Goal: Task Accomplishment & Management: Complete application form

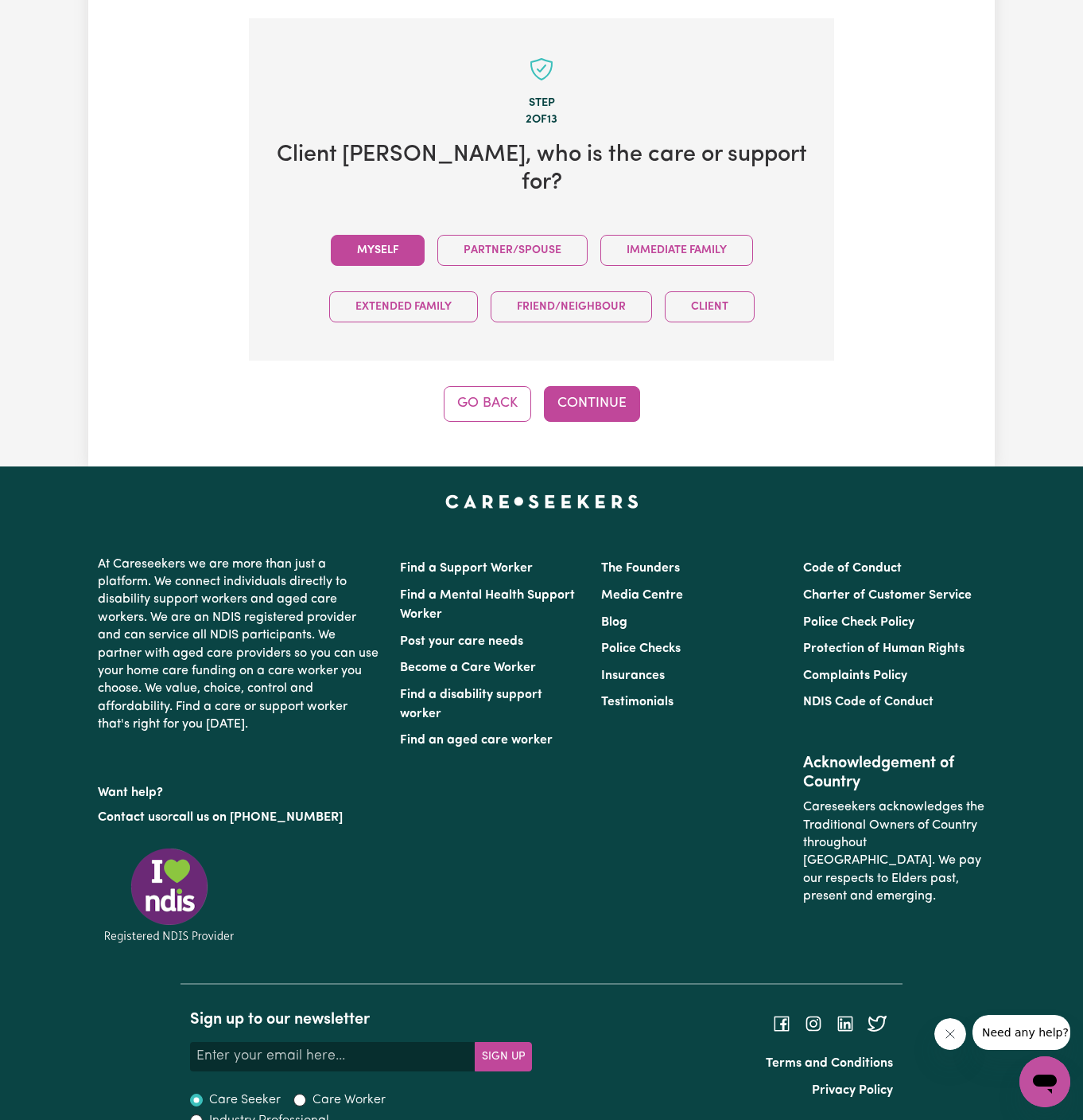
click at [398, 234] on button "Myself" at bounding box center [377, 249] width 94 height 31
click at [597, 386] on button "Continue" at bounding box center [592, 402] width 96 height 35
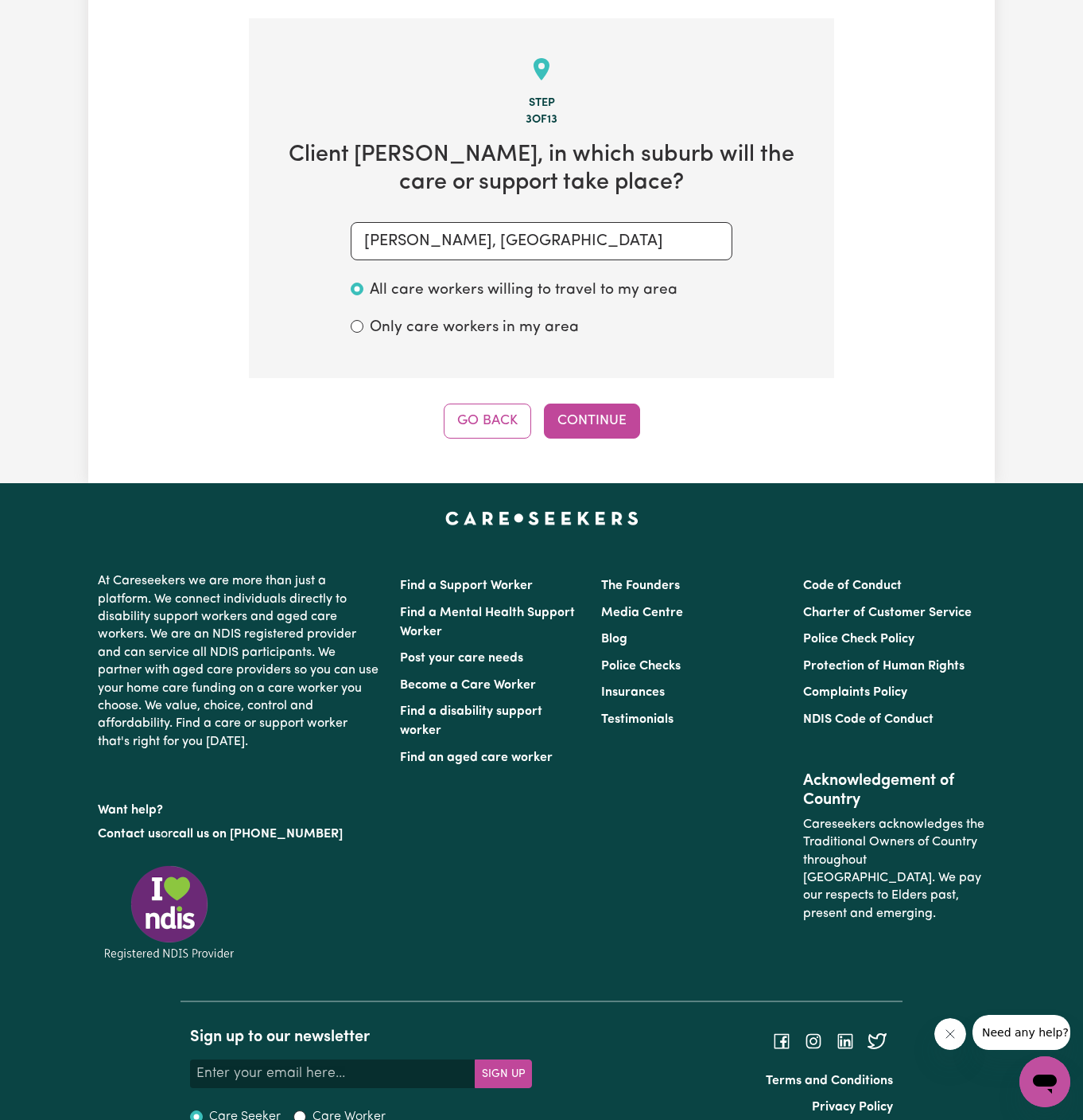
scroll to position [564, 0]
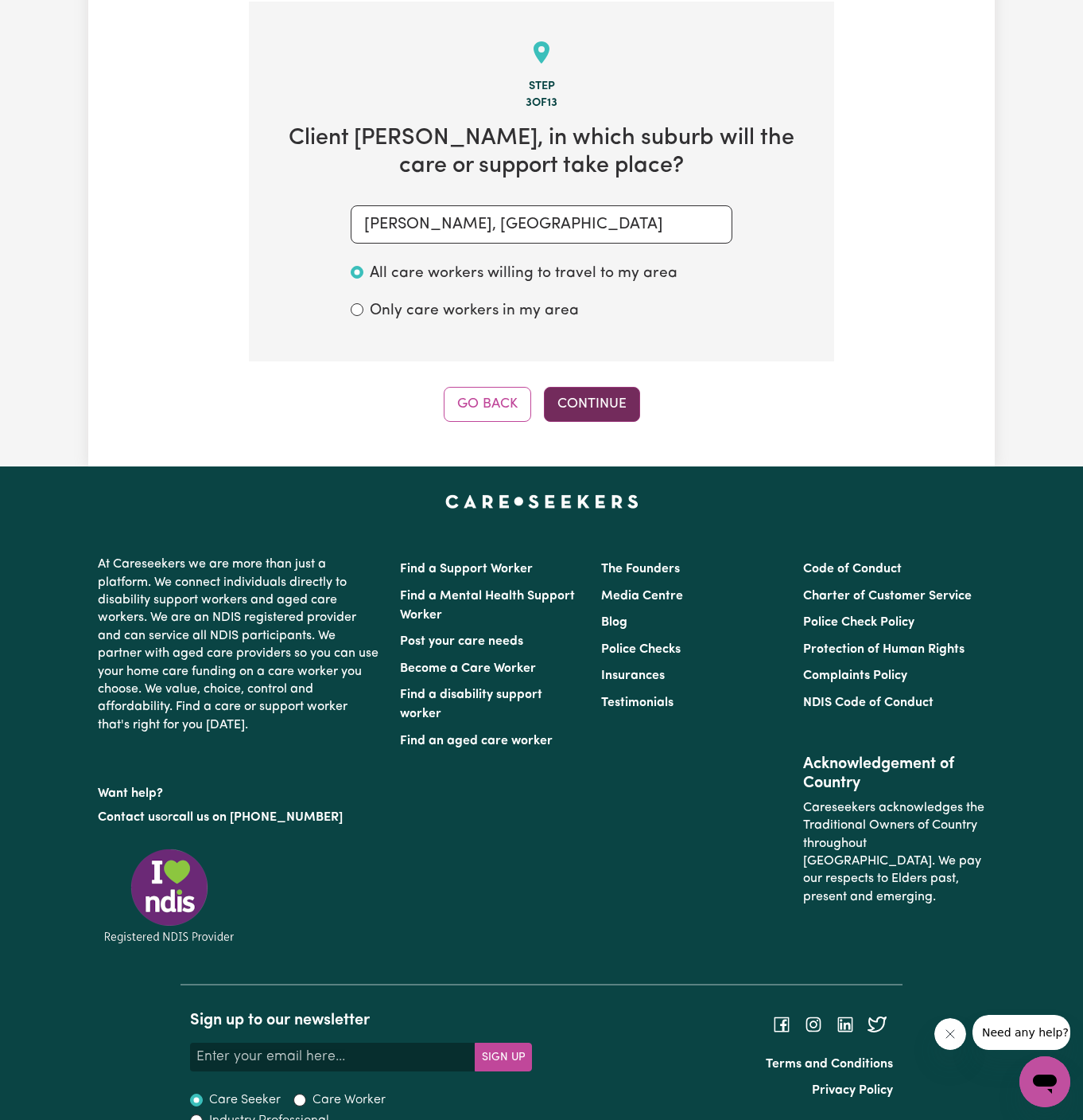
click at [567, 395] on button "Continue" at bounding box center [592, 403] width 96 height 35
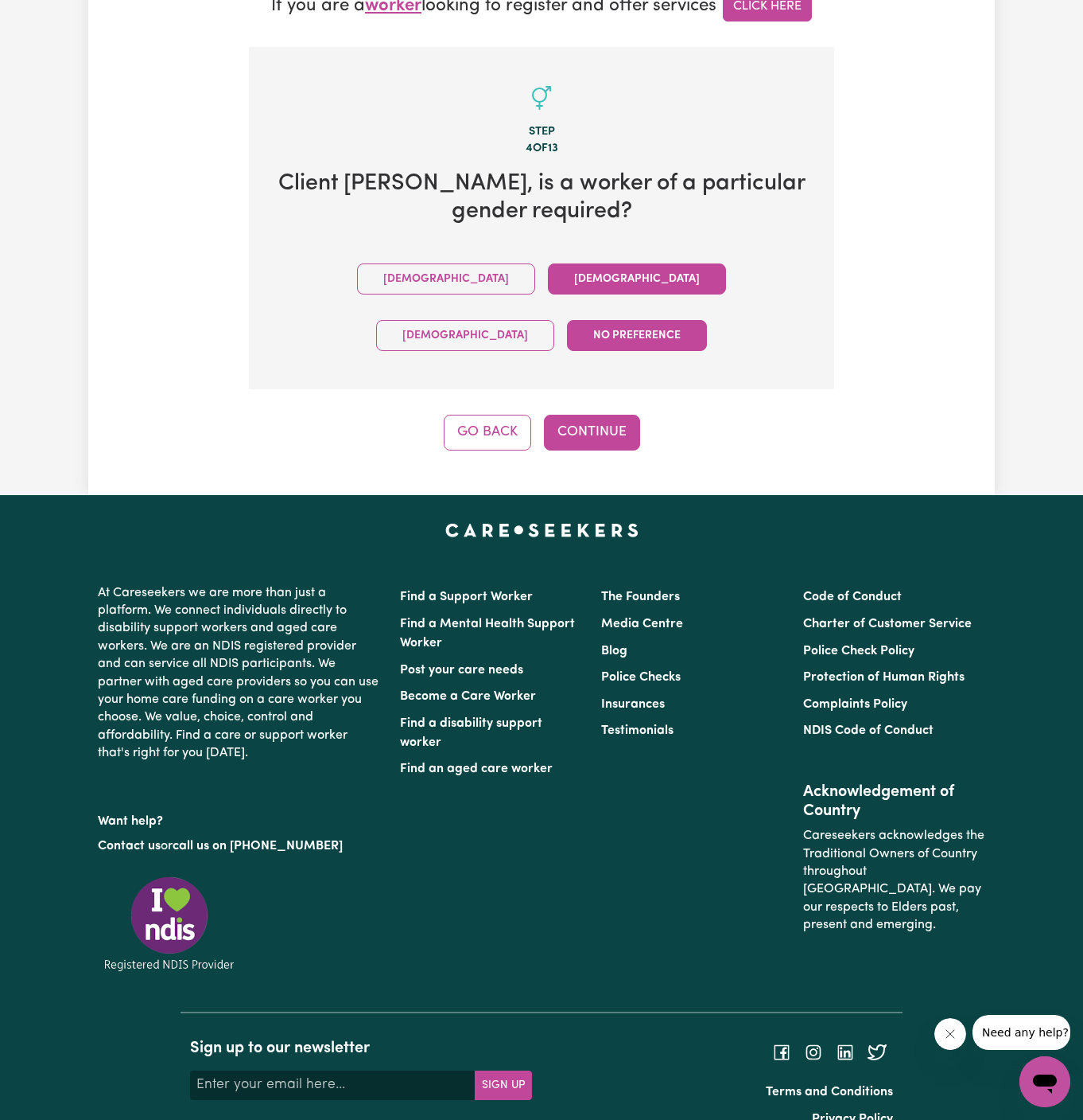
click at [548, 284] on button "Female" at bounding box center [637, 278] width 178 height 31
click at [569, 414] on button "Continue" at bounding box center [592, 431] width 96 height 35
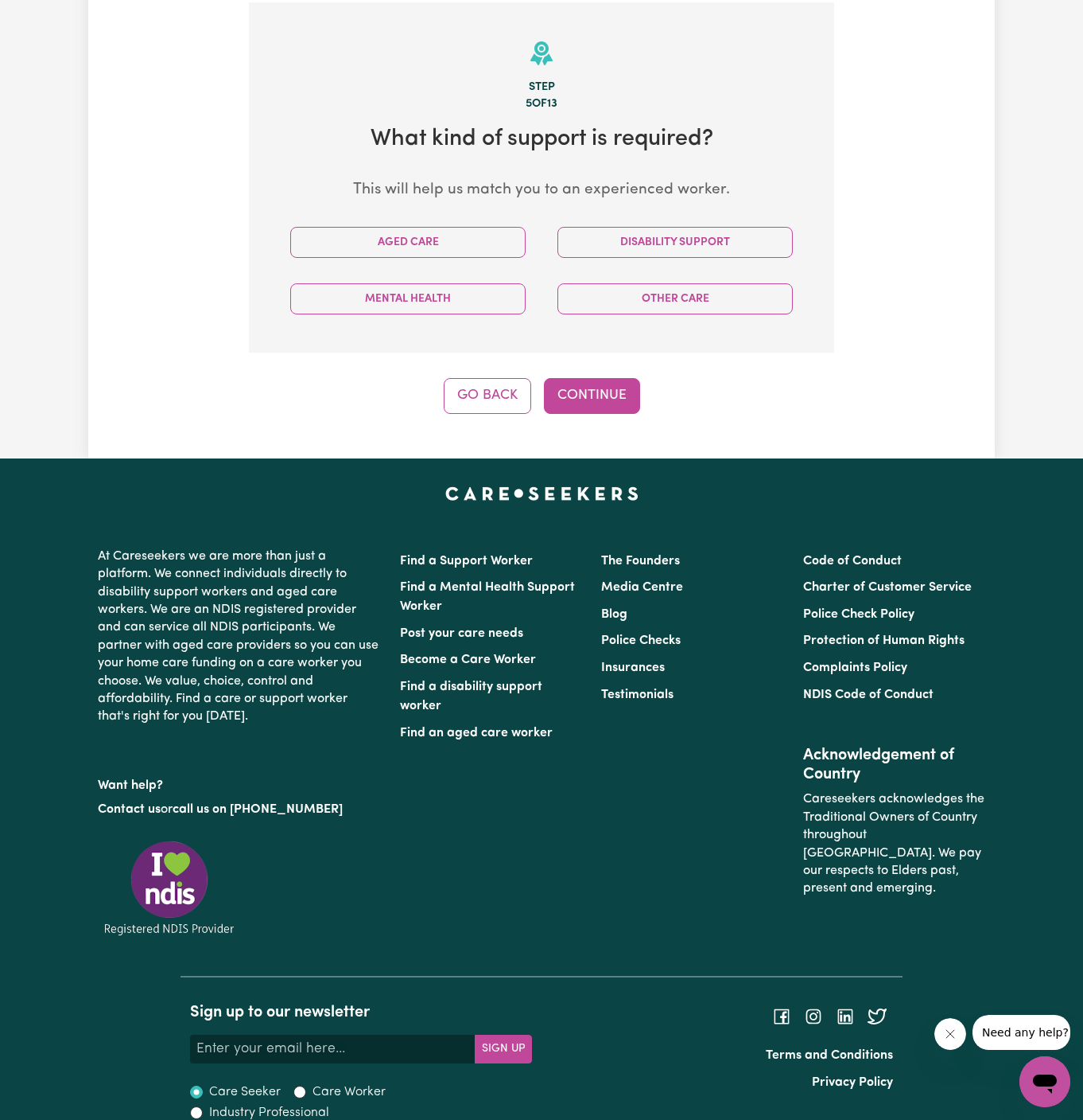
scroll to position [564, 0]
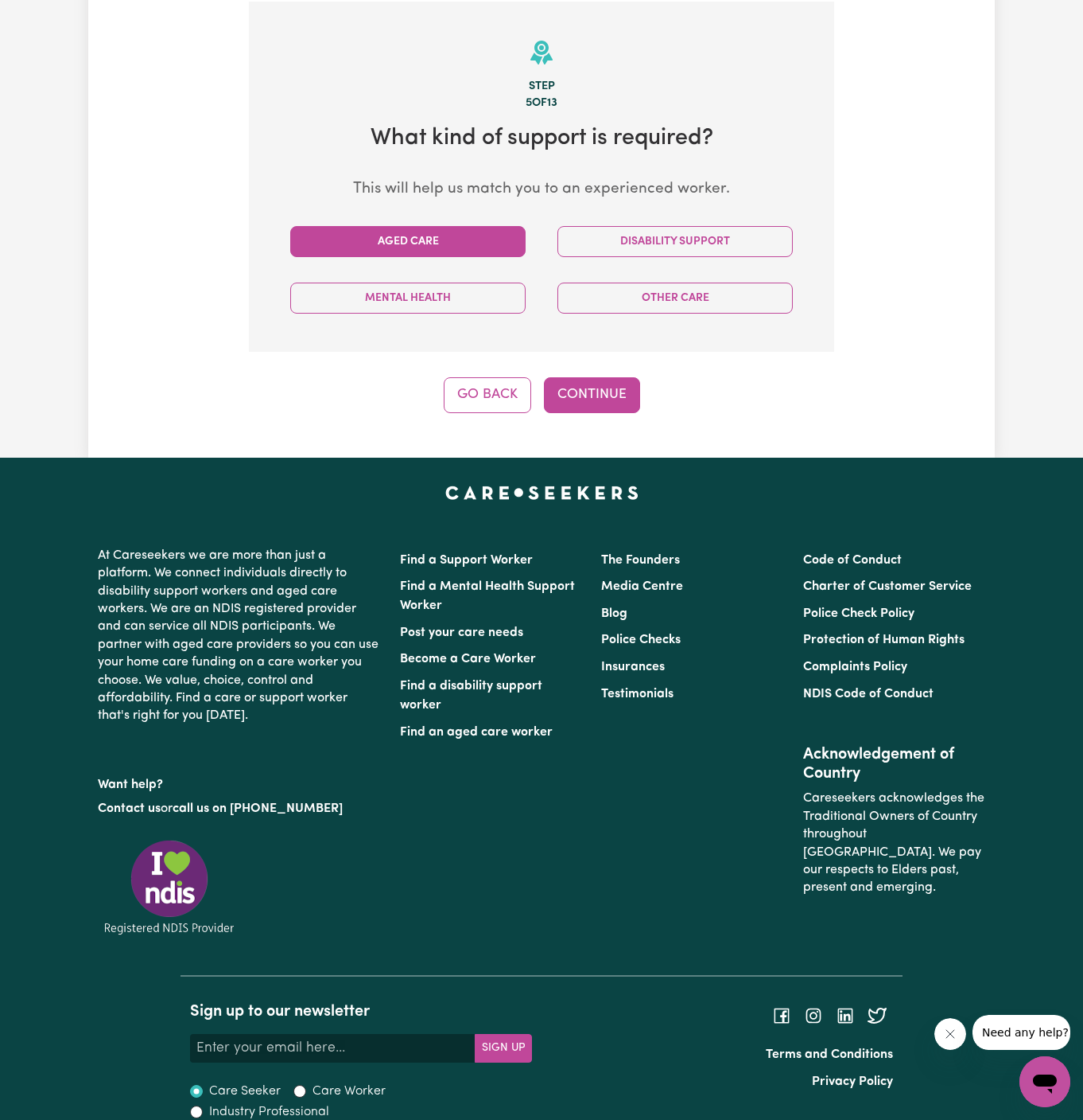
click at [420, 245] on button "Aged Care" at bounding box center [408, 241] width 235 height 31
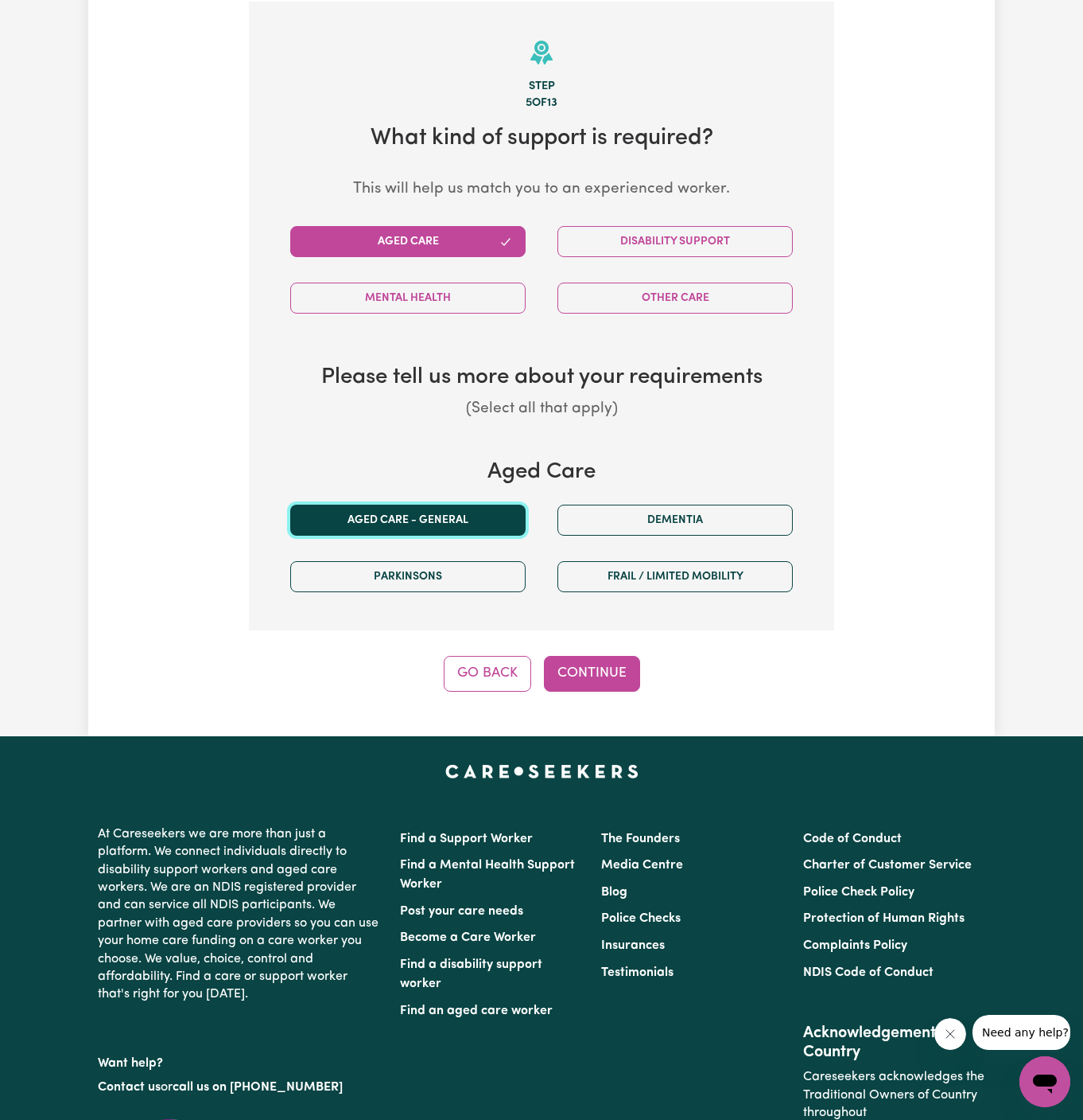
click at [507, 504] on button "Aged care - General" at bounding box center [408, 519] width 235 height 31
click at [593, 662] on button "Continue" at bounding box center [592, 672] width 96 height 35
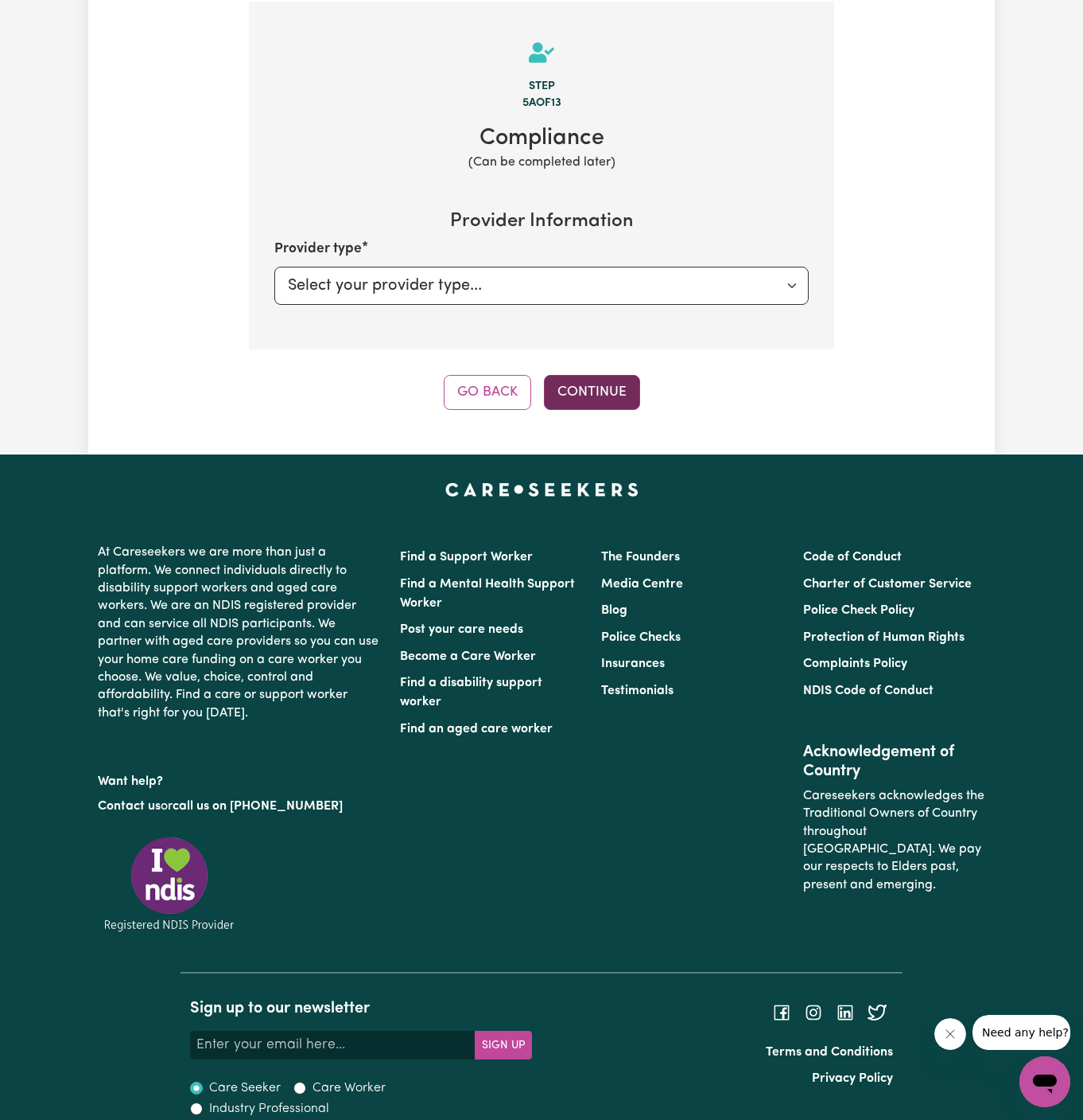
click at [581, 395] on button "Continue" at bounding box center [592, 391] width 96 height 35
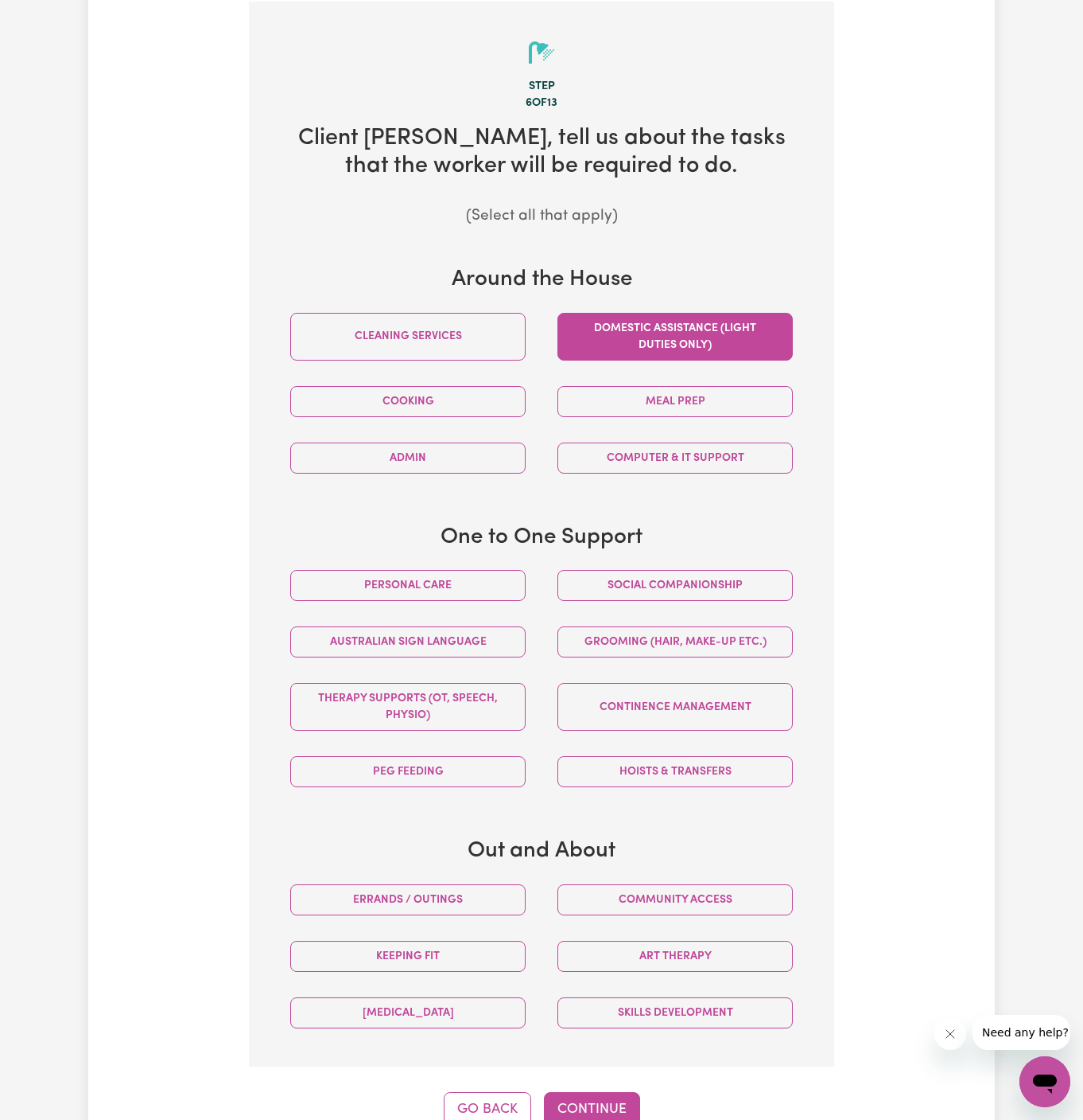
click at [730, 341] on button "Domestic assistance (light duties only)" at bounding box center [675, 336] width 235 height 47
click at [760, 589] on button "Social companionship" at bounding box center [675, 584] width 235 height 31
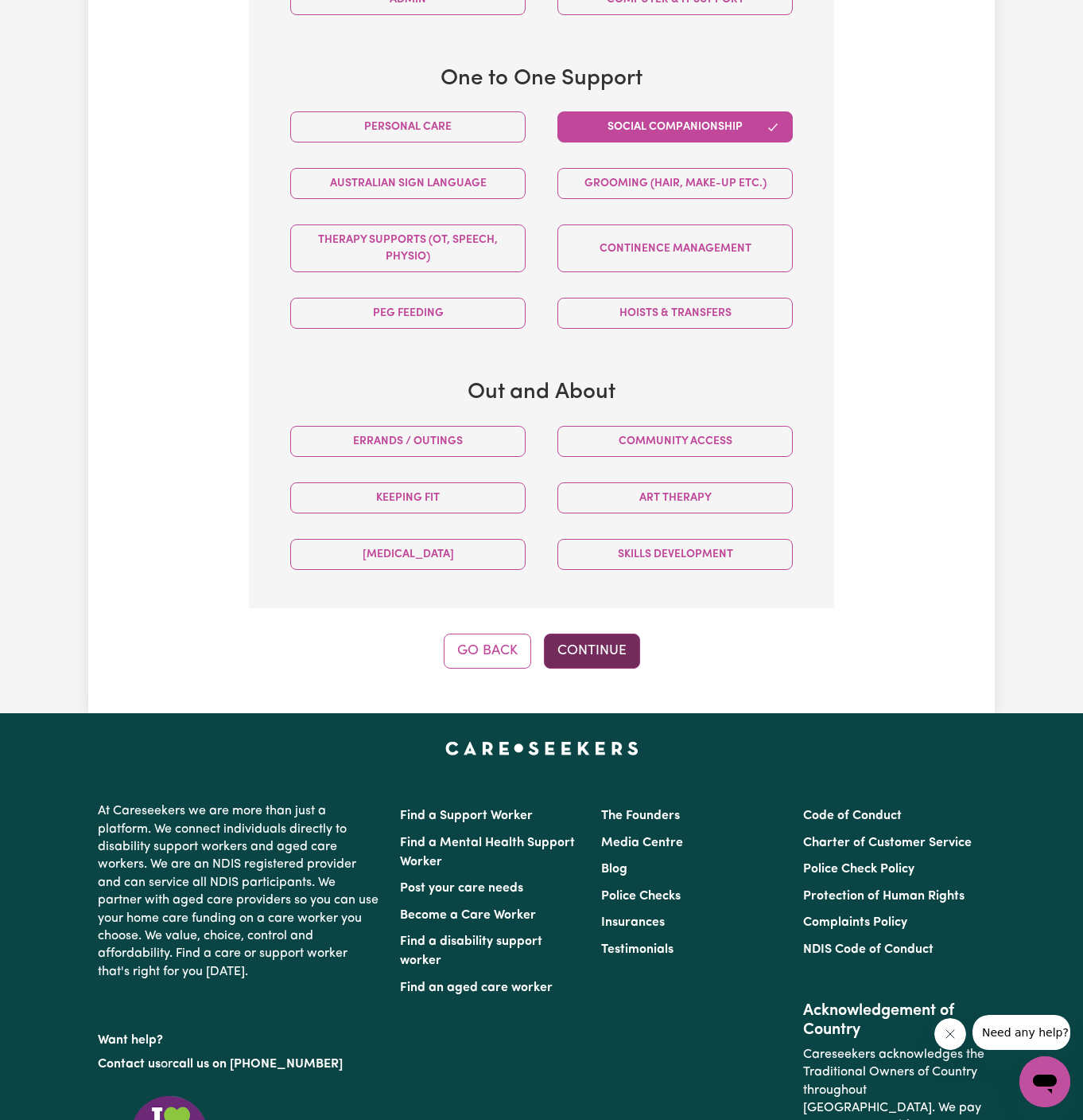
click at [598, 634] on button "Continue" at bounding box center [592, 650] width 96 height 35
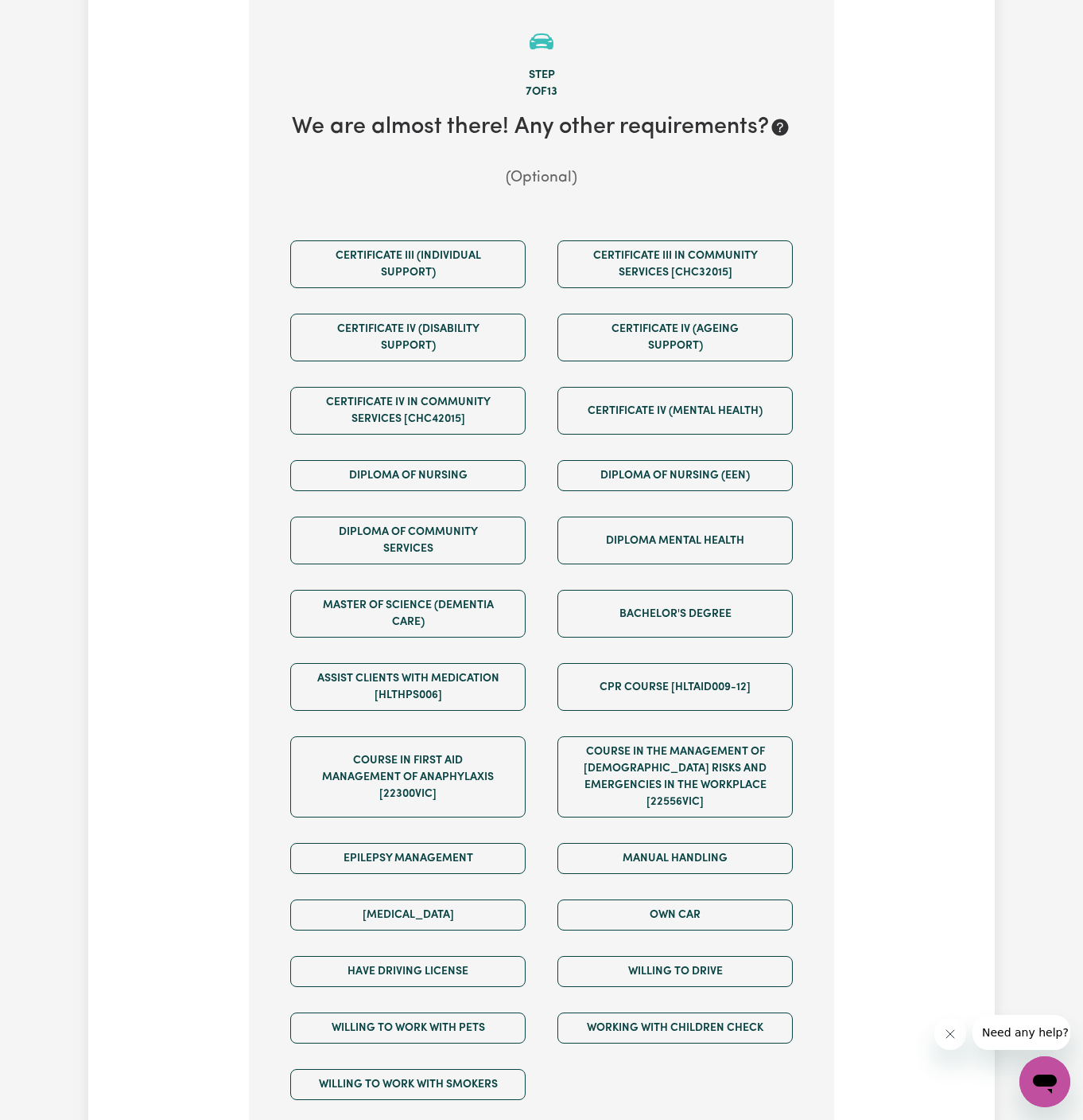
scroll to position [564, 0]
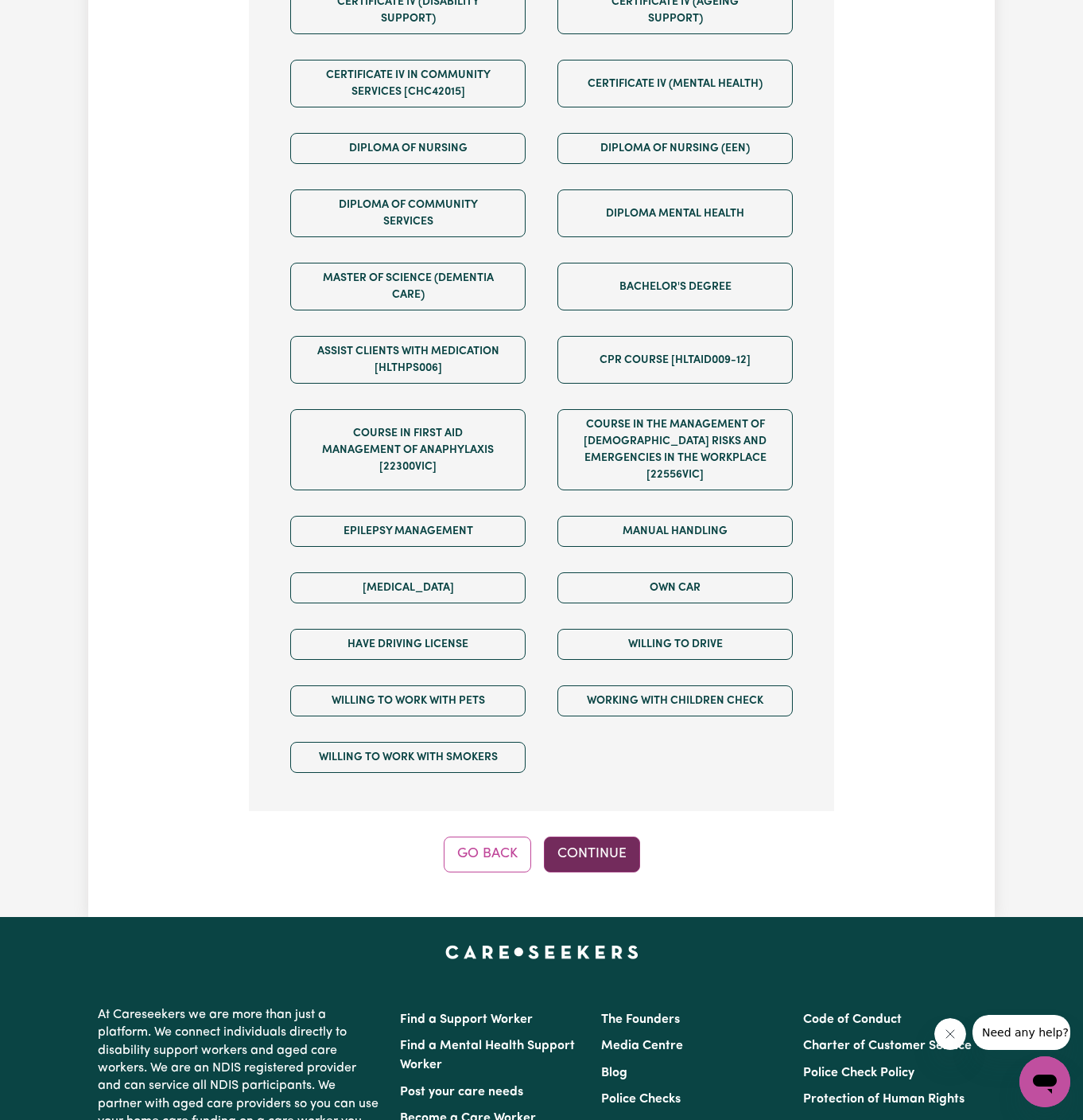
click at [576, 836] on button "Continue" at bounding box center [592, 853] width 96 height 35
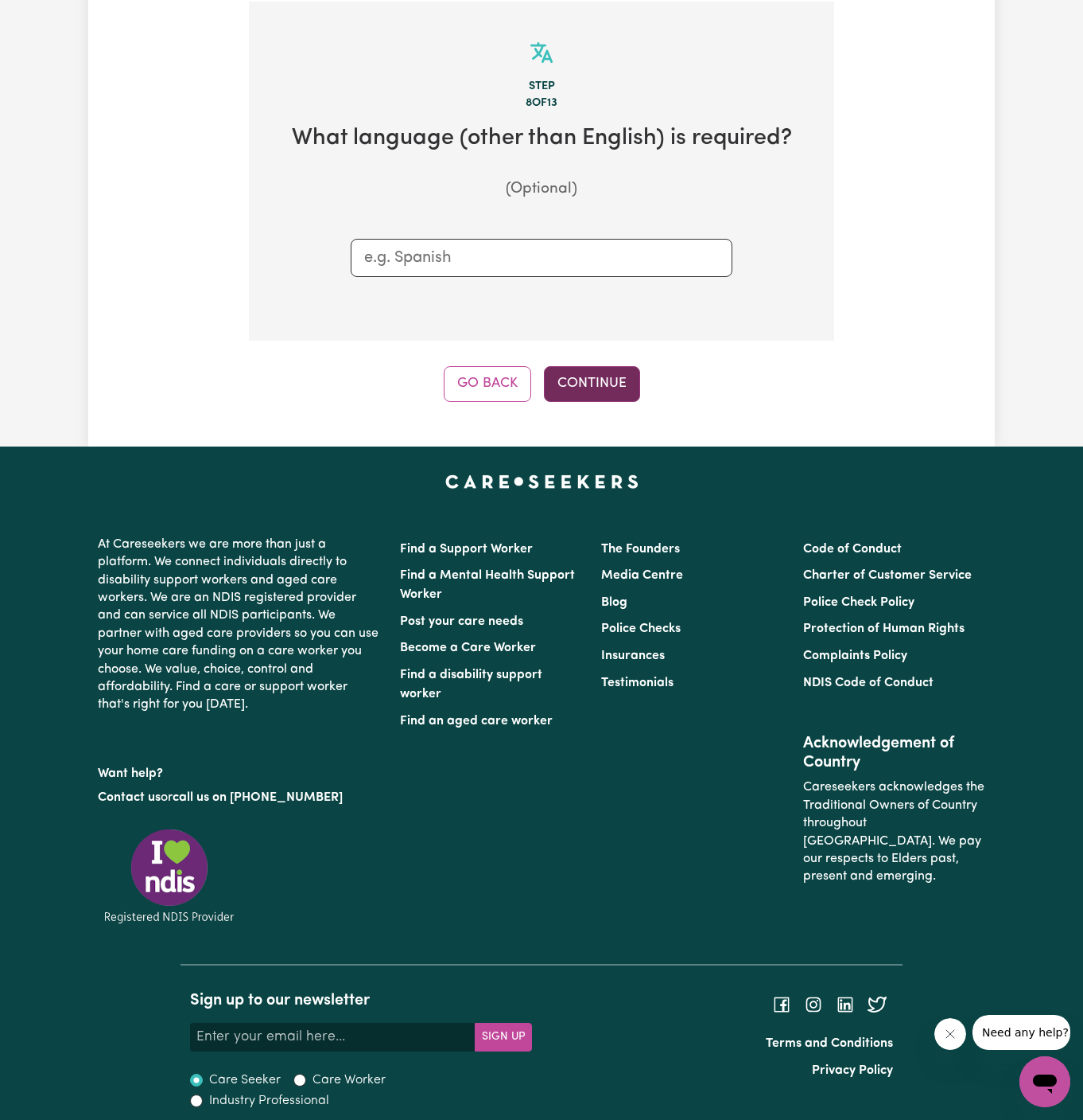
click at [606, 388] on button "Continue" at bounding box center [592, 383] width 96 height 35
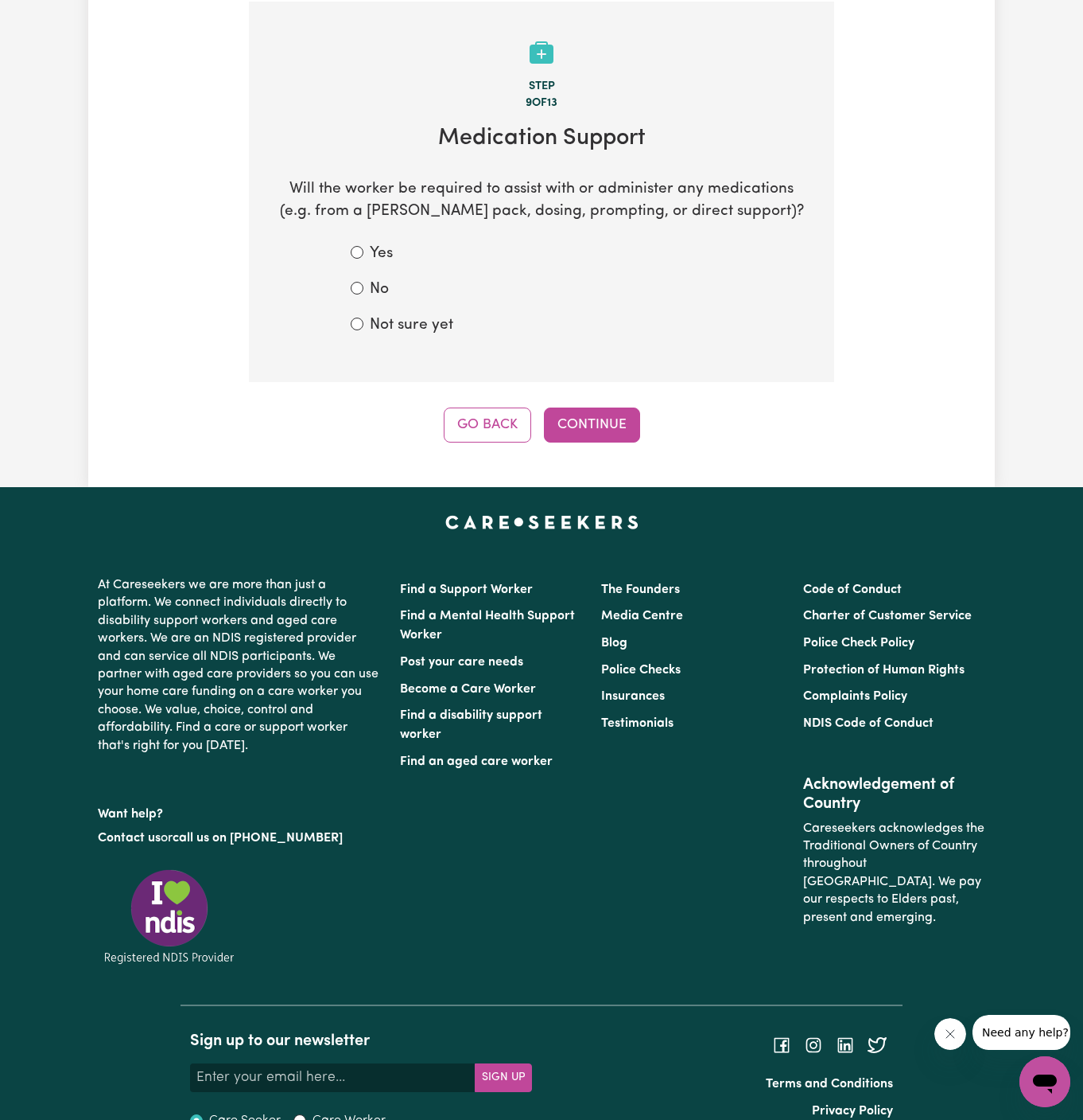
click at [398, 318] on label "Not sure yet" at bounding box center [411, 325] width 84 height 23
click at [364, 318] on input "Not sure yet" at bounding box center [357, 323] width 13 height 13
radio input "true"
click at [575, 418] on button "Continue" at bounding box center [592, 424] width 96 height 35
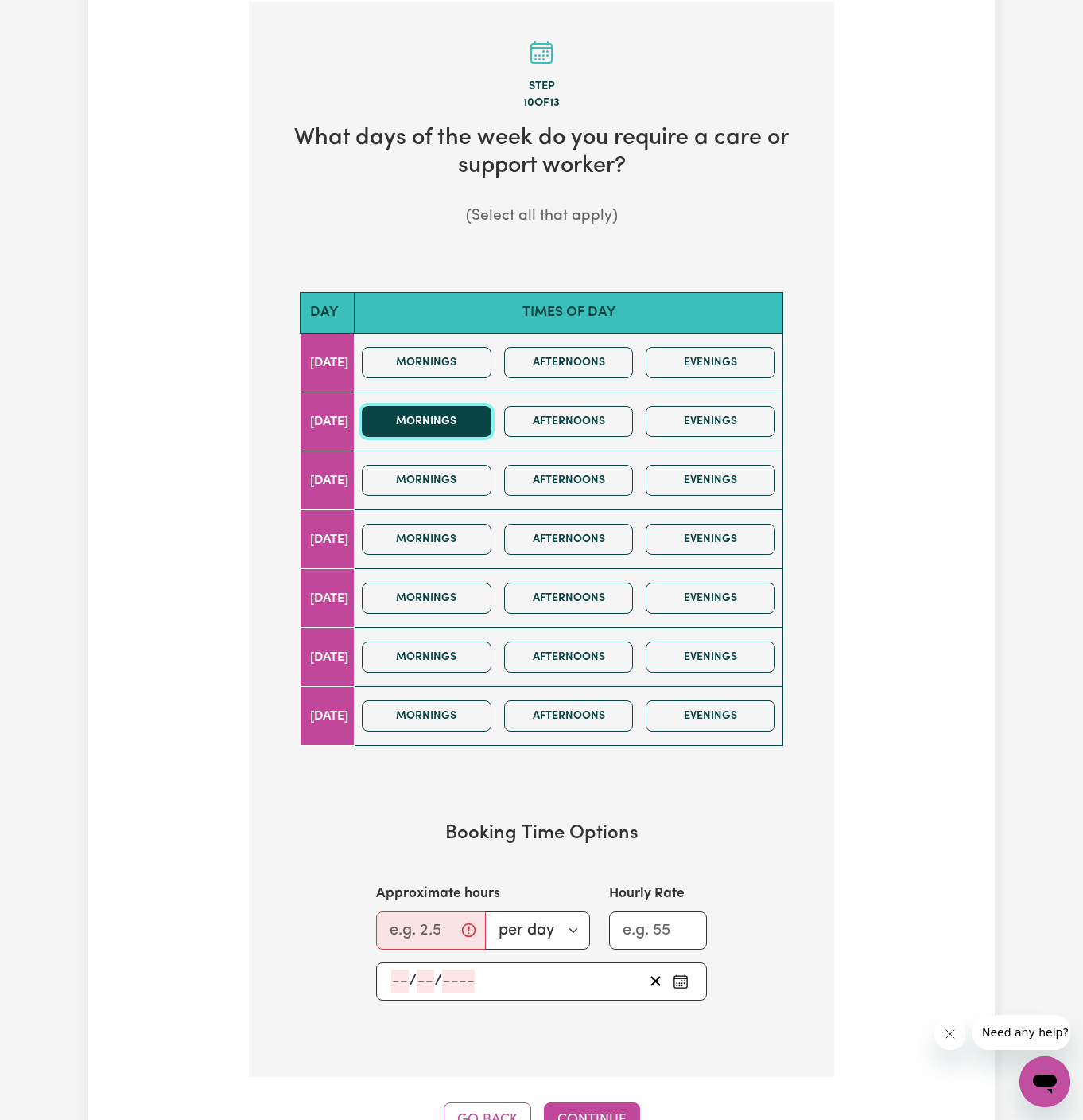
click at [485, 410] on button "Mornings" at bounding box center [426, 421] width 129 height 31
click at [436, 917] on input "Approximate hours" at bounding box center [431, 930] width 110 height 39
type input "2"
click at [401, 969] on input "number" at bounding box center [400, 981] width 18 height 24
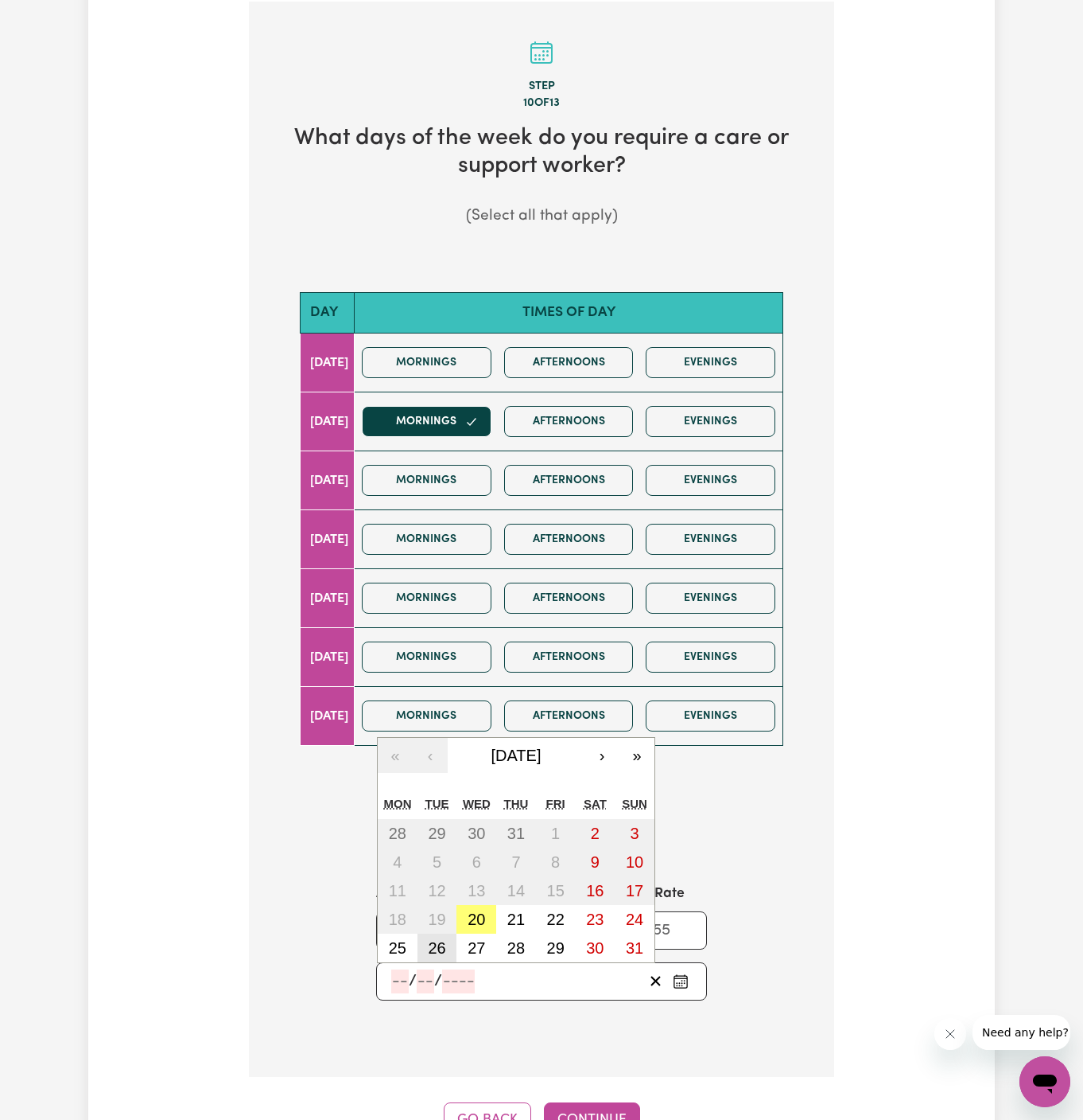
click at [443, 939] on abbr "26" at bounding box center [437, 948] width 18 height 18
type input "2025-08-26"
type input "26"
type input "8"
type input "2025"
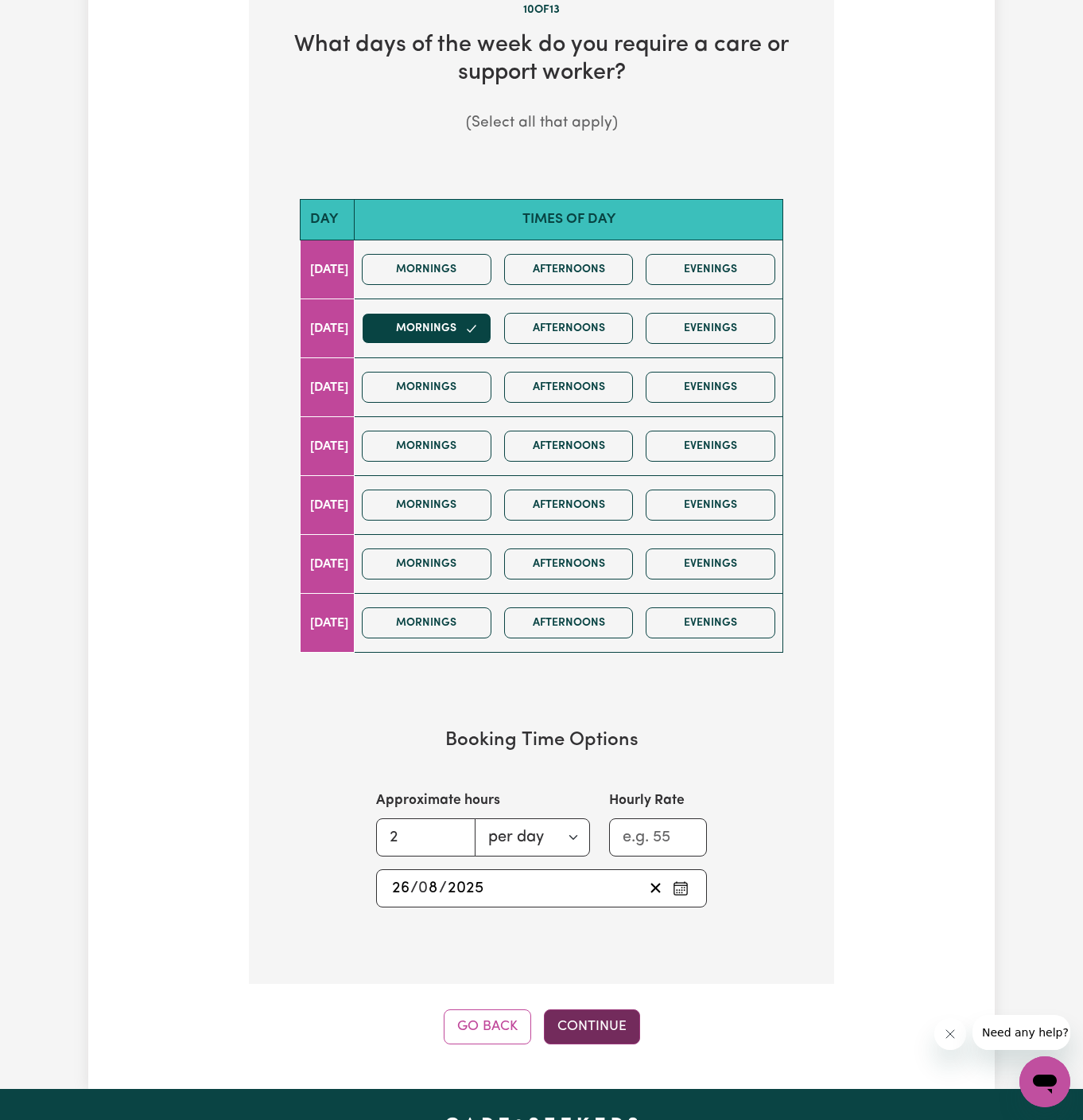
click at [581, 1009] on button "Continue" at bounding box center [592, 1026] width 96 height 35
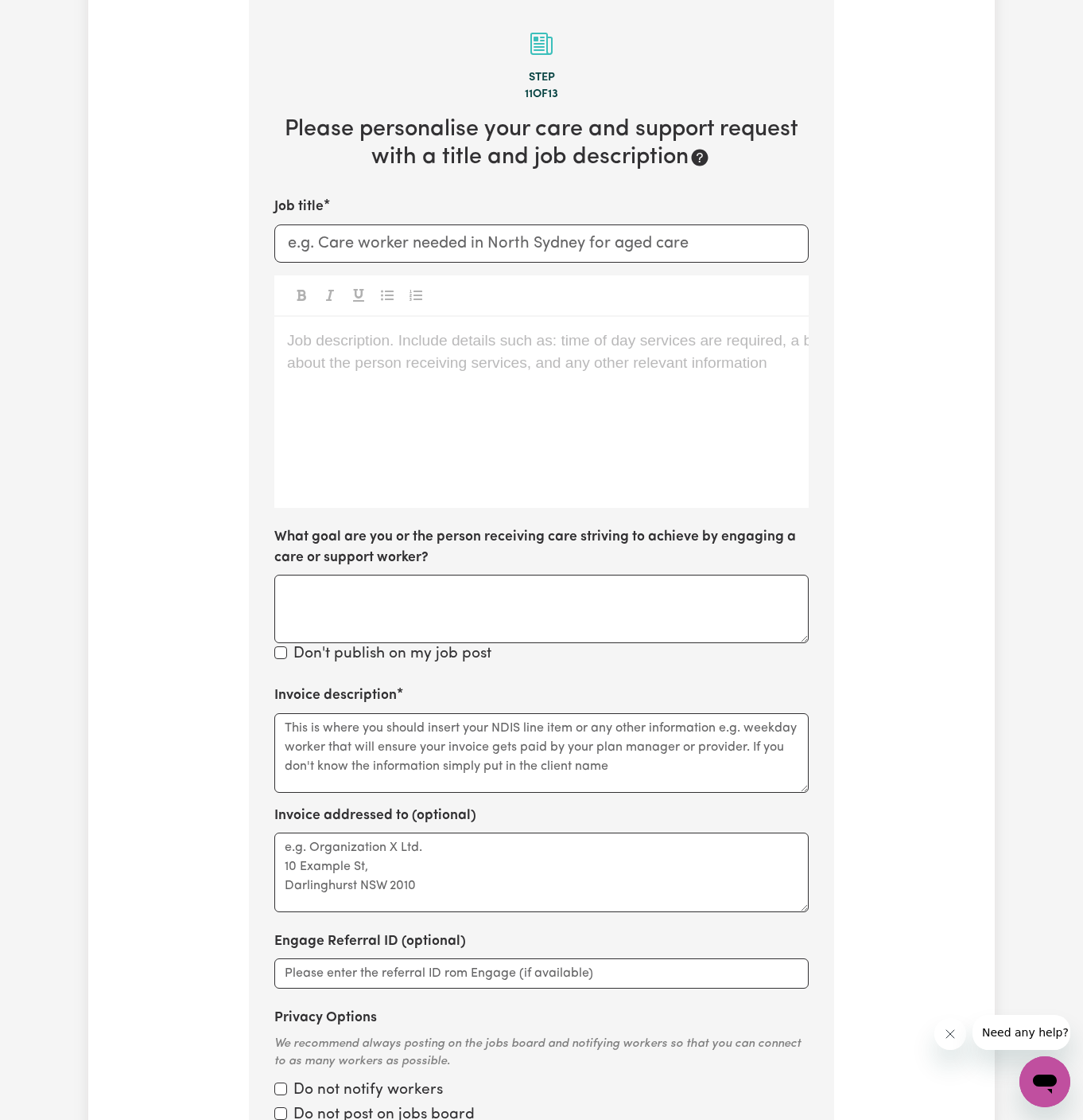
scroll to position [564, 0]
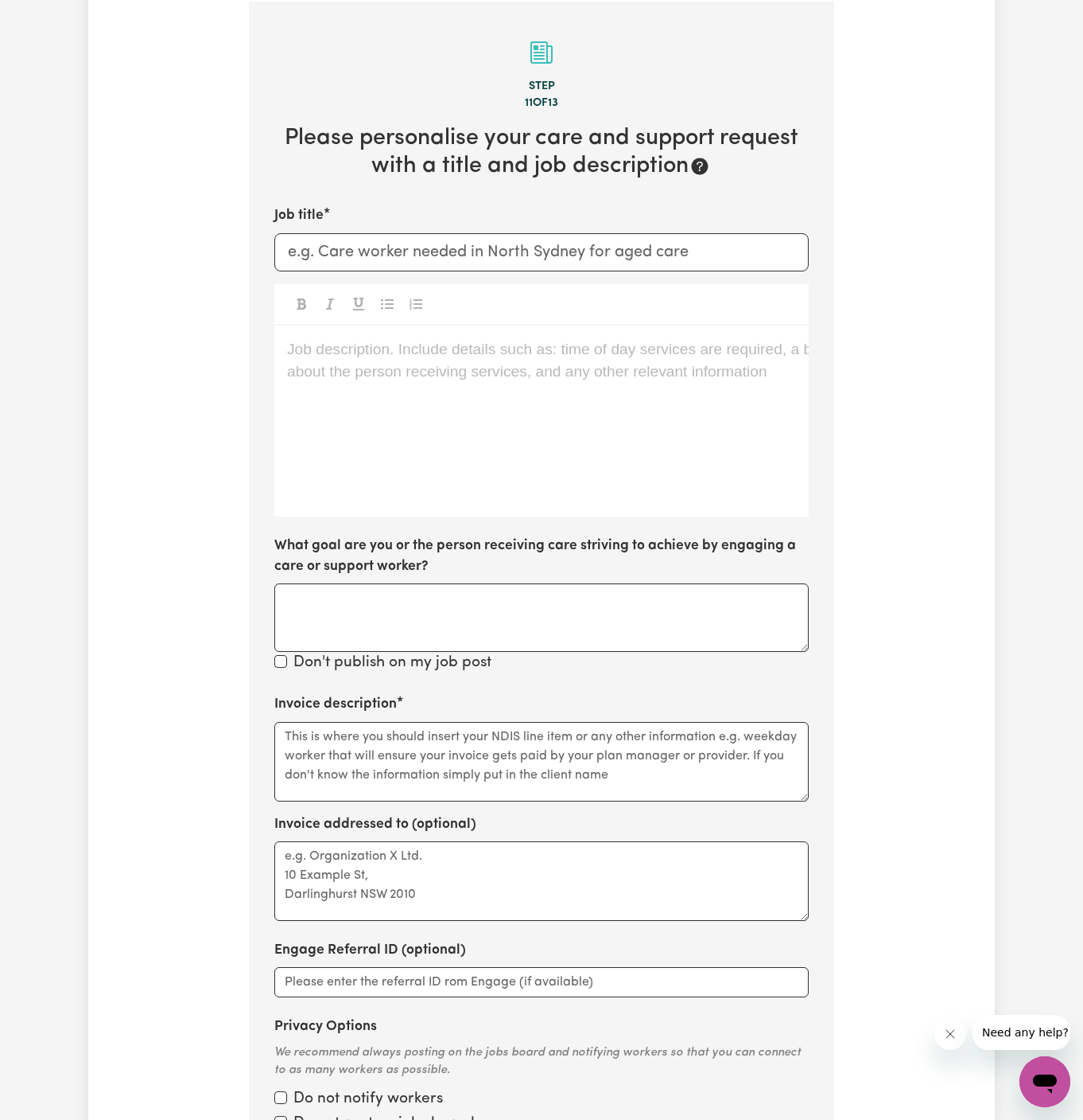
click at [670, 369] on div "Job description. Include details such as: time of day services are required, a …" at bounding box center [542, 420] width 535 height 191
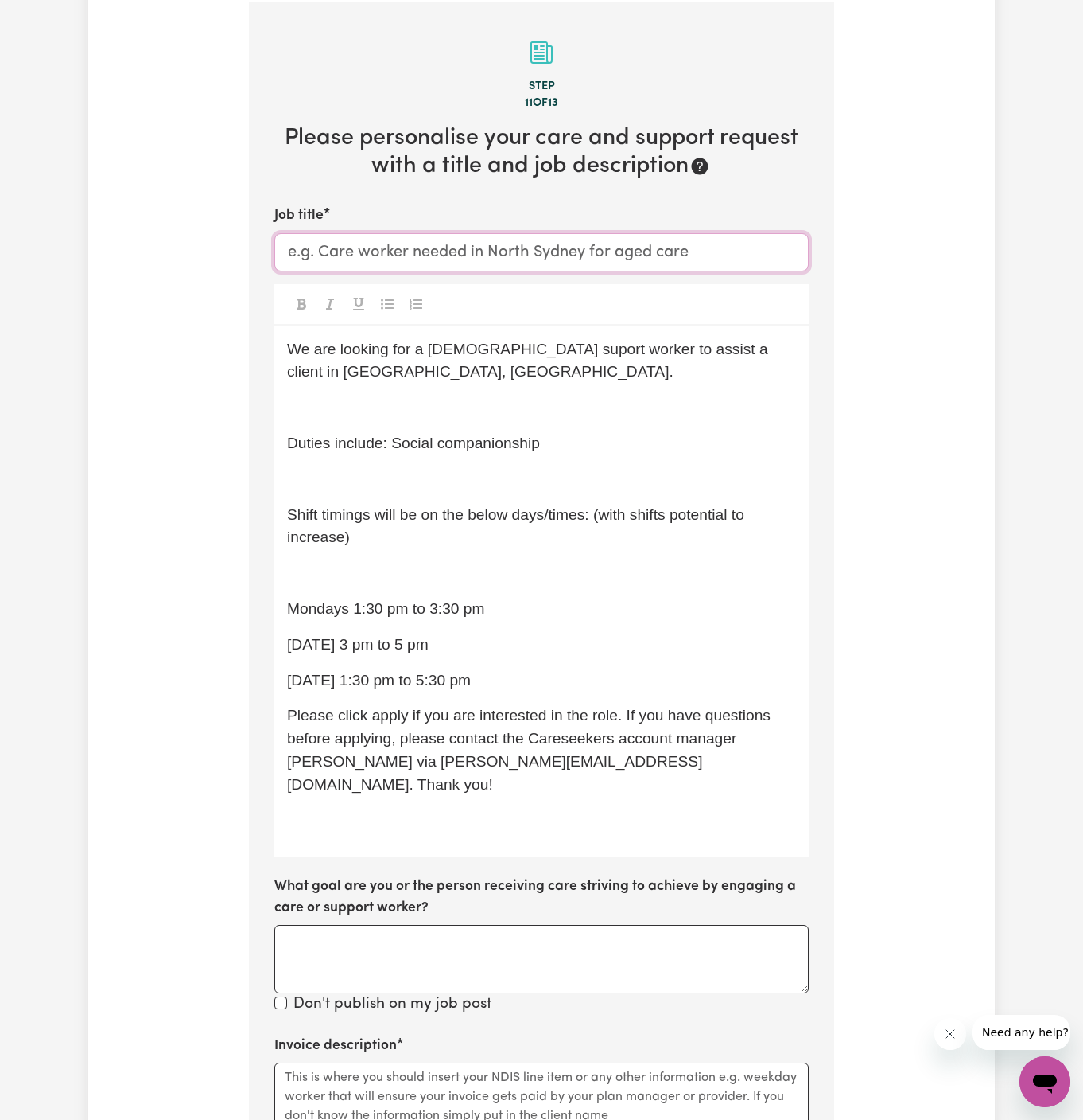
click at [521, 257] on input "Job title" at bounding box center [542, 252] width 535 height 39
paste input "Femala Support Worker Needed In St Marys, NSW"
drag, startPoint x: 541, startPoint y: 254, endPoint x: 741, endPoint y: 251, distance: 200.0
click at [741, 251] on input "Femala Support Worker Needed In St Marys, NSW" at bounding box center [542, 252] width 535 height 39
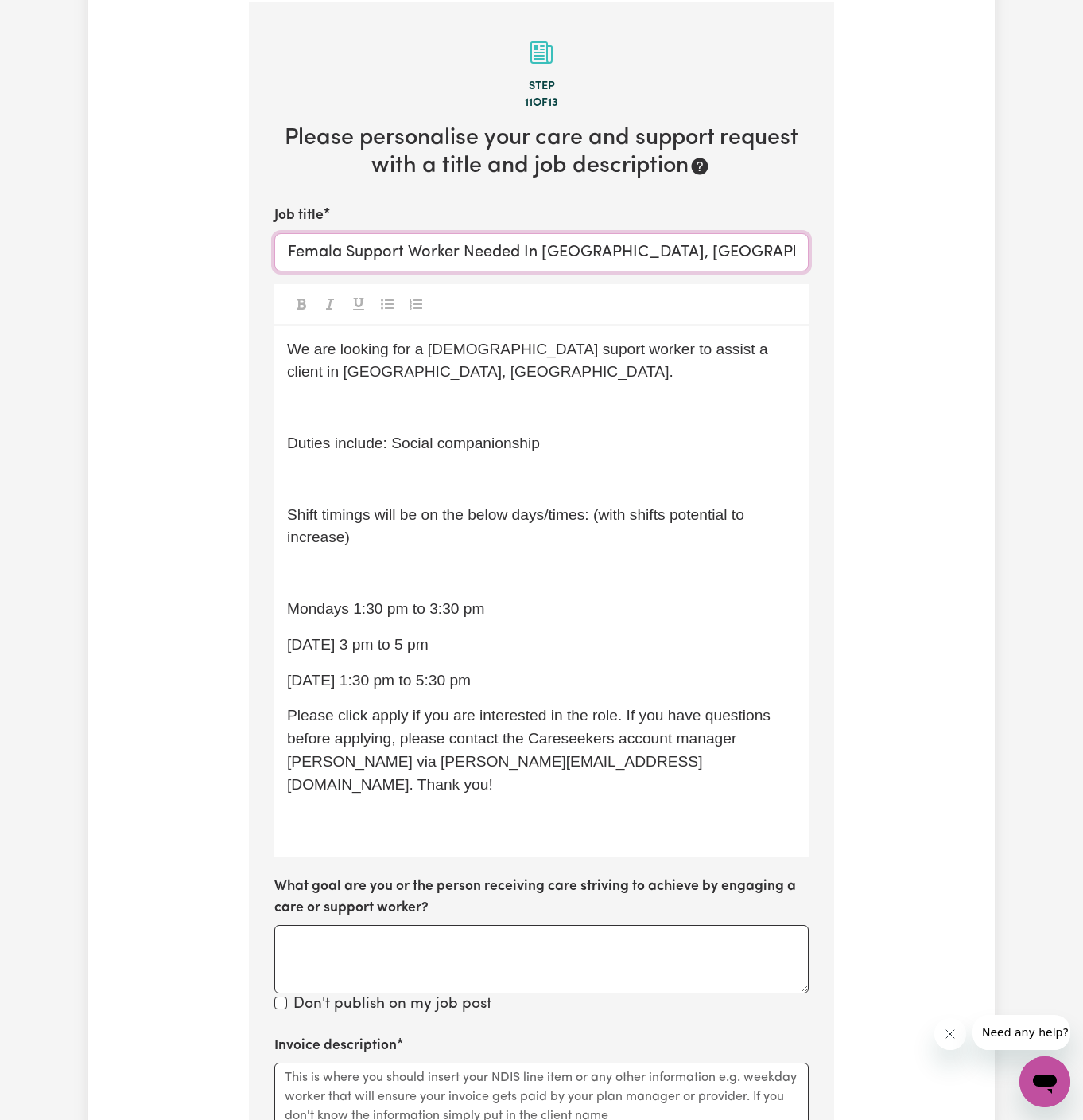
paste input "Dean Park"
type input "Femala Support Worker Needed In Dean Park, NSW"
click at [457, 374] on p "We are looking for a female suport worker to assist a client in St Marys, NSW." at bounding box center [542, 361] width 509 height 46
drag, startPoint x: 700, startPoint y: 346, endPoint x: 700, endPoint y: 360, distance: 14.0
click at [700, 360] on p "We are looking for a female suport worker to assist a client in St Marys, NSW." at bounding box center [542, 361] width 509 height 46
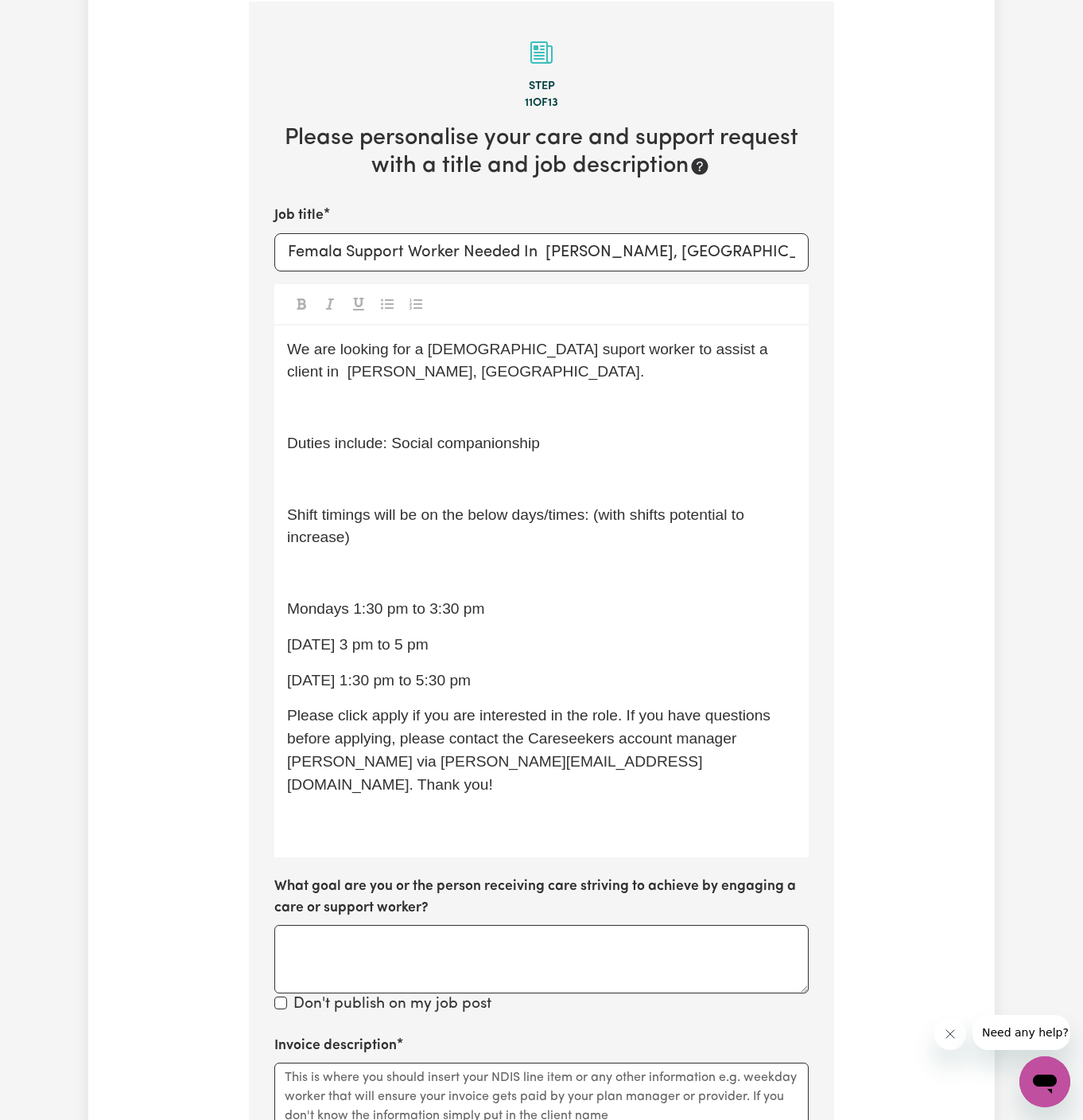
click at [504, 351] on span "We are looking for a female suport worker to assist a client in Dean Park, NSW." at bounding box center [530, 361] width 485 height 40
click at [560, 393] on div "We are looking for a female support worker to assist a client in Dean Park, NSW…" at bounding box center [542, 591] width 535 height 533
click at [456, 435] on span "Duties include: Social companionship" at bounding box center [414, 443] width 253 height 17
click at [464, 422] on div "We are looking for a female support worker to assist a client in Dean Park, NSW…" at bounding box center [542, 591] width 535 height 533
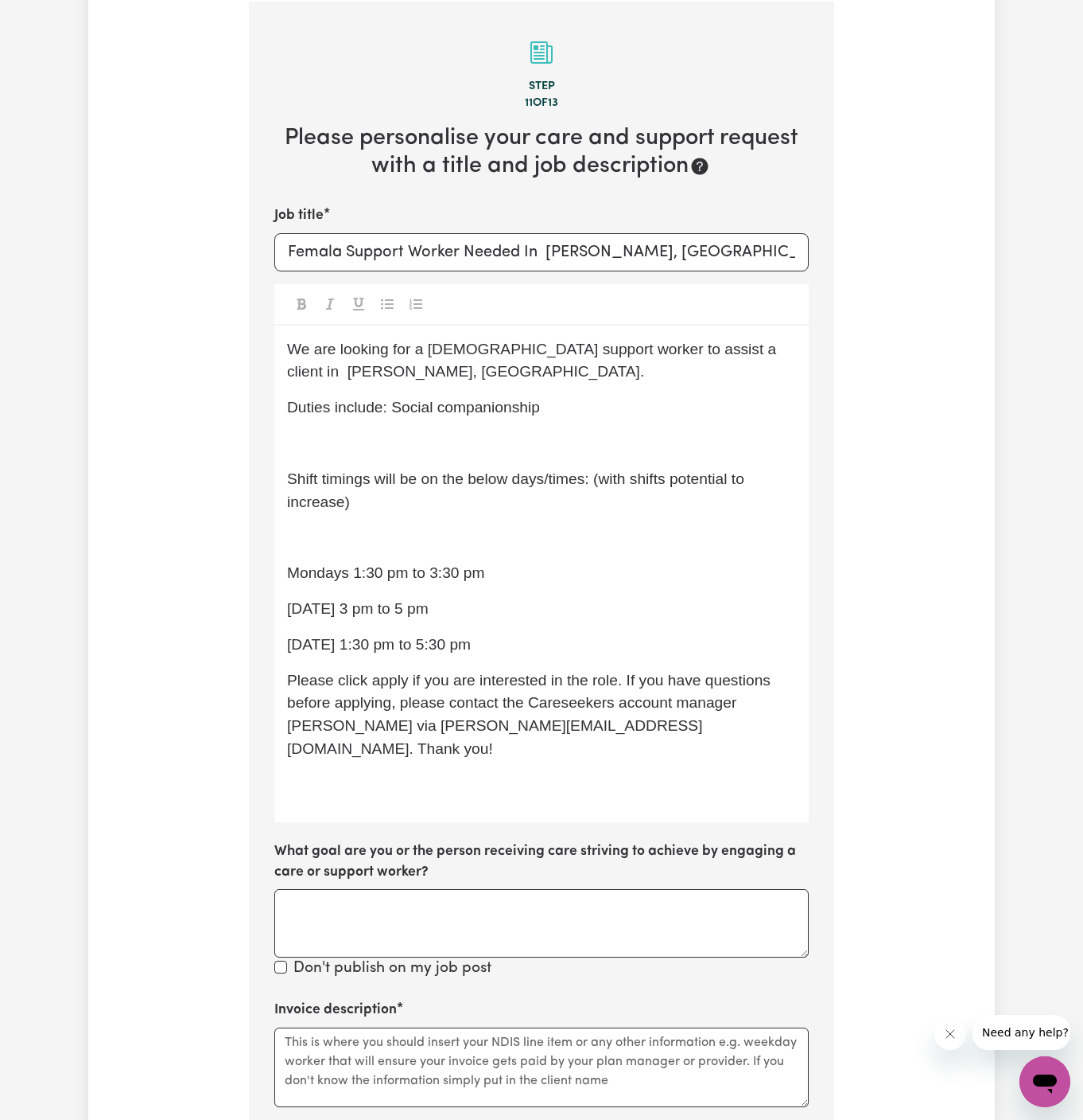
click at [591, 423] on div "We are looking for a female support worker to assist a client in Dean Park, NSW…" at bounding box center [542, 573] width 535 height 496
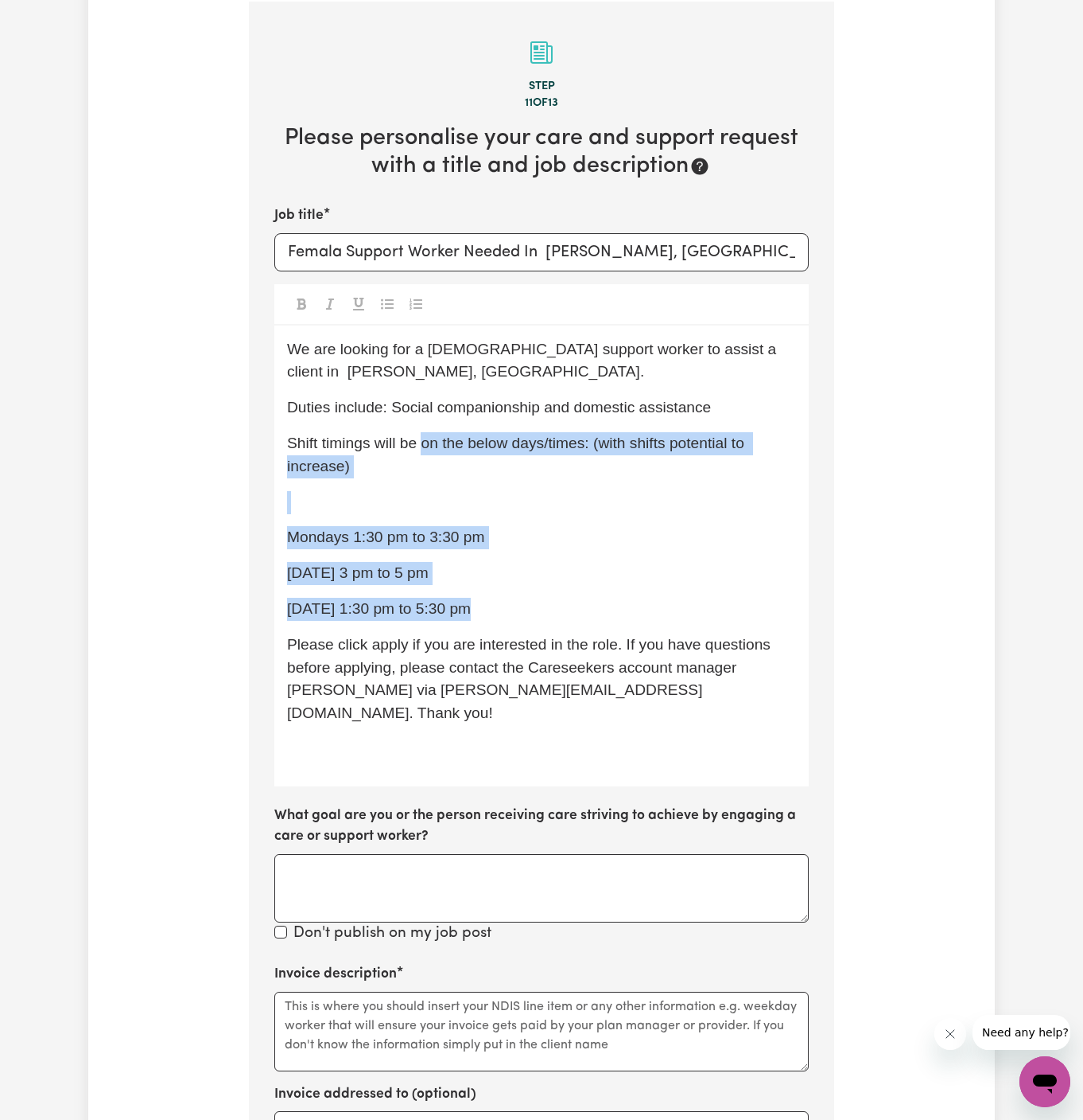
drag, startPoint x: 423, startPoint y: 446, endPoint x: 542, endPoint y: 602, distance: 196.2
click at [542, 602] on div "We are looking for a female support worker to assist a client in Dean Park, NSW…" at bounding box center [542, 556] width 535 height 461
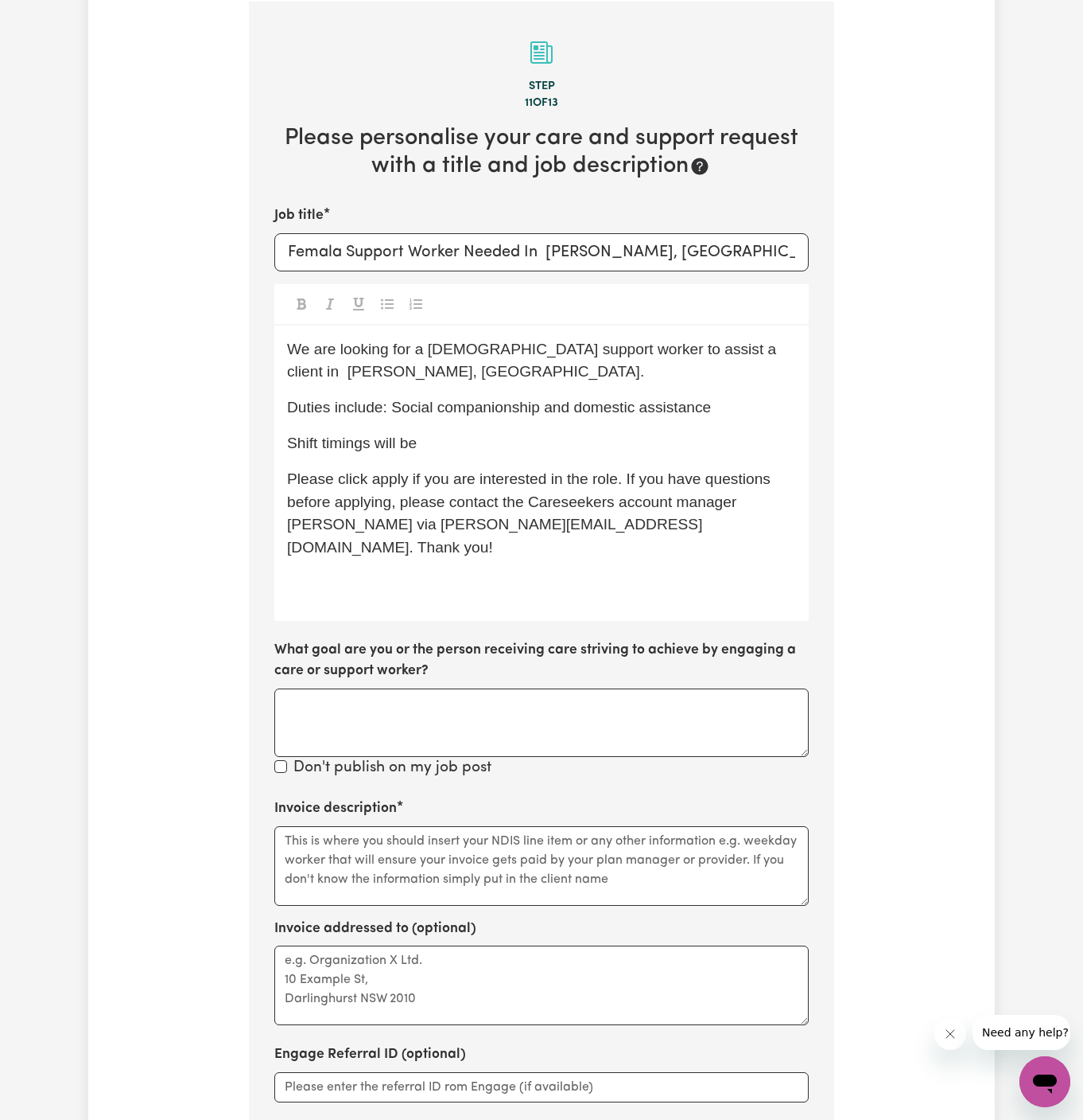
click at [406, 479] on span "Please click apply if you are interested in the role. If you have questions bef…" at bounding box center [531, 513] width 487 height 85
click at [390, 572] on p "﻿" at bounding box center [542, 583] width 509 height 23
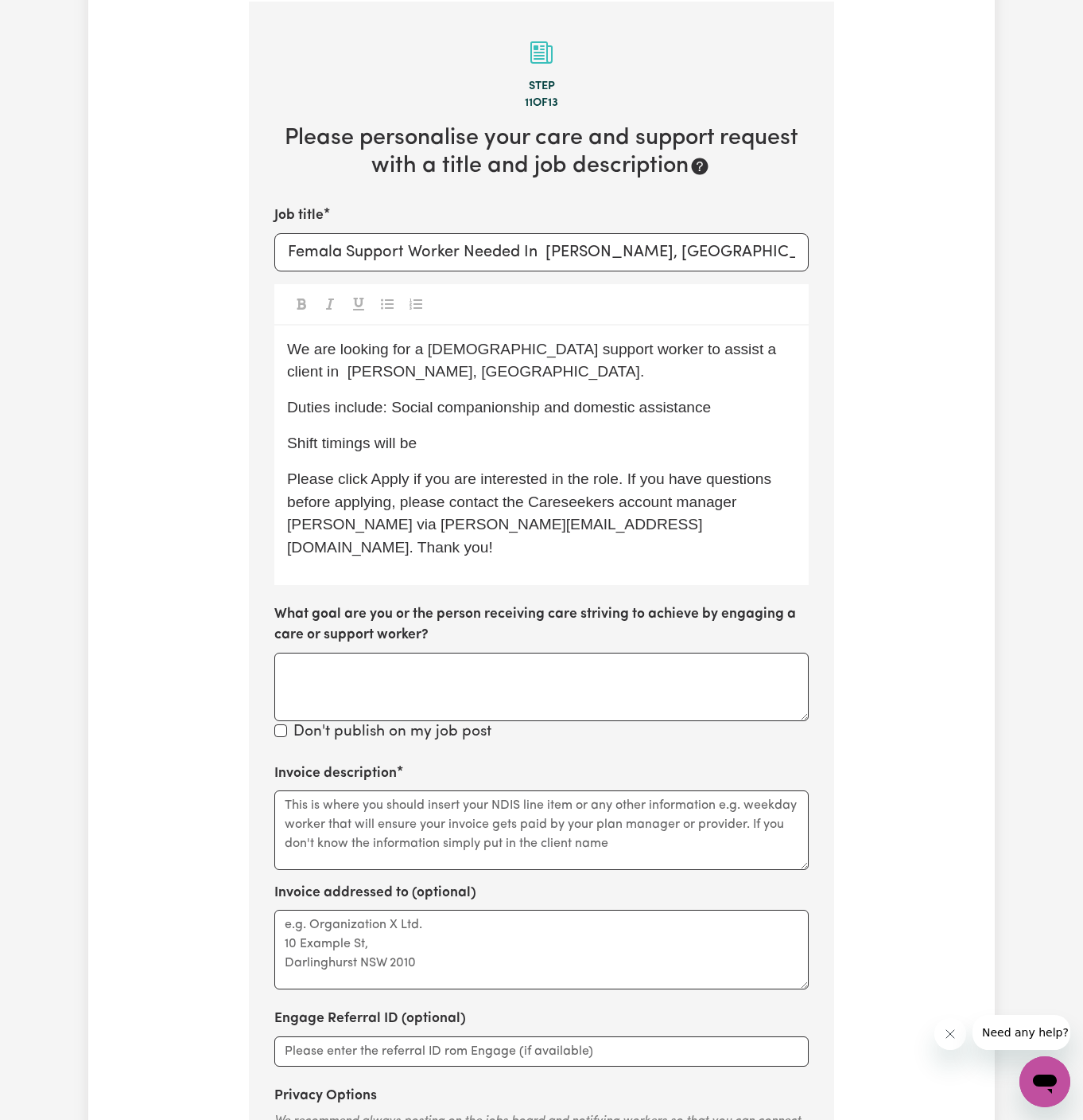
click at [295, 532] on span "Please click Apply if you are interested in the role. If you have questions bef…" at bounding box center [532, 513] width 488 height 85
click at [452, 558] on div "We are looking for a female support worker to assist a client in Dean Park, NSW…" at bounding box center [542, 455] width 535 height 259
click at [462, 453] on div "We are looking for a female support worker to assist a client in Dean Park, NSW…" at bounding box center [542, 455] width 535 height 259
click at [484, 445] on p "Shift timings will be" at bounding box center [542, 443] width 509 height 23
click at [730, 443] on span "Shift timings will be every Tuesday for 2 hours. To start as soon as possible!" at bounding box center [539, 443] width 502 height 17
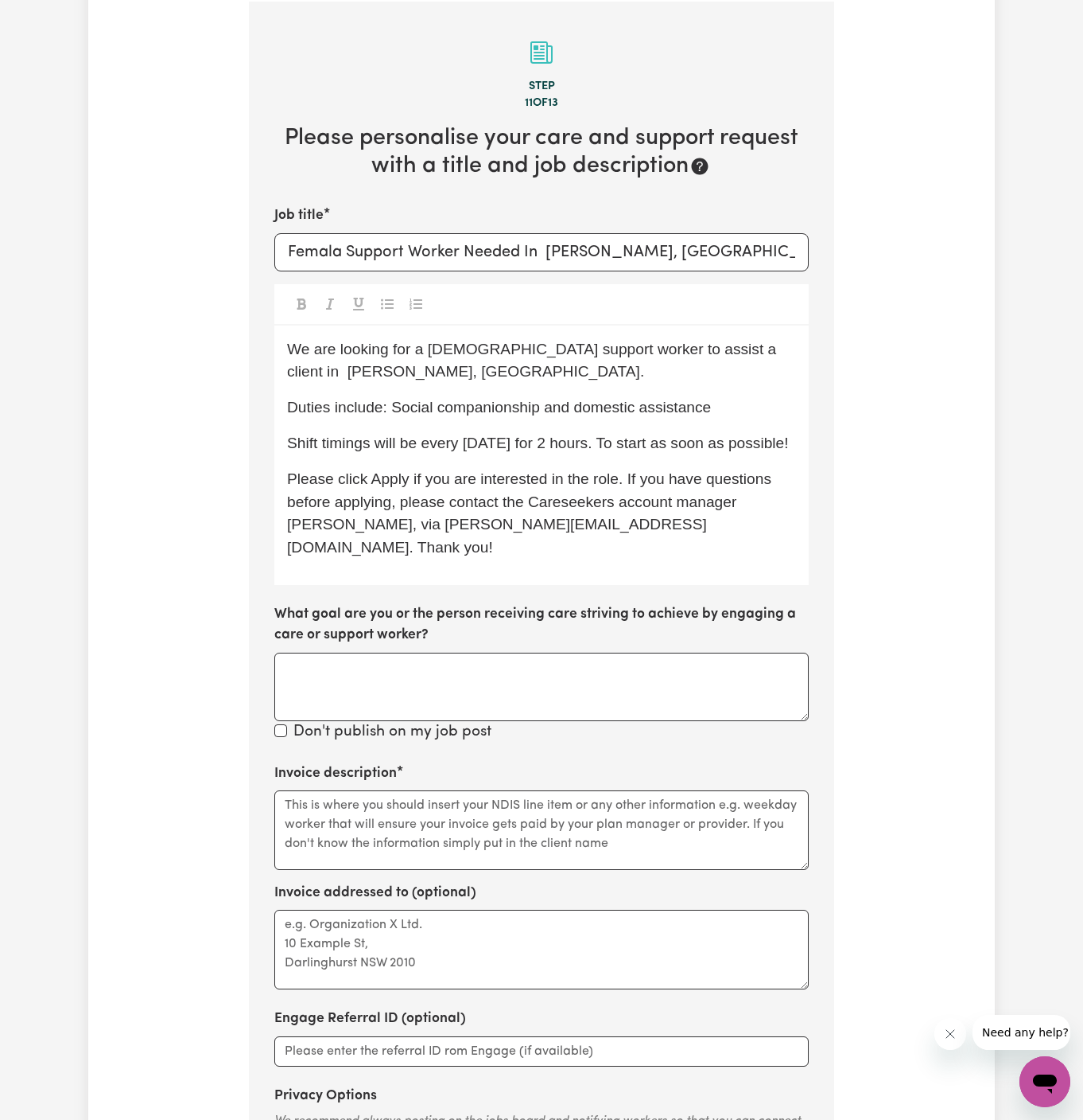
click at [750, 402] on p "Duties include: Social companionship and domestic assistance" at bounding box center [542, 407] width 509 height 23
click at [695, 398] on span "Duties include: Social companionship and domestic assistance." at bounding box center [502, 406] width 429 height 17
click at [715, 348] on span "We are looking for a female support worker to assist a client in Dean Park, NSW." at bounding box center [535, 361] width 494 height 40
click at [499, 349] on span "We are looking for a female support worker to assist a client in Dean Park, NSW." at bounding box center [535, 361] width 494 height 40
drag, startPoint x: 667, startPoint y: 358, endPoint x: 745, endPoint y: 360, distance: 78.0
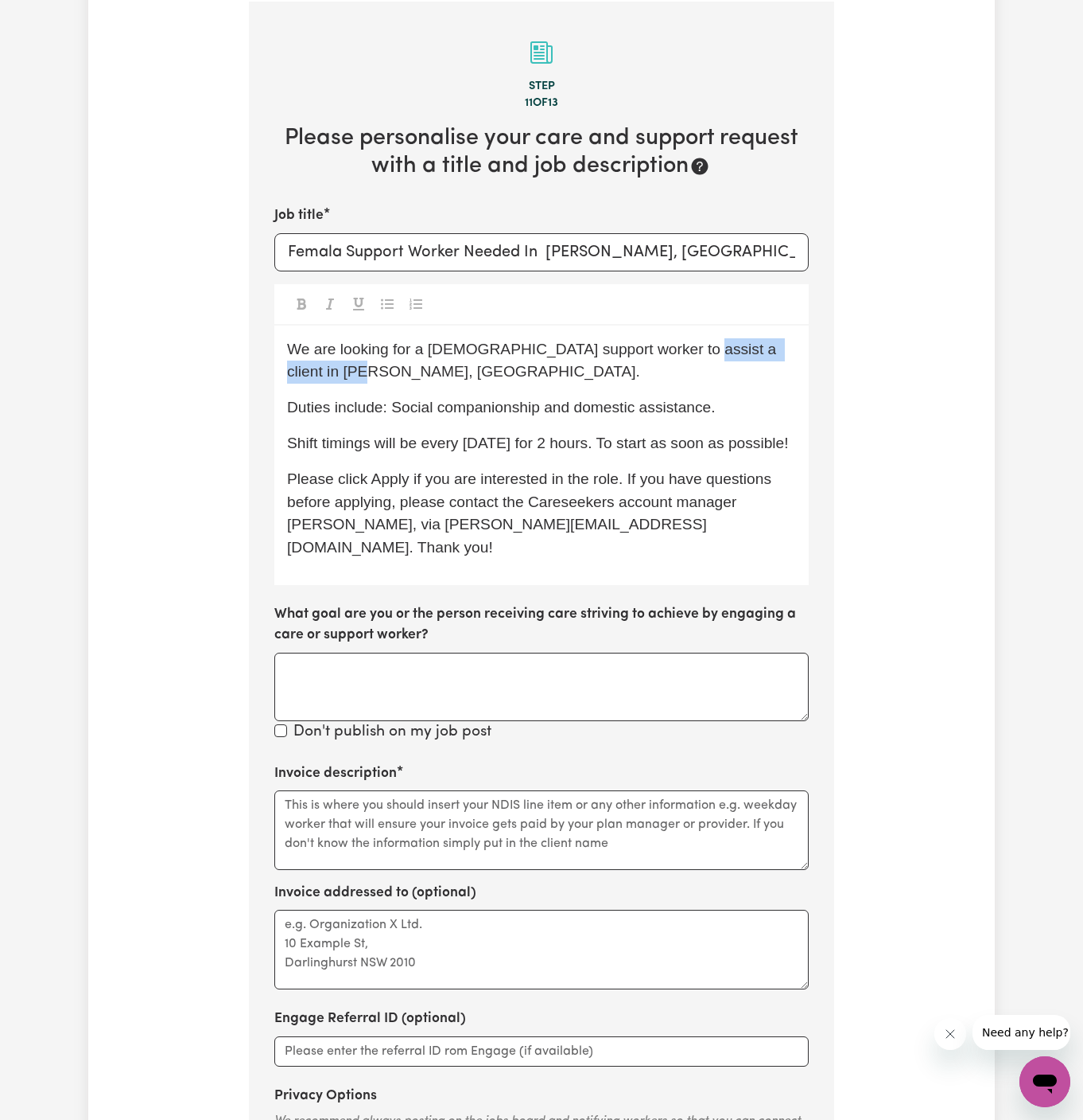
click at [745, 360] on p "We are looking for a female support worker to assist a client in Dean Park, NSW." at bounding box center [542, 361] width 509 height 46
click at [713, 354] on span "We are looking for a female support worker to assist a client in Dean Park, NSW." at bounding box center [535, 361] width 494 height 40
click at [656, 355] on span "We are looking for a female support worker to assist a client in Dean Park, NSW." at bounding box center [535, 361] width 494 height 40
click at [650, 353] on span "We are looking for a female support worker to assist a client in Dean Park, NSW." at bounding box center [535, 361] width 494 height 40
click at [652, 352] on span "We are looking for a female support worker to assist a client in Dean Park, NSW." at bounding box center [535, 361] width 494 height 40
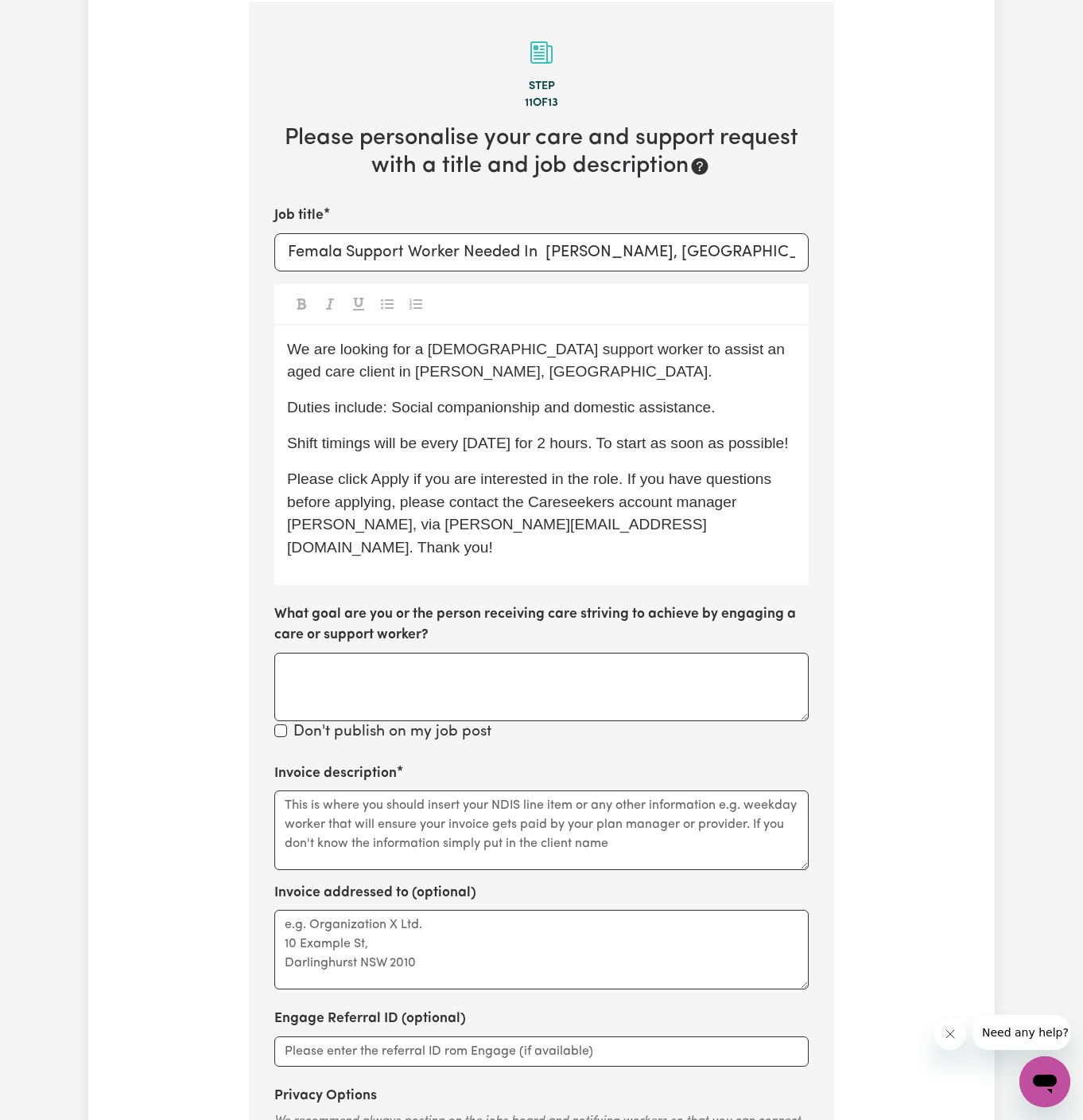
click at [600, 374] on p "We are looking for a female support worker to assist an aged care client in Dea…" at bounding box center [542, 361] width 509 height 46
click at [665, 446] on span "Shift timings will be every Tuesday for 2 hours. To start as soon as possible!" at bounding box center [539, 443] width 502 height 17
click at [602, 790] on textarea "Invoice description" at bounding box center [542, 829] width 535 height 79
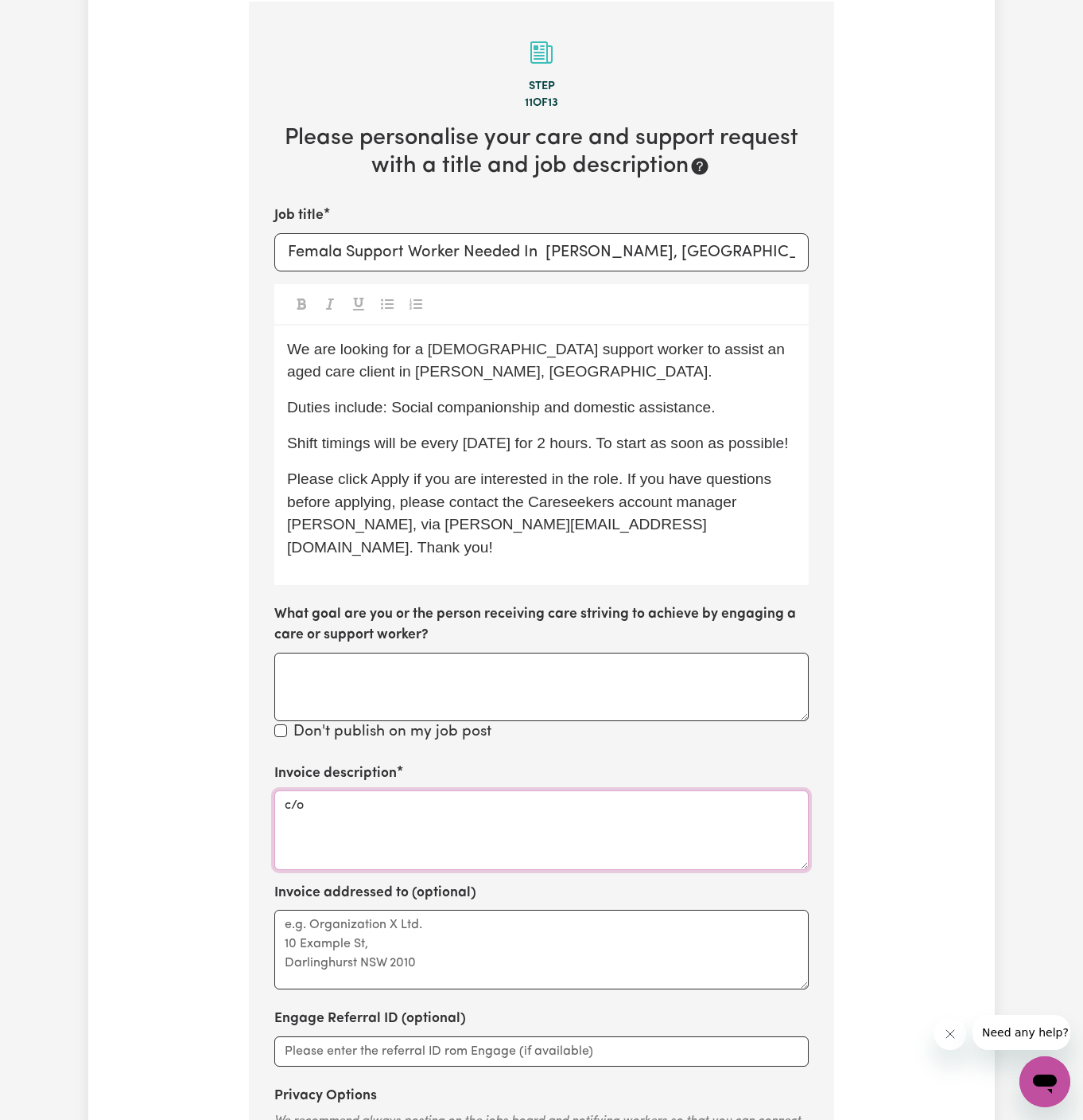
paste textarea "Home Caring Kellyville"
click at [416, 790] on textarea "c/o Home Caring Kellyville" at bounding box center [542, 829] width 535 height 79
type textarea "c/o Home Caring Kellyville"
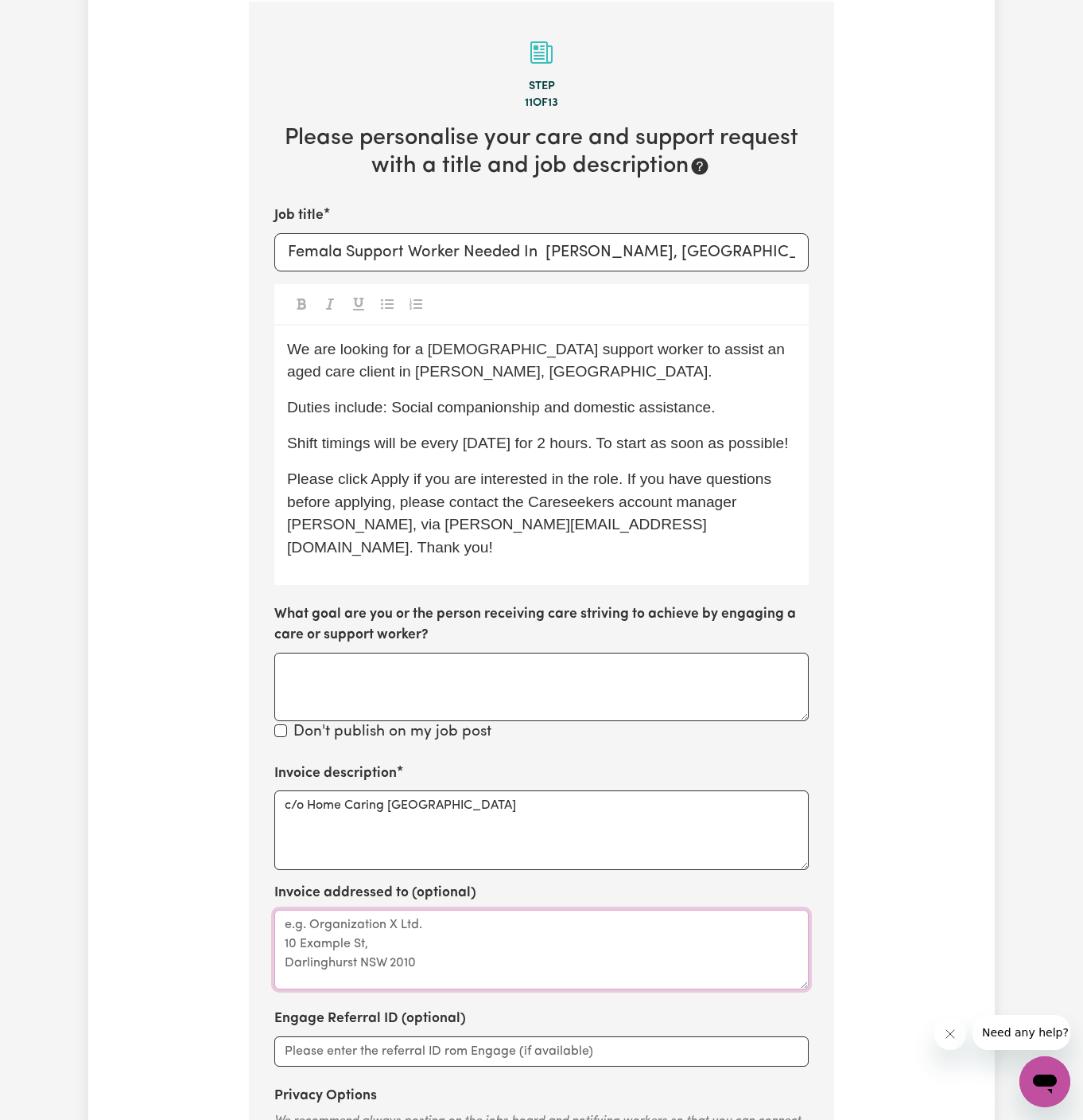
click at [418, 920] on textarea "Invoice addressed to (optional)" at bounding box center [542, 949] width 535 height 79
paste textarea "c/o Home Caring Kellyville"
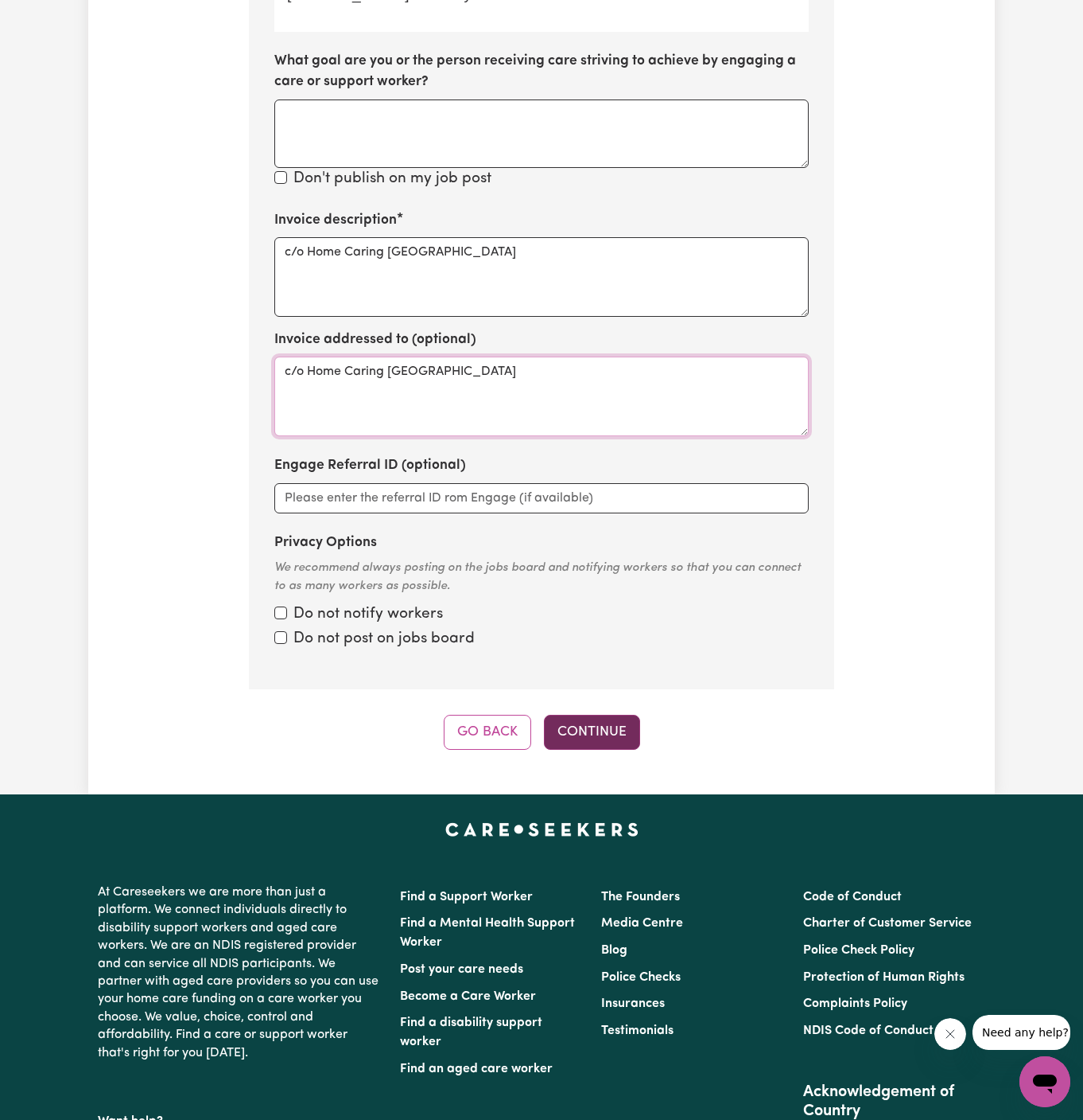
type textarea "c/o Home Caring Kellyville"
click at [598, 715] on button "Continue" at bounding box center [592, 732] width 96 height 35
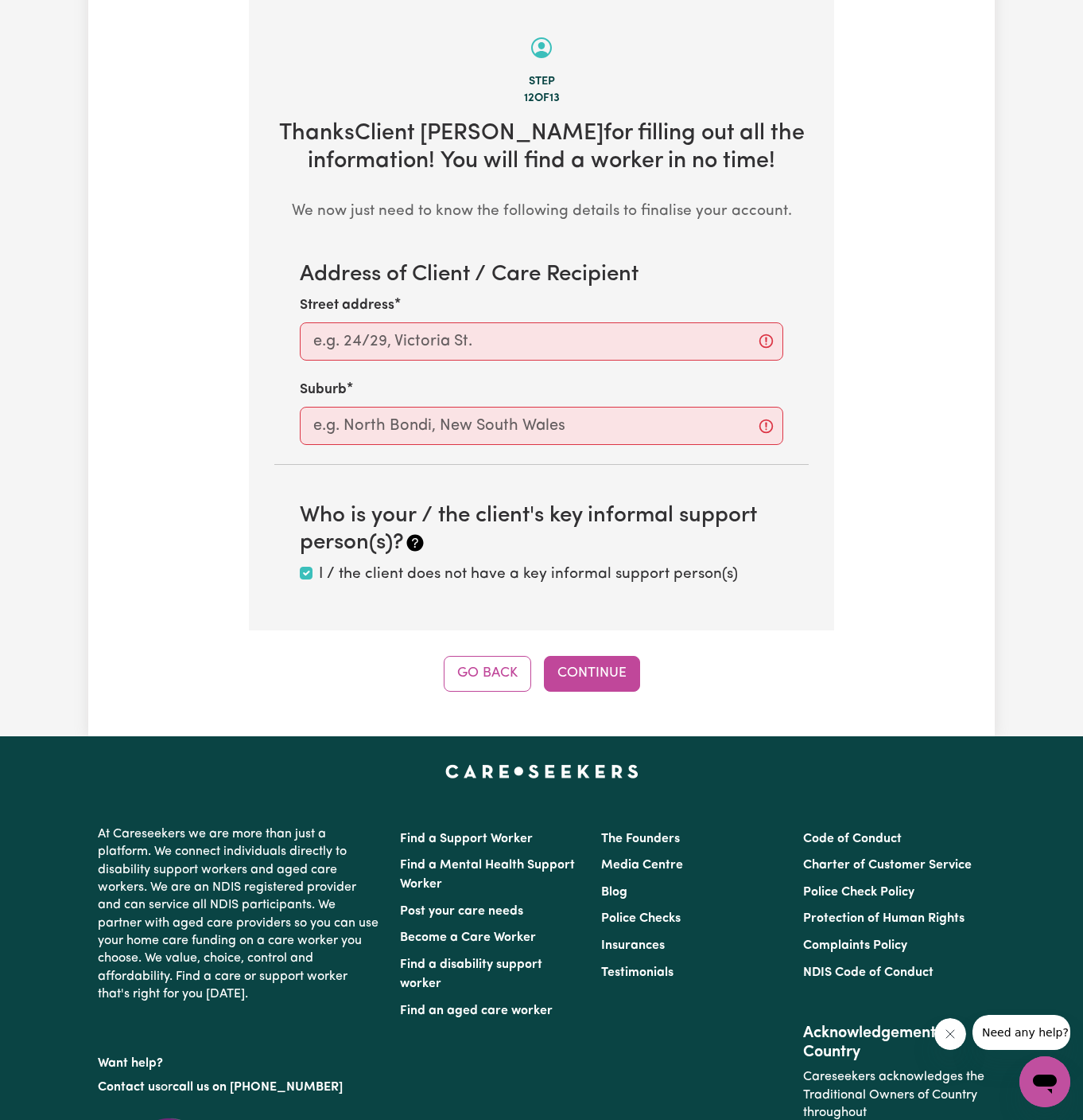
scroll to position [564, 0]
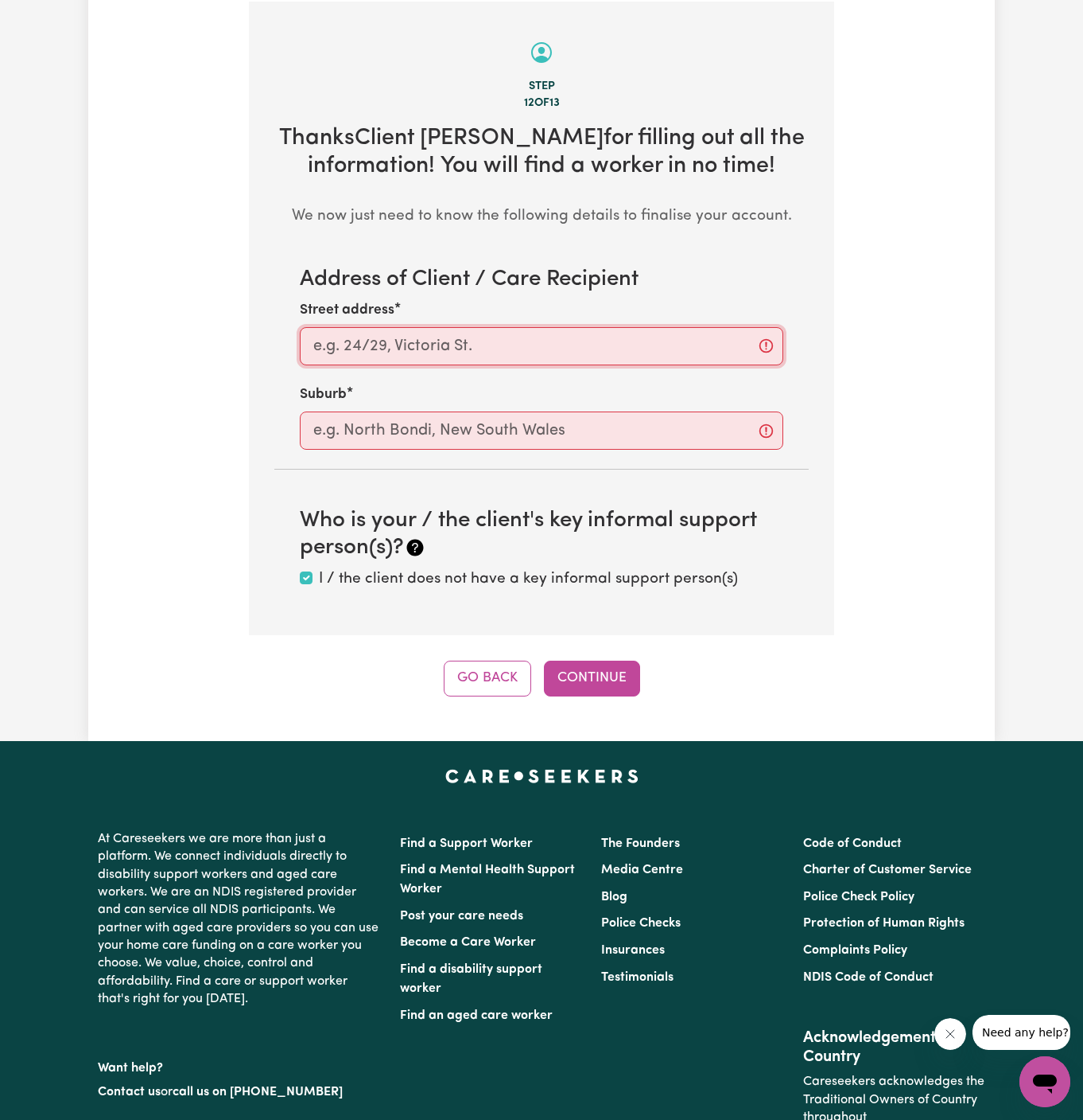
click at [511, 351] on input "Street address" at bounding box center [541, 346] width 483 height 39
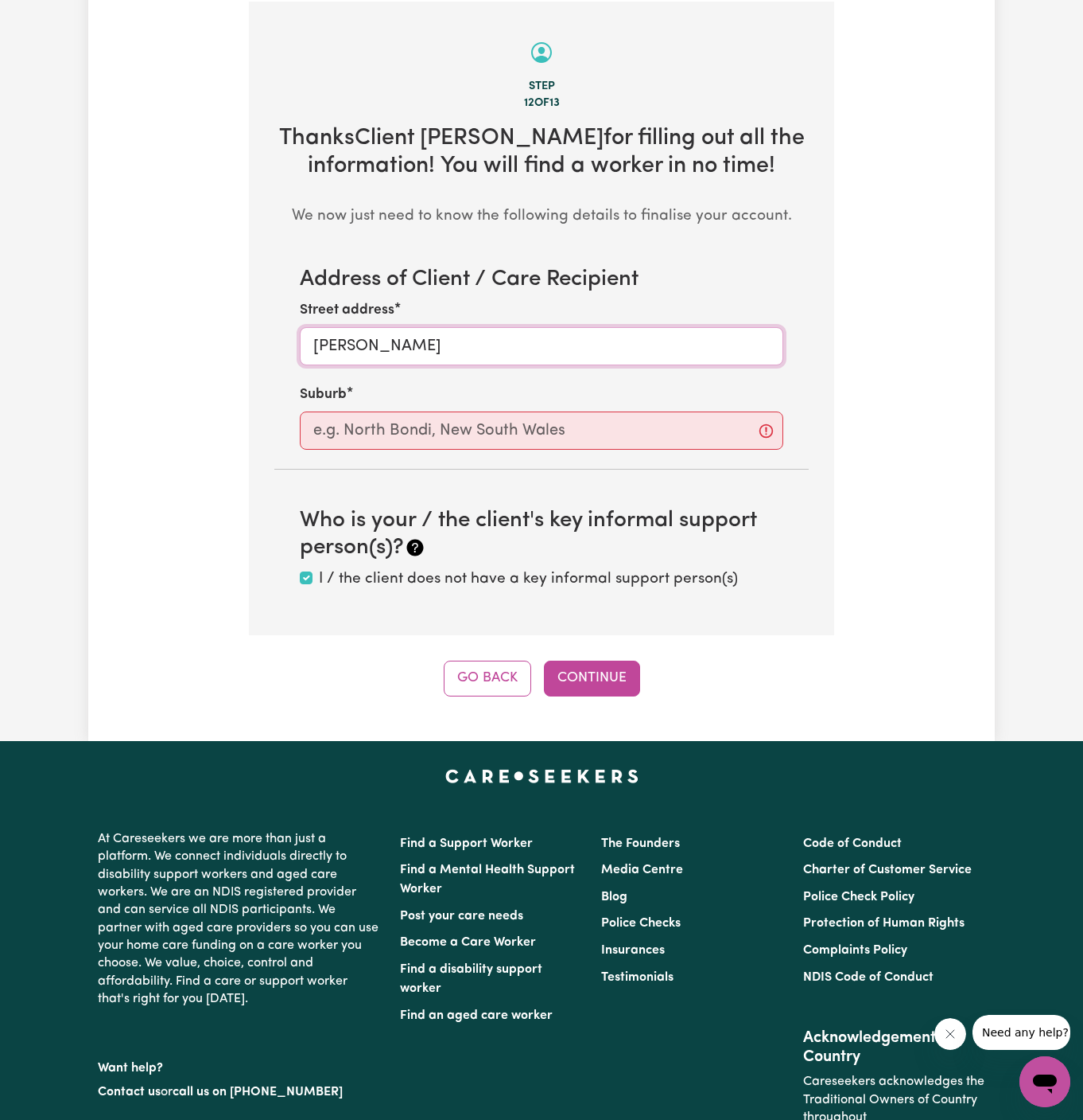
type input "Dean Park"
click at [467, 438] on input "text" at bounding box center [541, 430] width 483 height 39
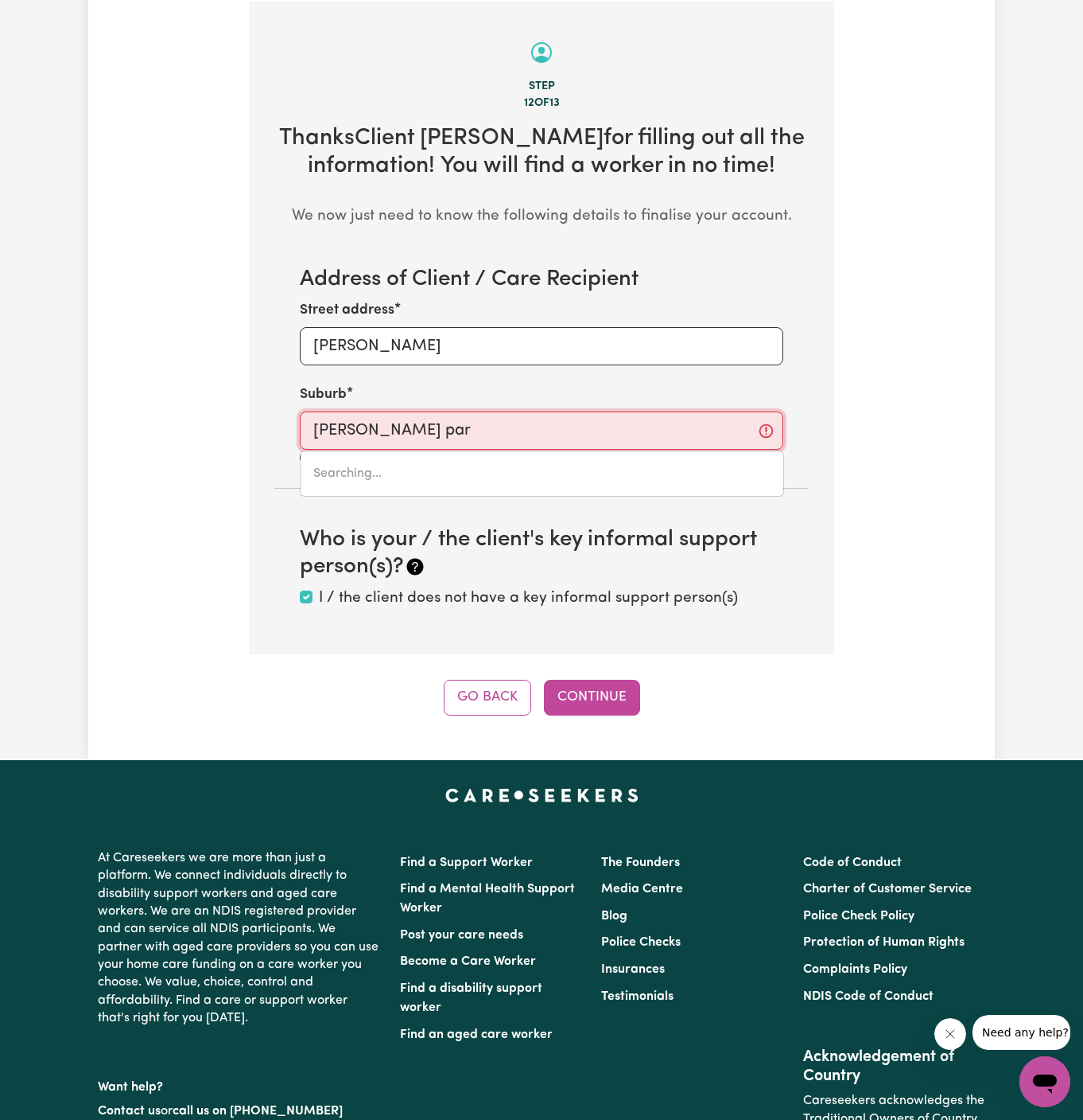
type input "dean park"
type input "dean park, New South Wales, 2761"
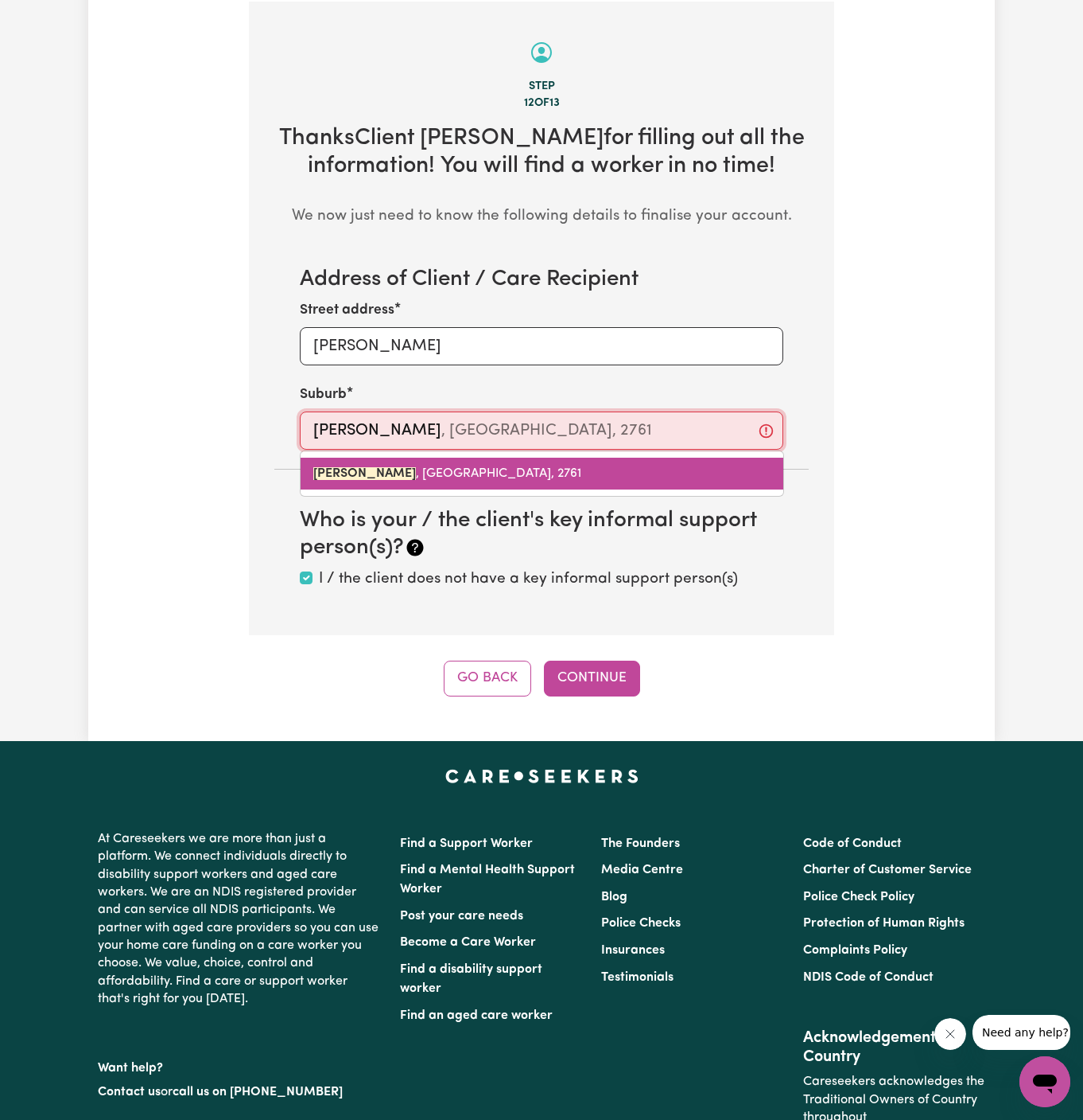
click at [462, 460] on link "DEAN PARK , New South Wales, 2761" at bounding box center [542, 474] width 483 height 32
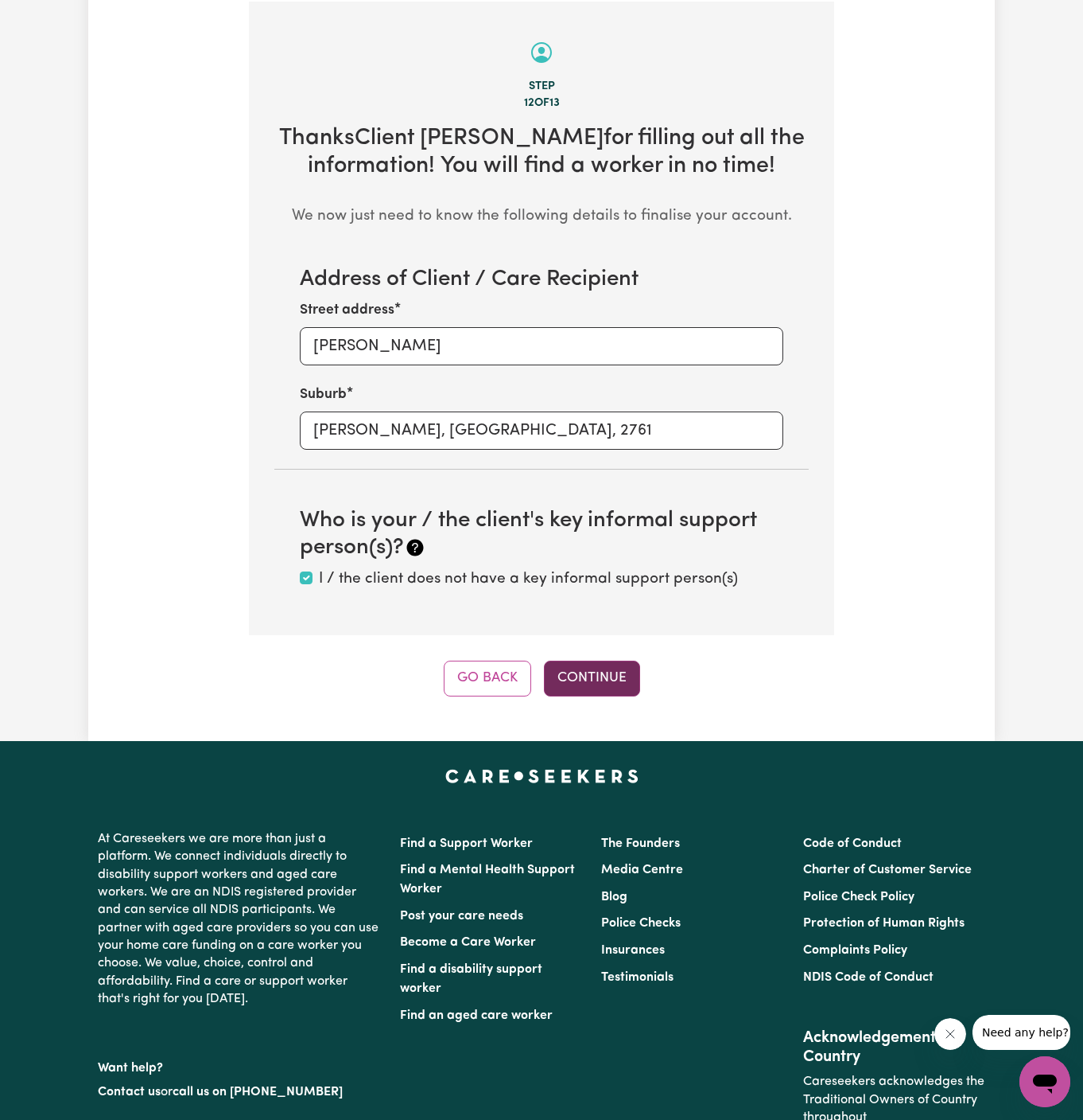
click at [598, 664] on button "Continue" at bounding box center [592, 677] width 96 height 35
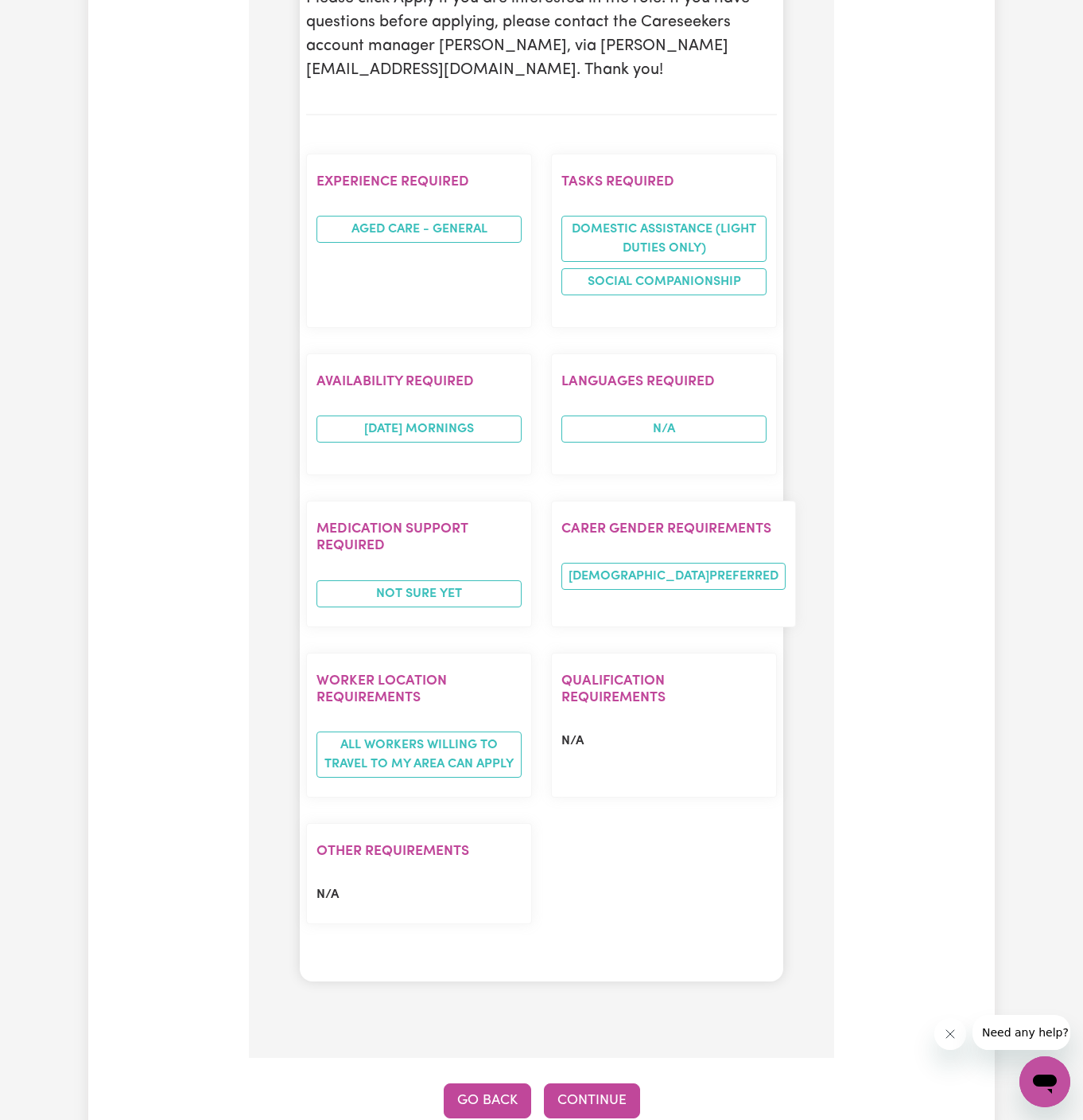
click at [468, 1083] on button "Go Back" at bounding box center [487, 1100] width 88 height 35
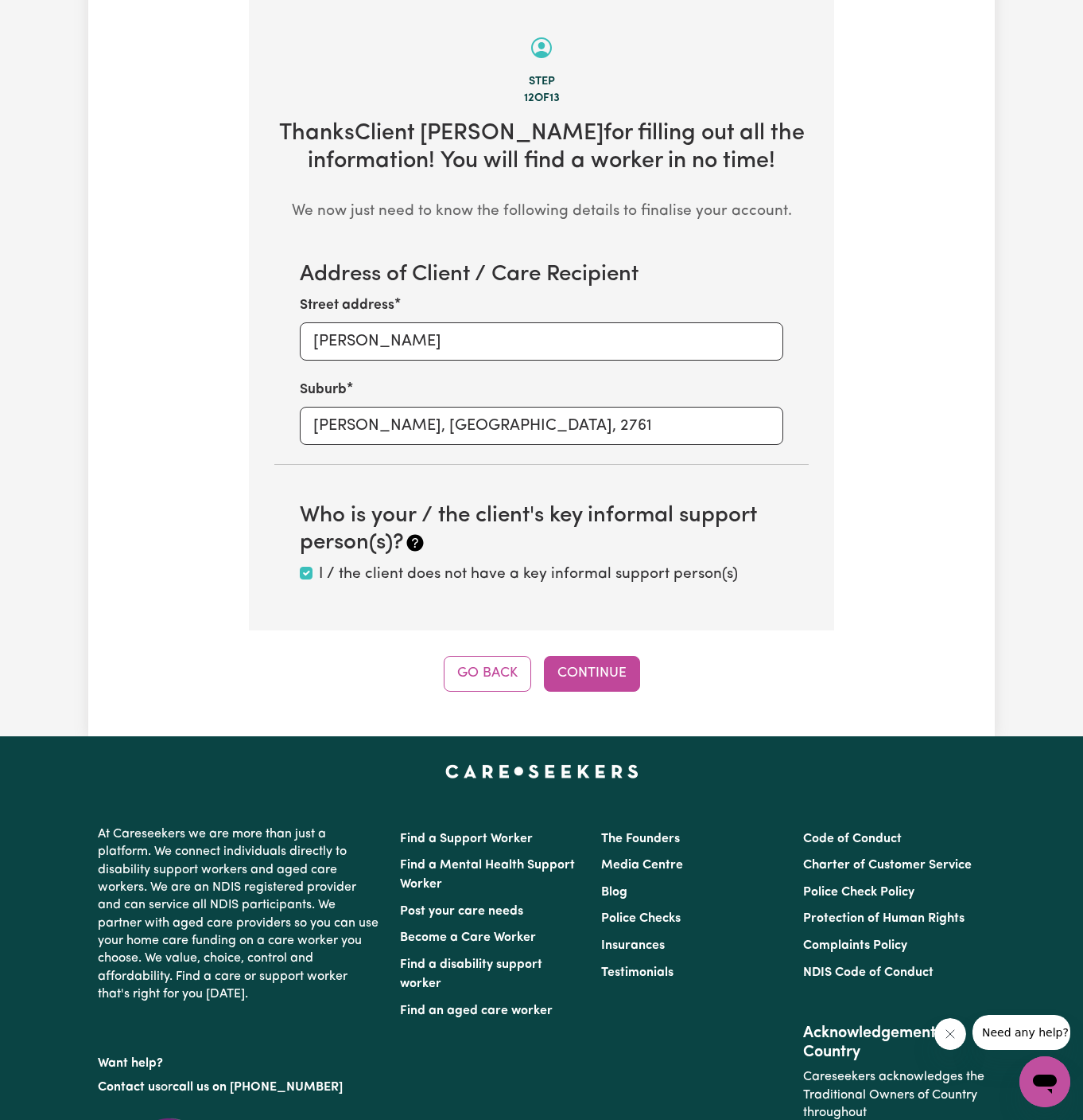
scroll to position [564, 0]
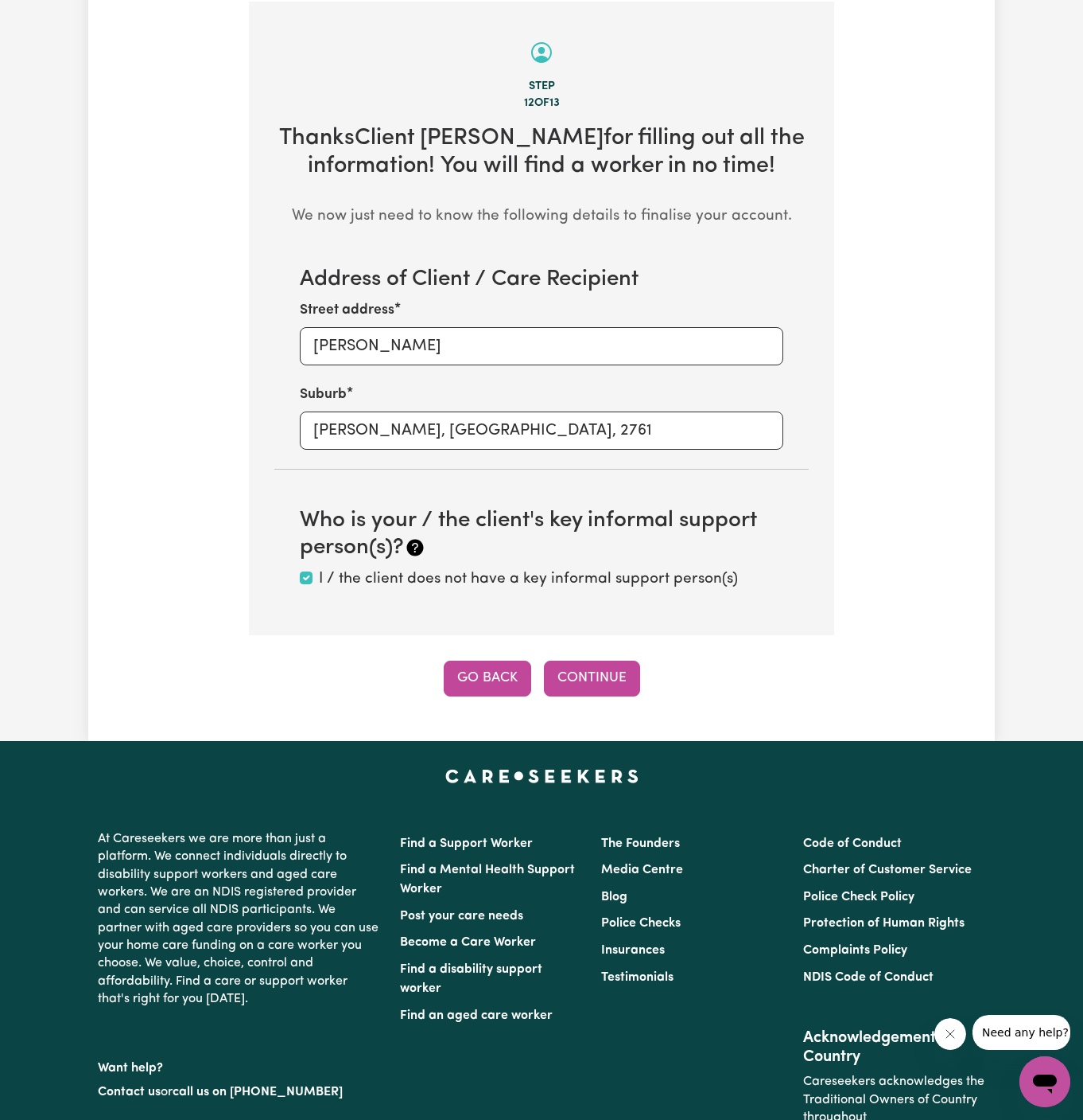
click at [492, 685] on button "Go Back" at bounding box center [487, 677] width 88 height 35
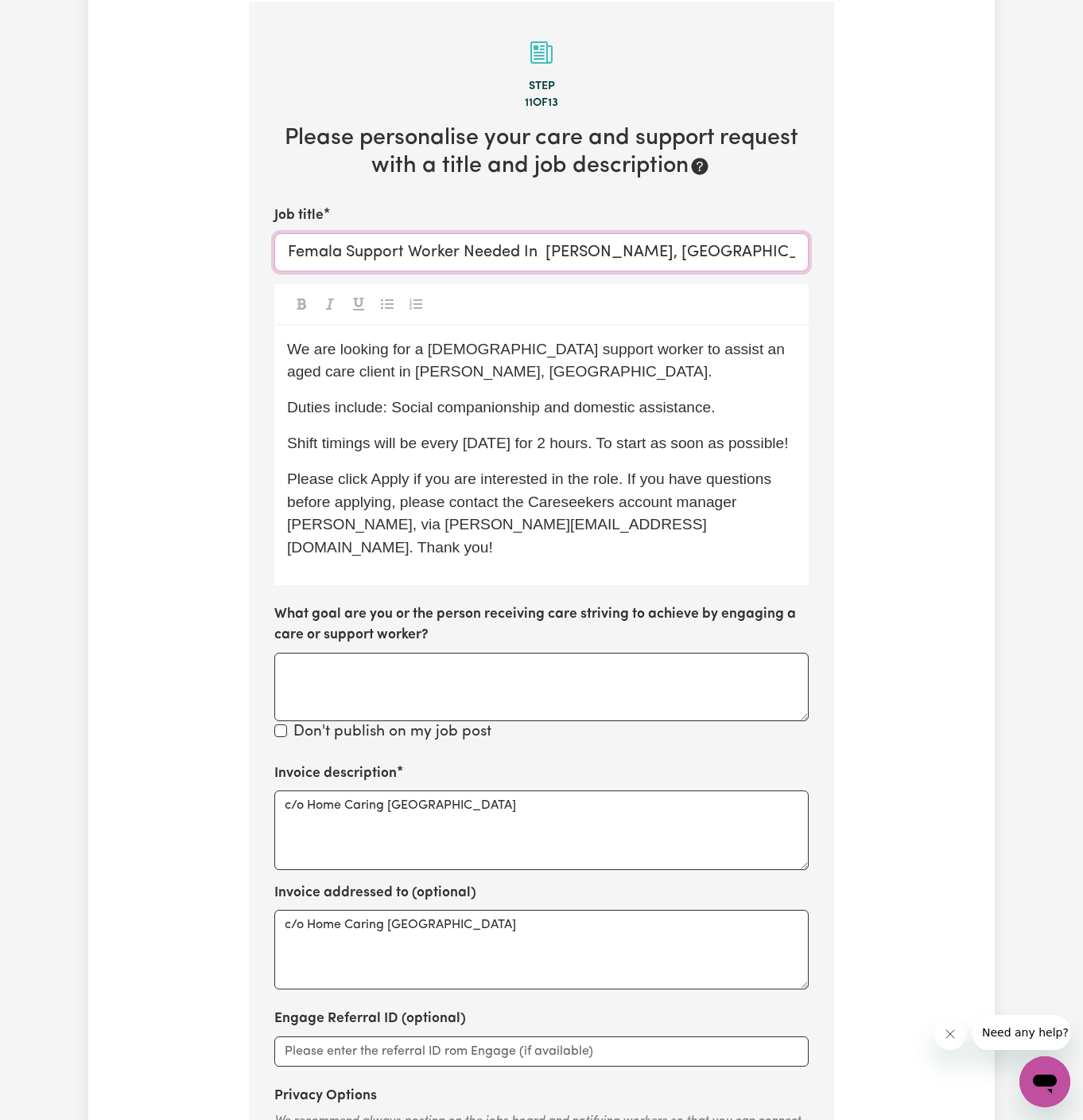
click at [337, 242] on input "Femala Support Worker Needed In Dean Park, NSW" at bounding box center [542, 252] width 535 height 39
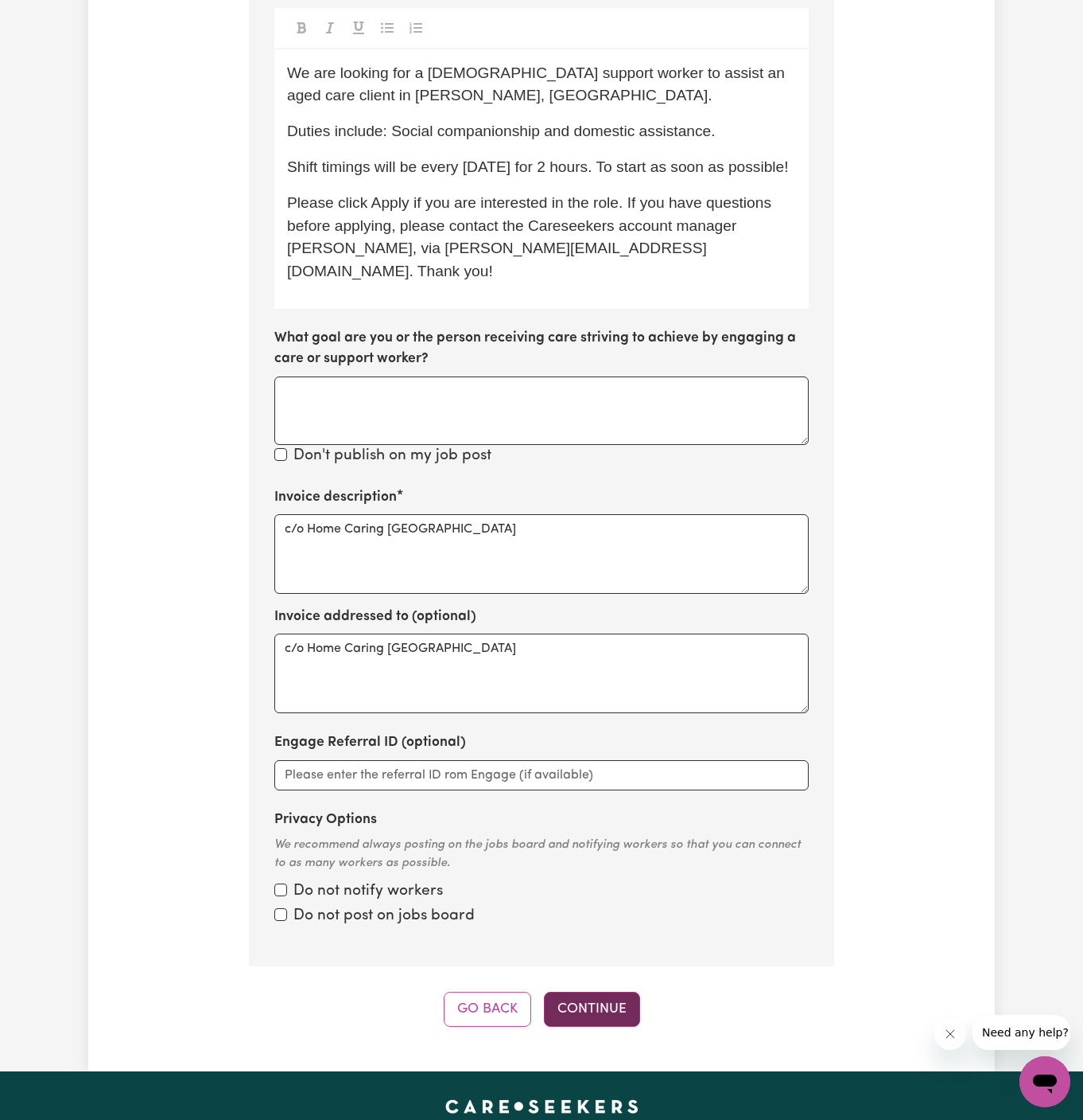
type input "Female Support Worker Needed In Dean Park, NSW"
click at [614, 991] on button "Continue" at bounding box center [592, 1008] width 96 height 35
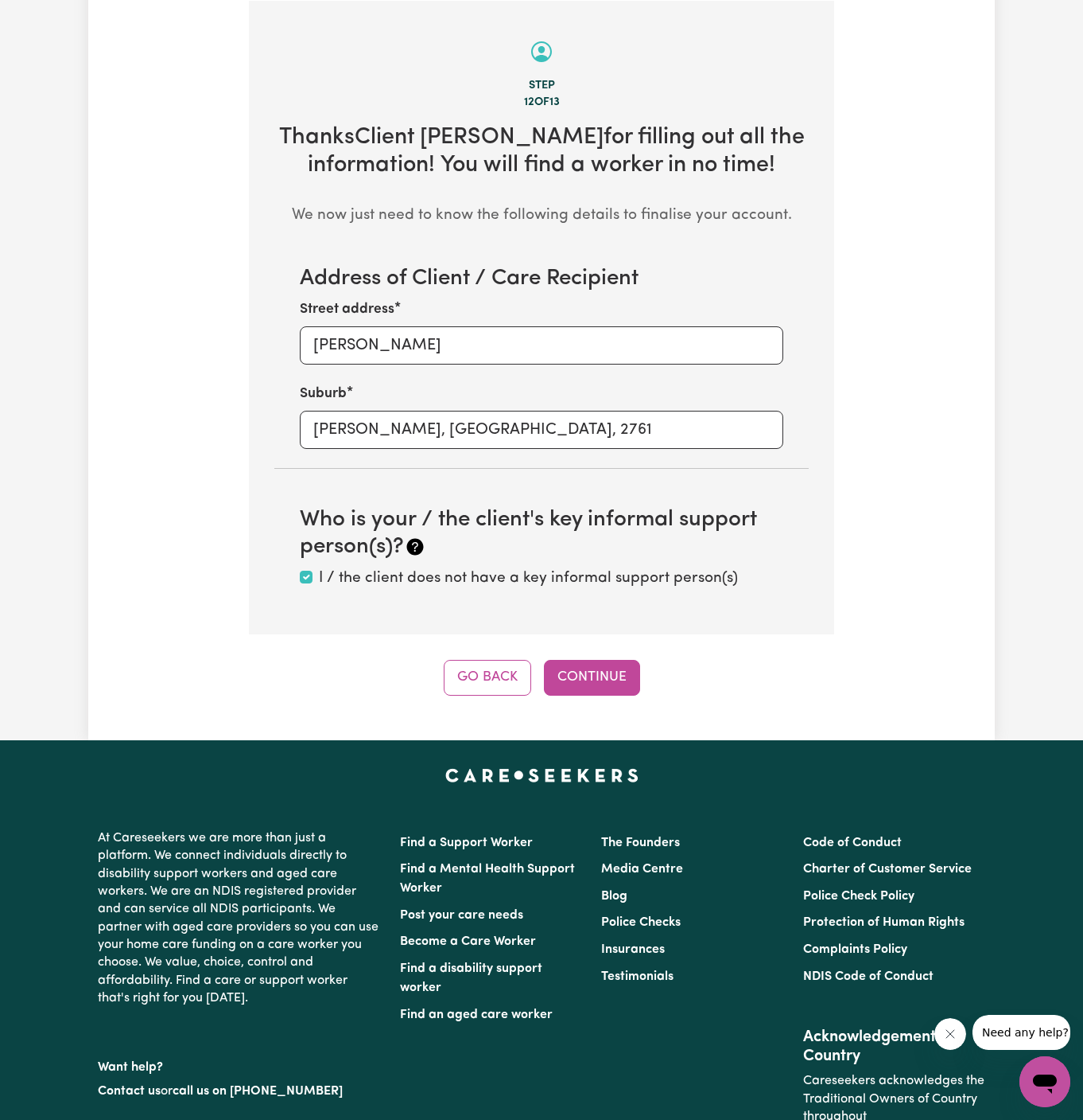
scroll to position [564, 0]
click at [580, 667] on button "Continue" at bounding box center [592, 677] width 96 height 35
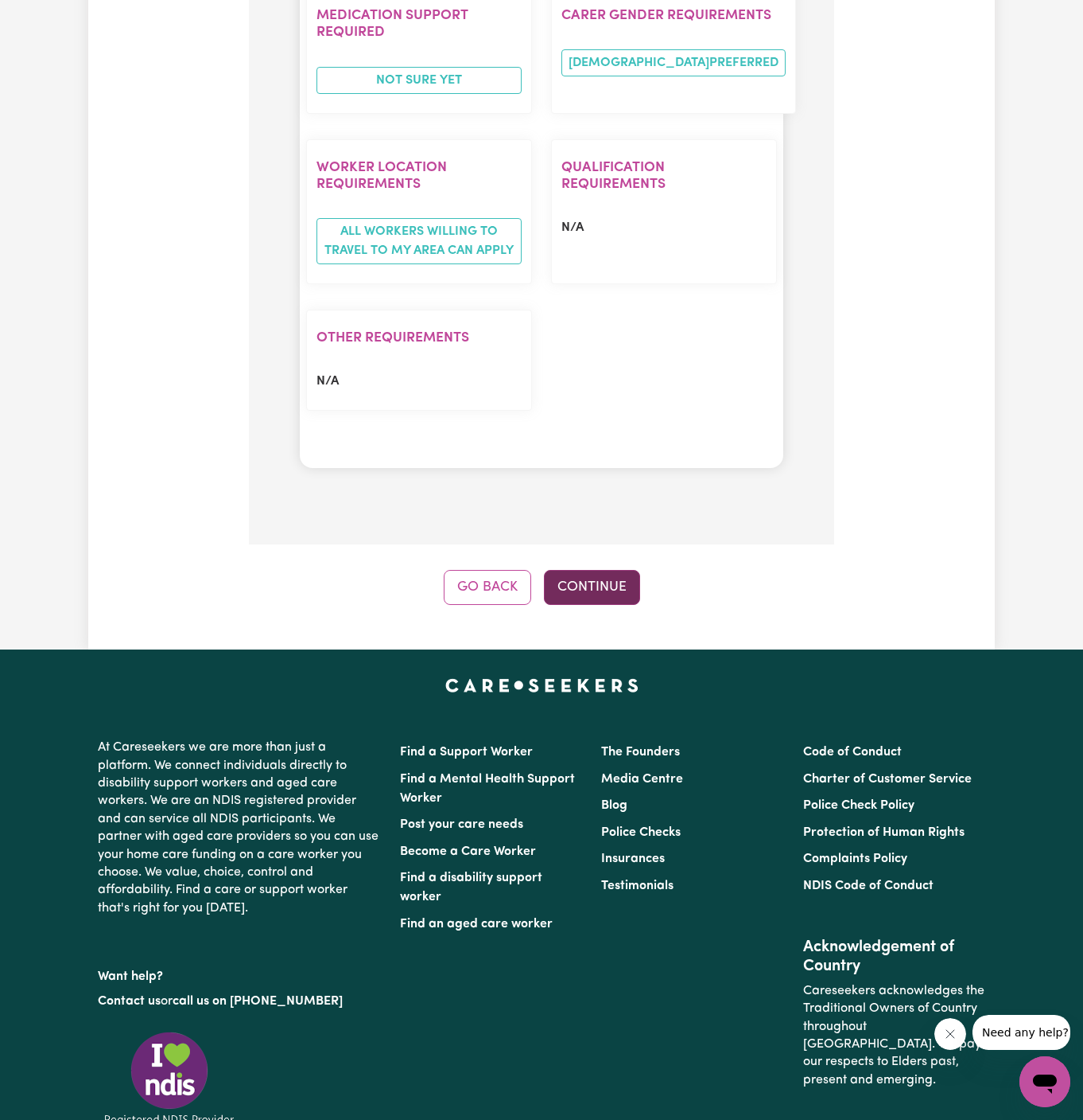
click at [598, 569] on button "Continue" at bounding box center [592, 586] width 96 height 35
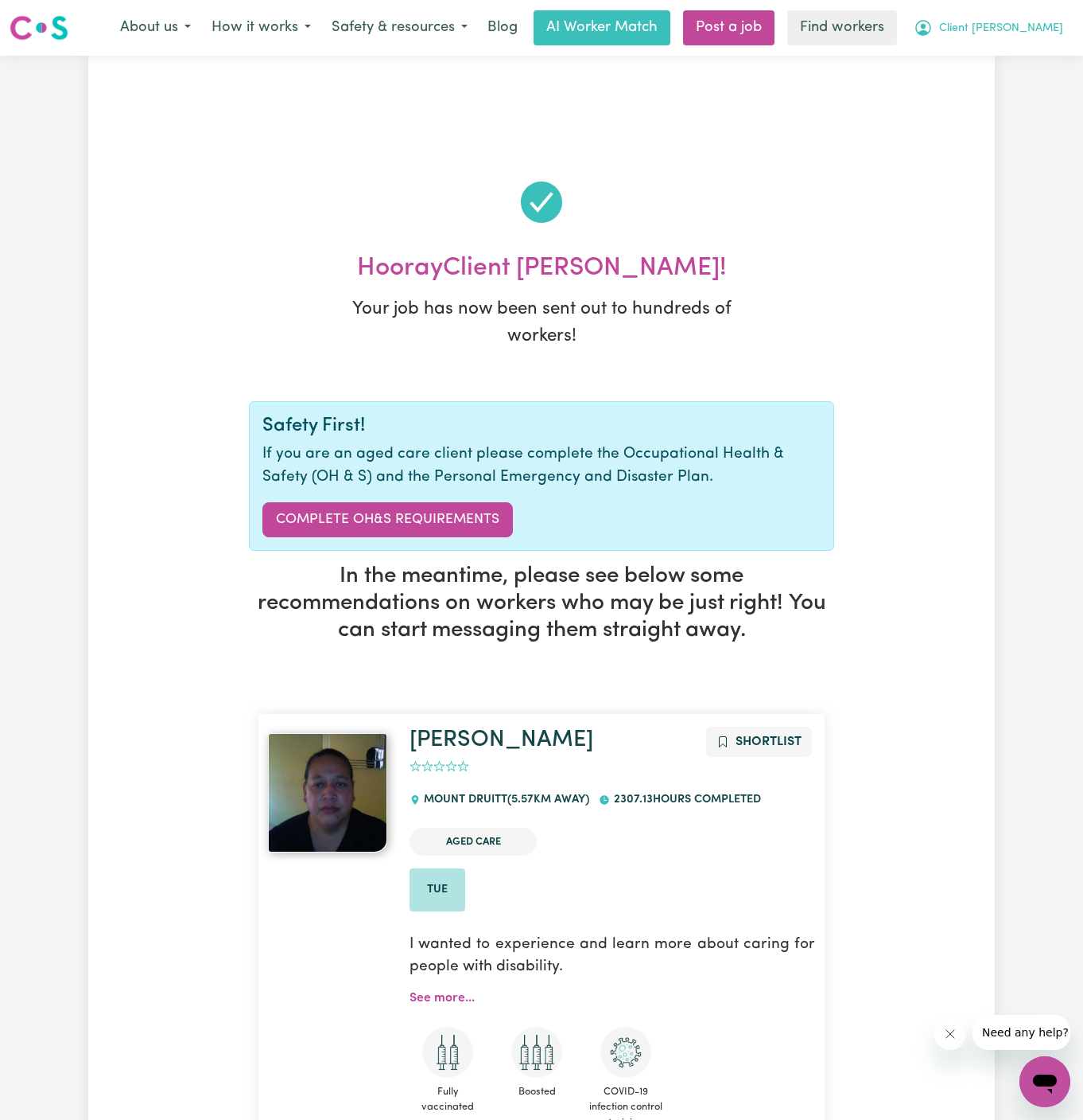
click at [1033, 31] on span "Client [PERSON_NAME]" at bounding box center [1002, 29] width 125 height 18
click at [1026, 46] on link "My Dashboard" at bounding box center [1010, 61] width 125 height 31
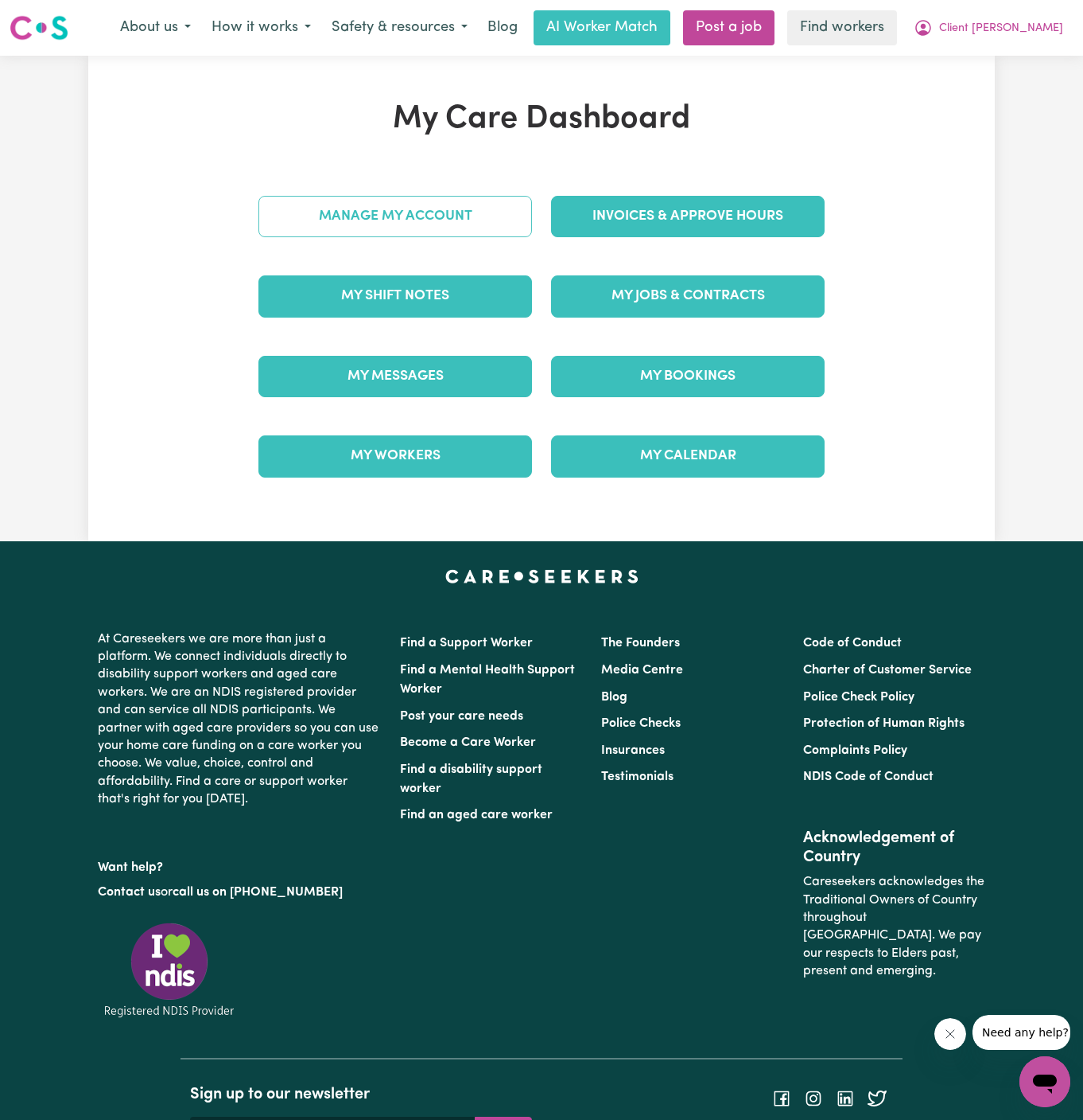
click at [467, 227] on div "Manage My Account" at bounding box center [395, 216] width 292 height 79
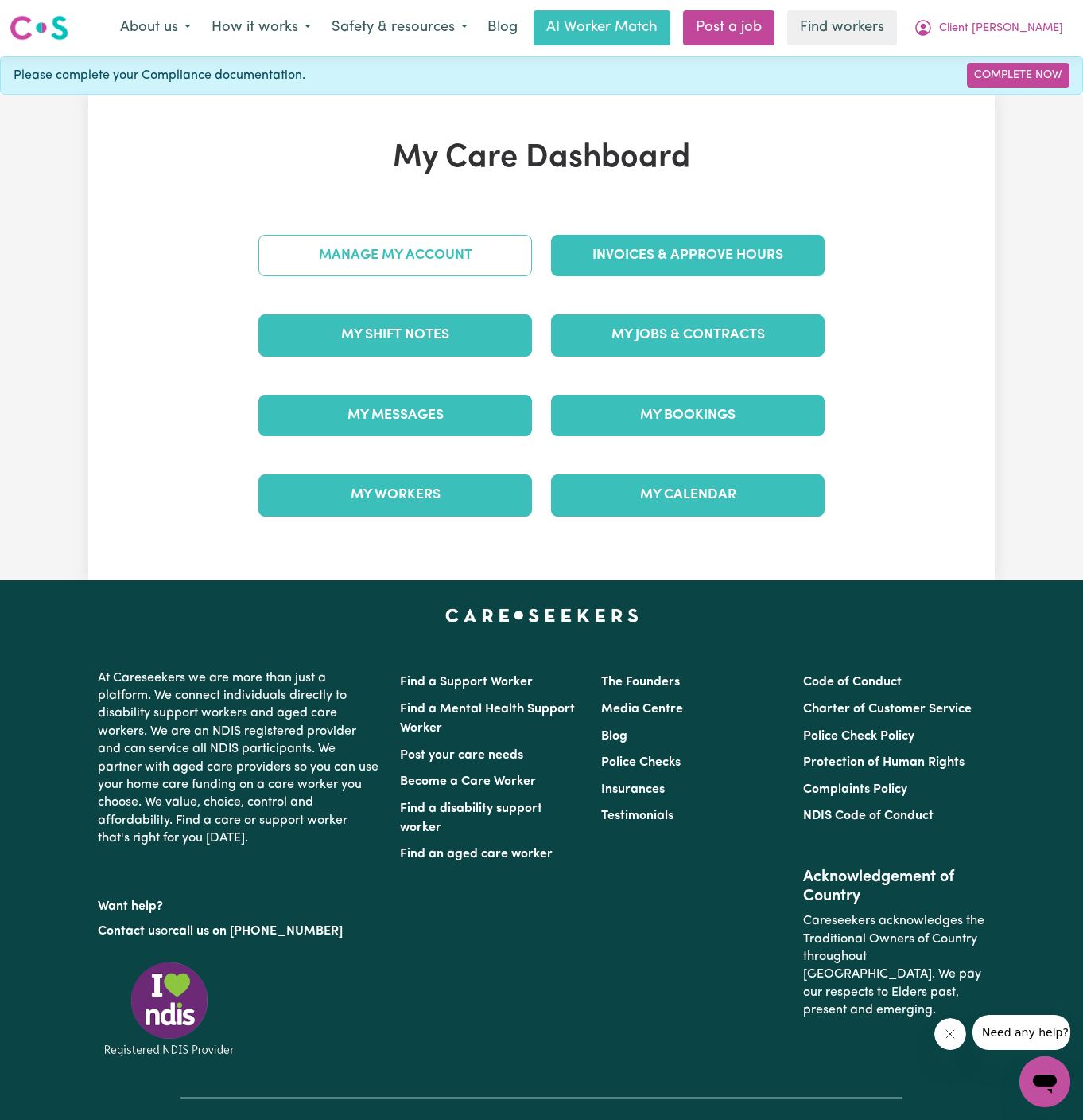
click at [467, 227] on div "Manage My Account" at bounding box center [395, 255] width 292 height 79
click at [472, 247] on link "Manage My Account" at bounding box center [395, 255] width 274 height 42
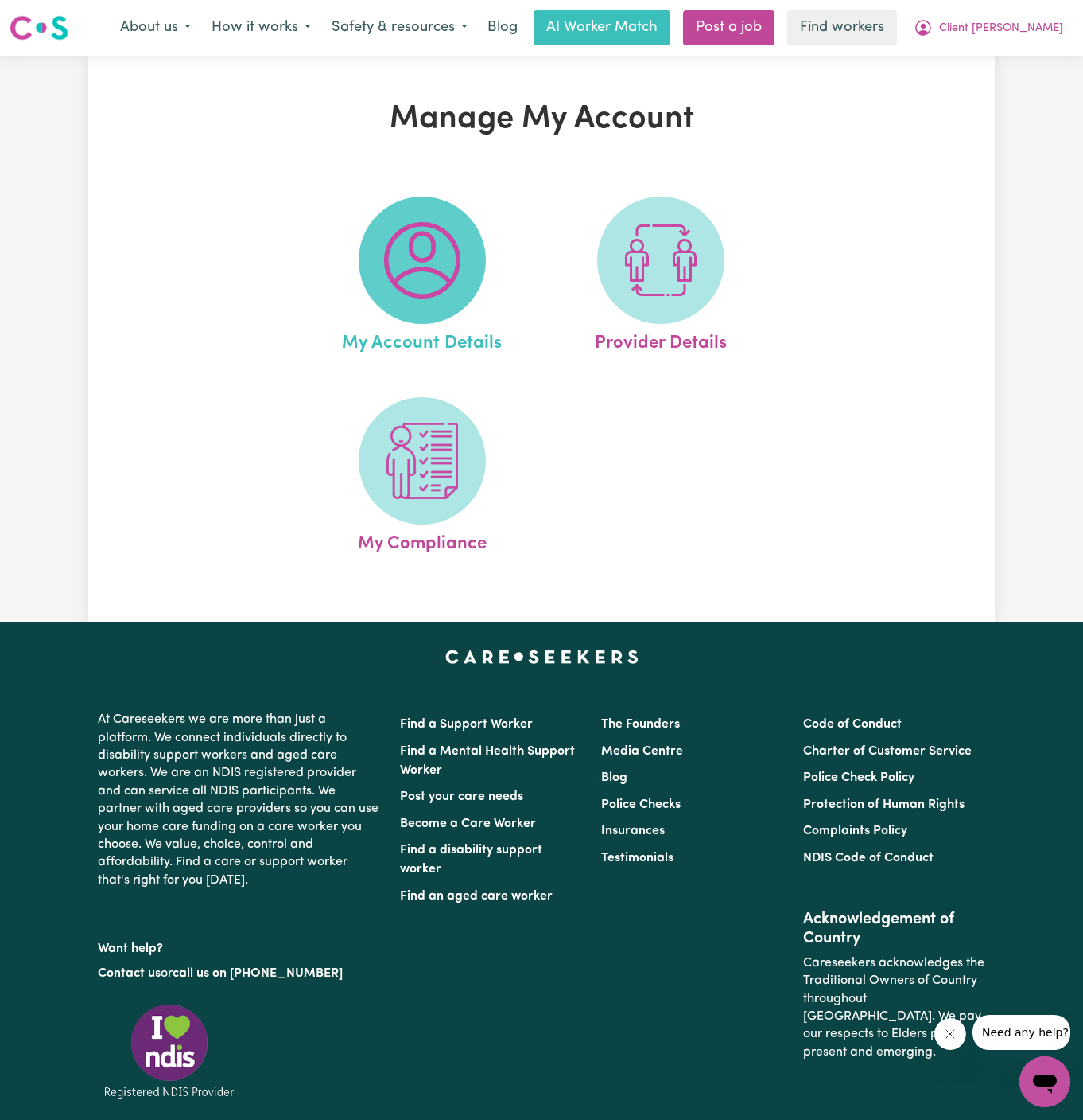
click at [443, 264] on img at bounding box center [422, 260] width 76 height 76
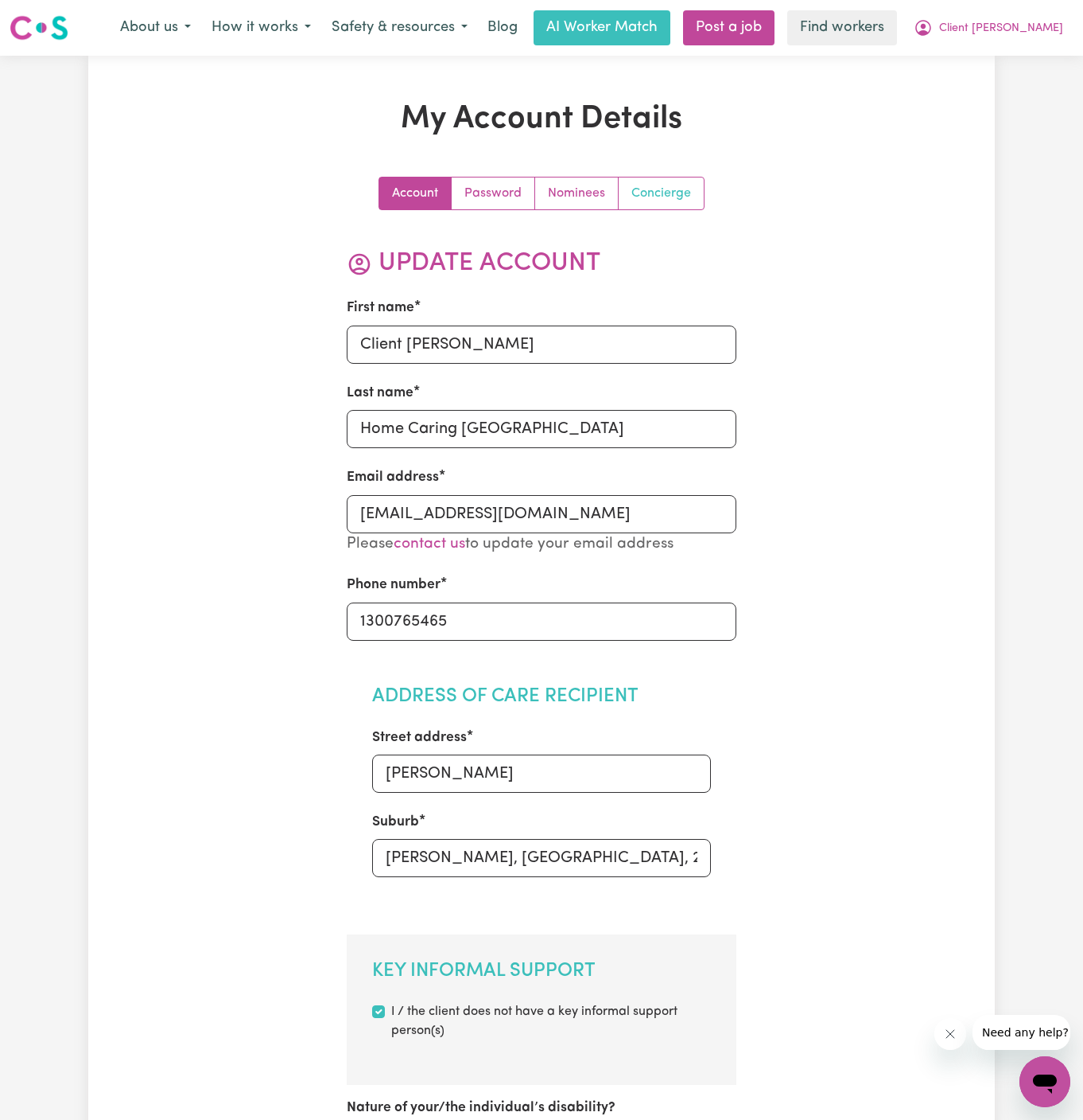
click at [673, 198] on link "Concierge" at bounding box center [661, 194] width 85 height 32
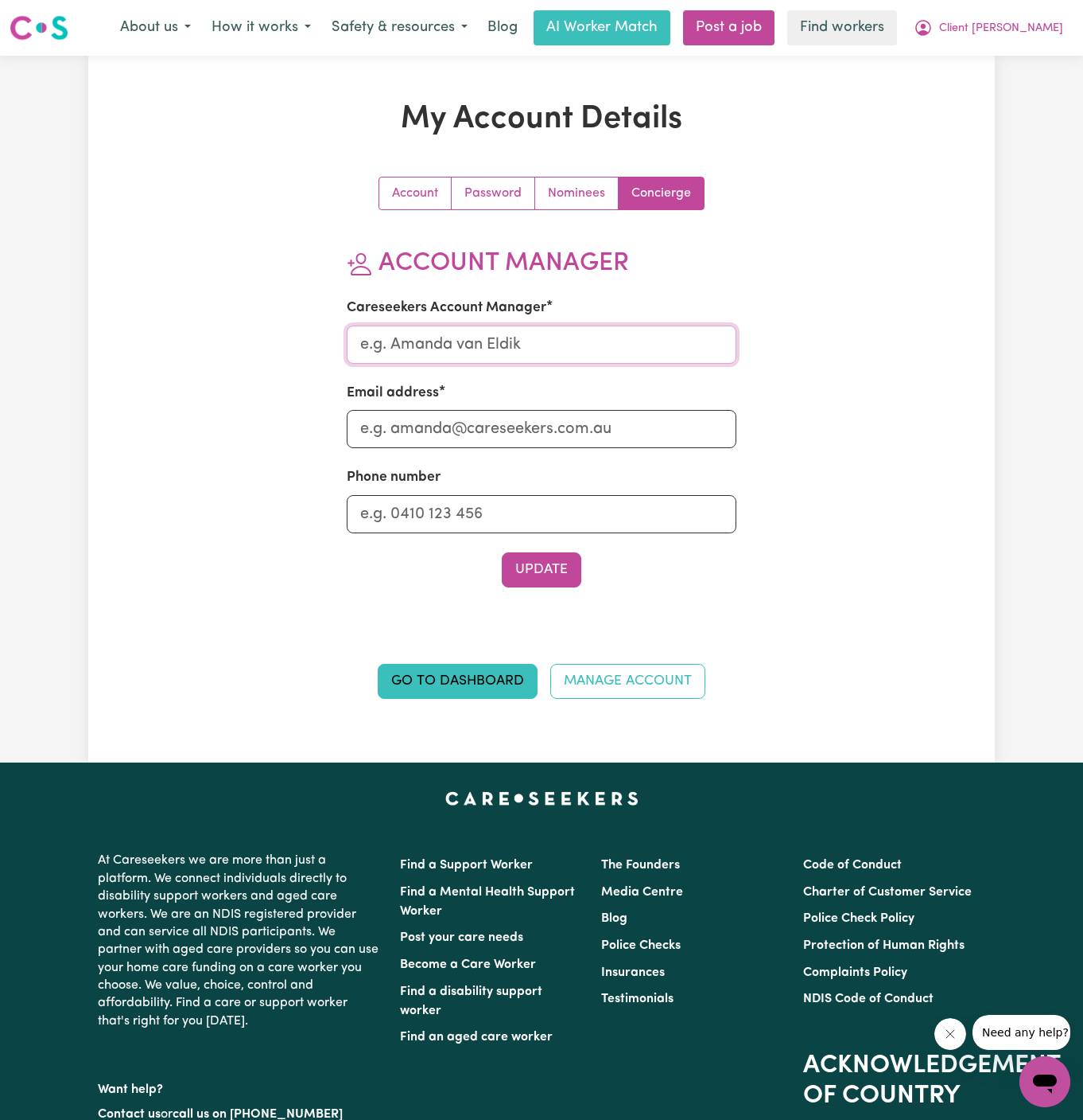
click at [542, 355] on input "Careseekers Account Manager" at bounding box center [542, 344] width 390 height 39
type input "Annie"
click at [543, 435] on input "Email address" at bounding box center [542, 429] width 390 height 39
type input "annie@careseekers.com.au"
click at [546, 516] on input "Phone number" at bounding box center [542, 514] width 390 height 39
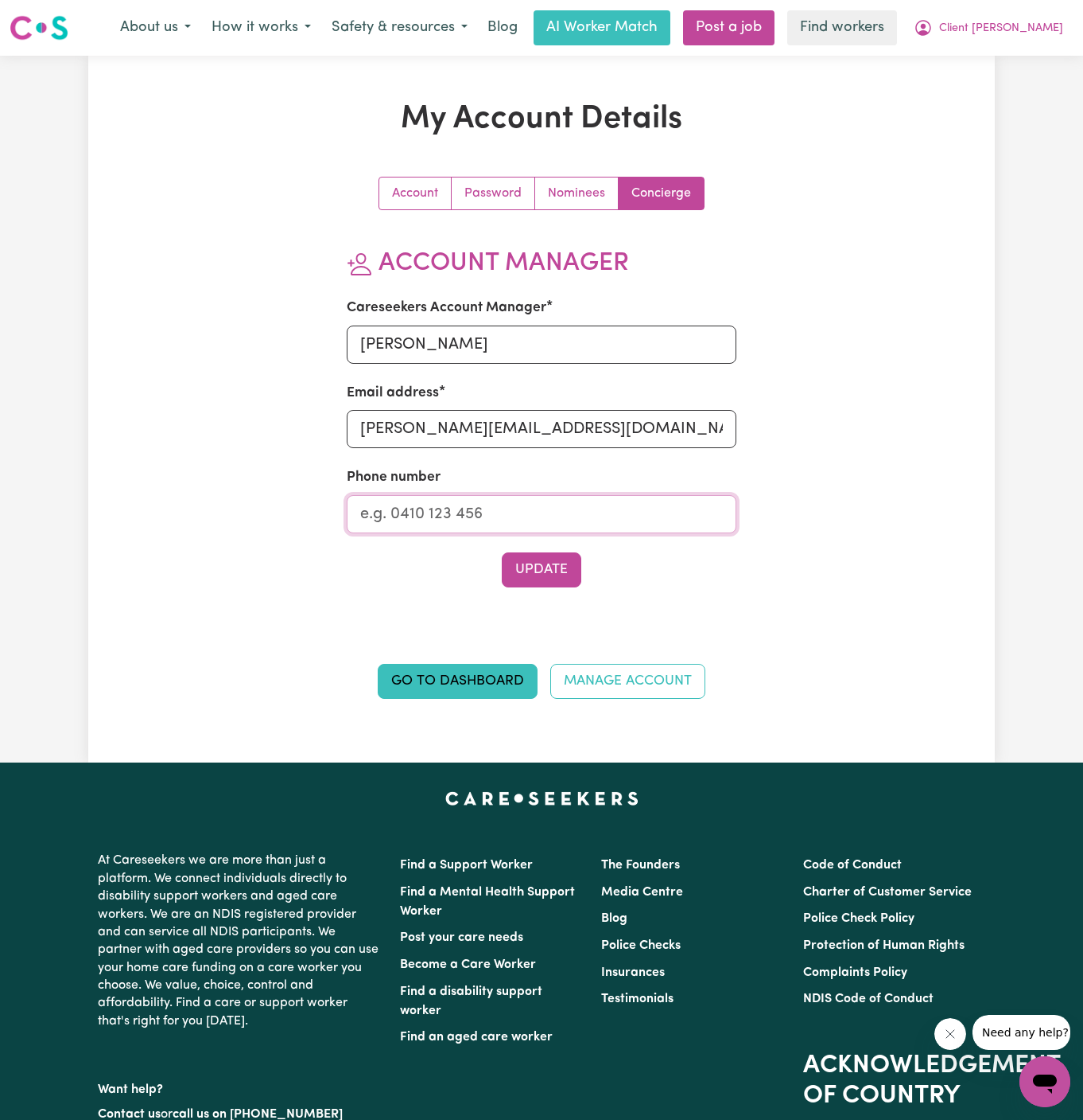
type input "1300765465"
click at [561, 565] on button "Update" at bounding box center [542, 569] width 79 height 35
click at [1014, 31] on span "Client [PERSON_NAME]" at bounding box center [1002, 29] width 125 height 18
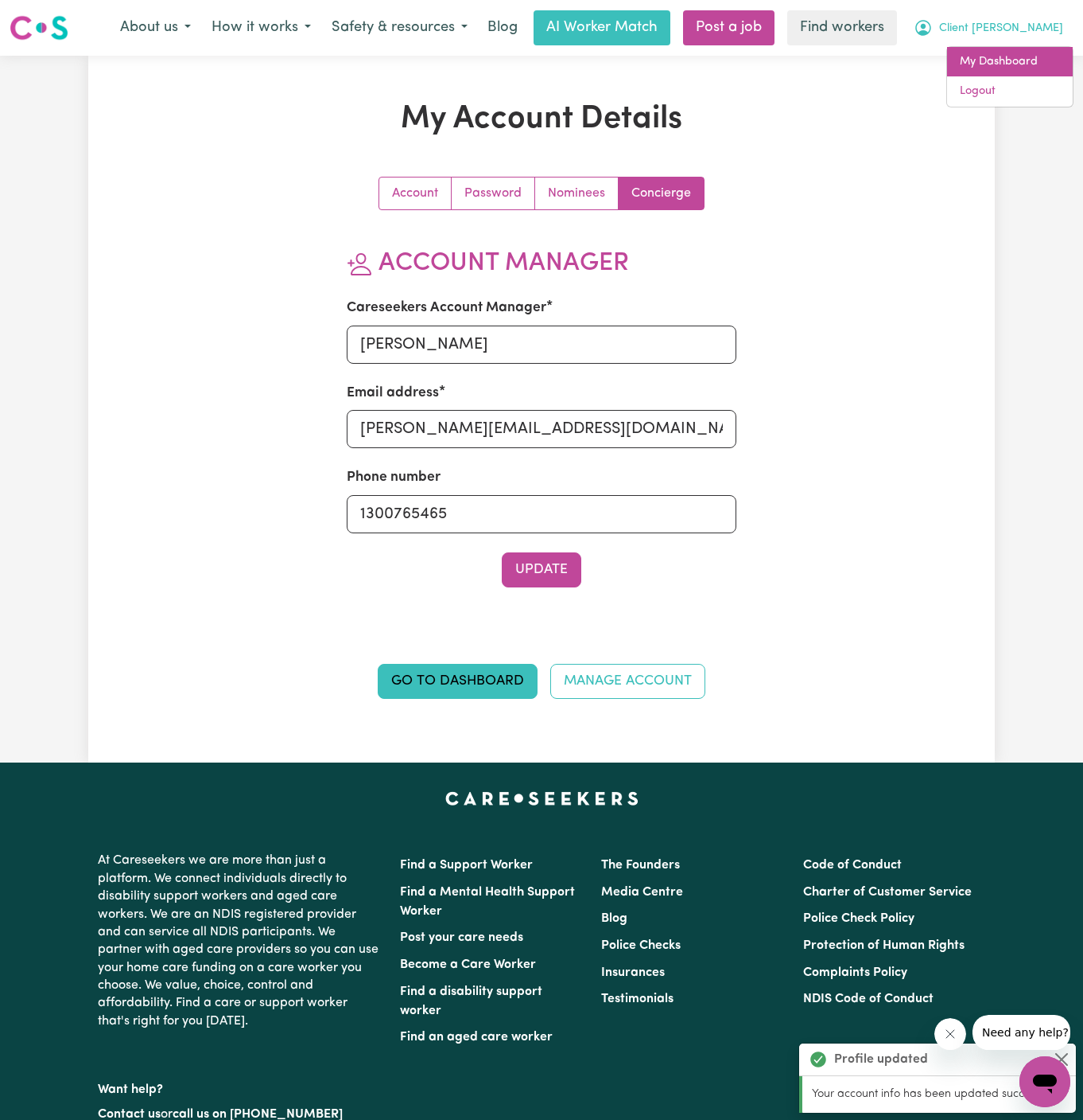
click at [1014, 56] on link "My Dashboard" at bounding box center [1010, 61] width 125 height 31
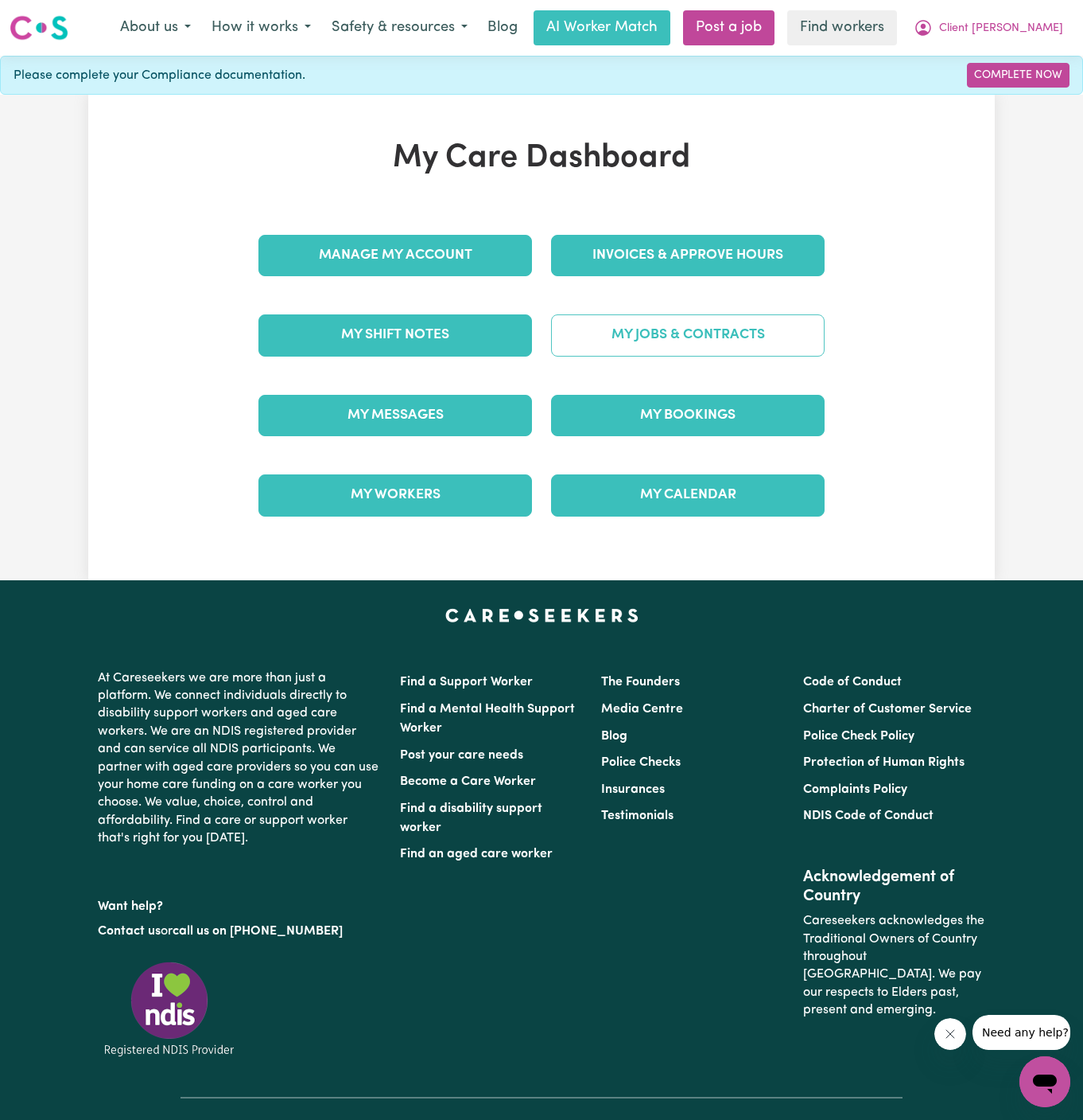
click at [744, 328] on link "My Jobs & Contracts" at bounding box center [688, 335] width 274 height 42
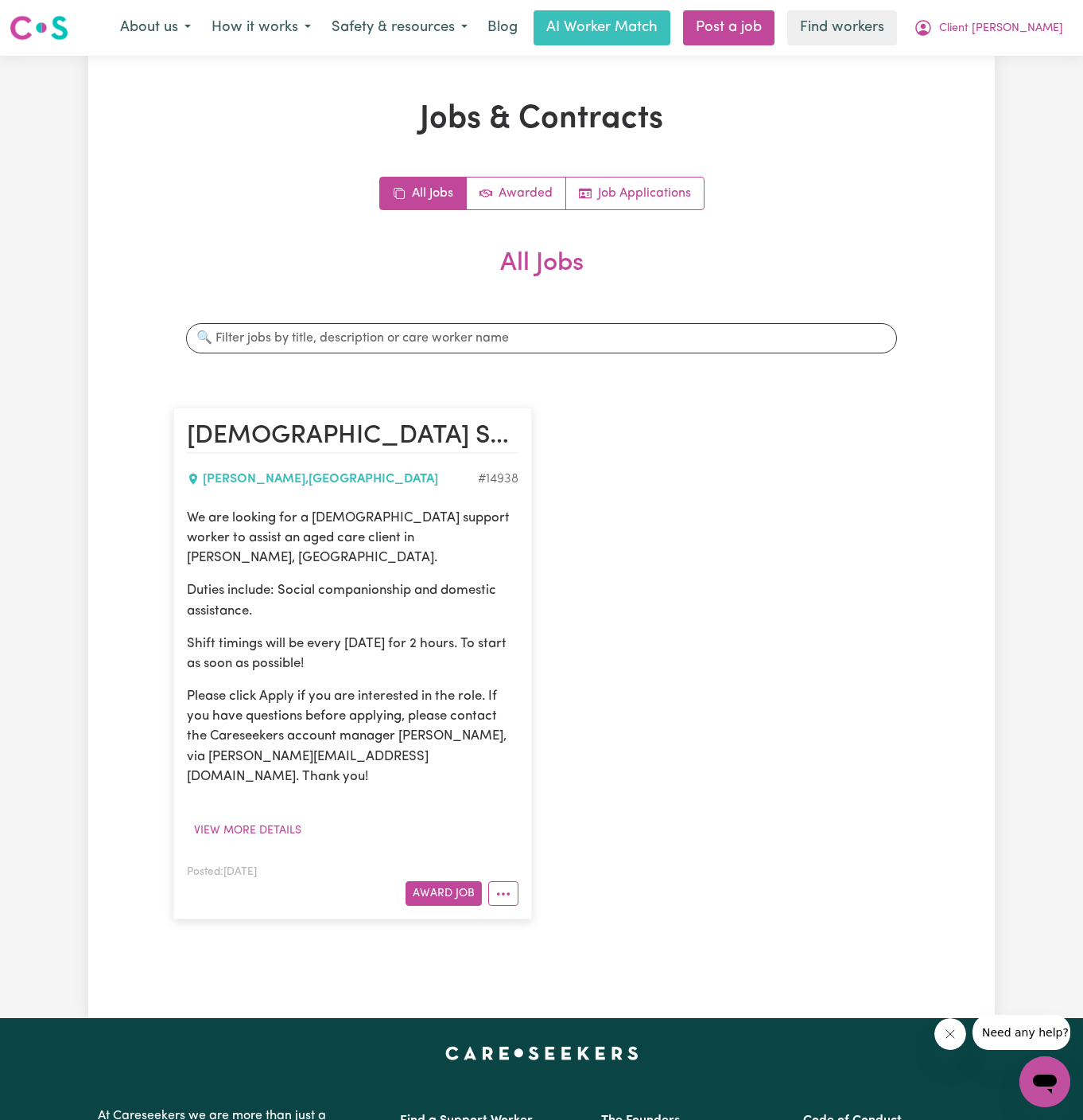
click at [438, 545] on p "We are looking for a female support worker to assist an aged care client in Dea…" at bounding box center [353, 538] width 332 height 60
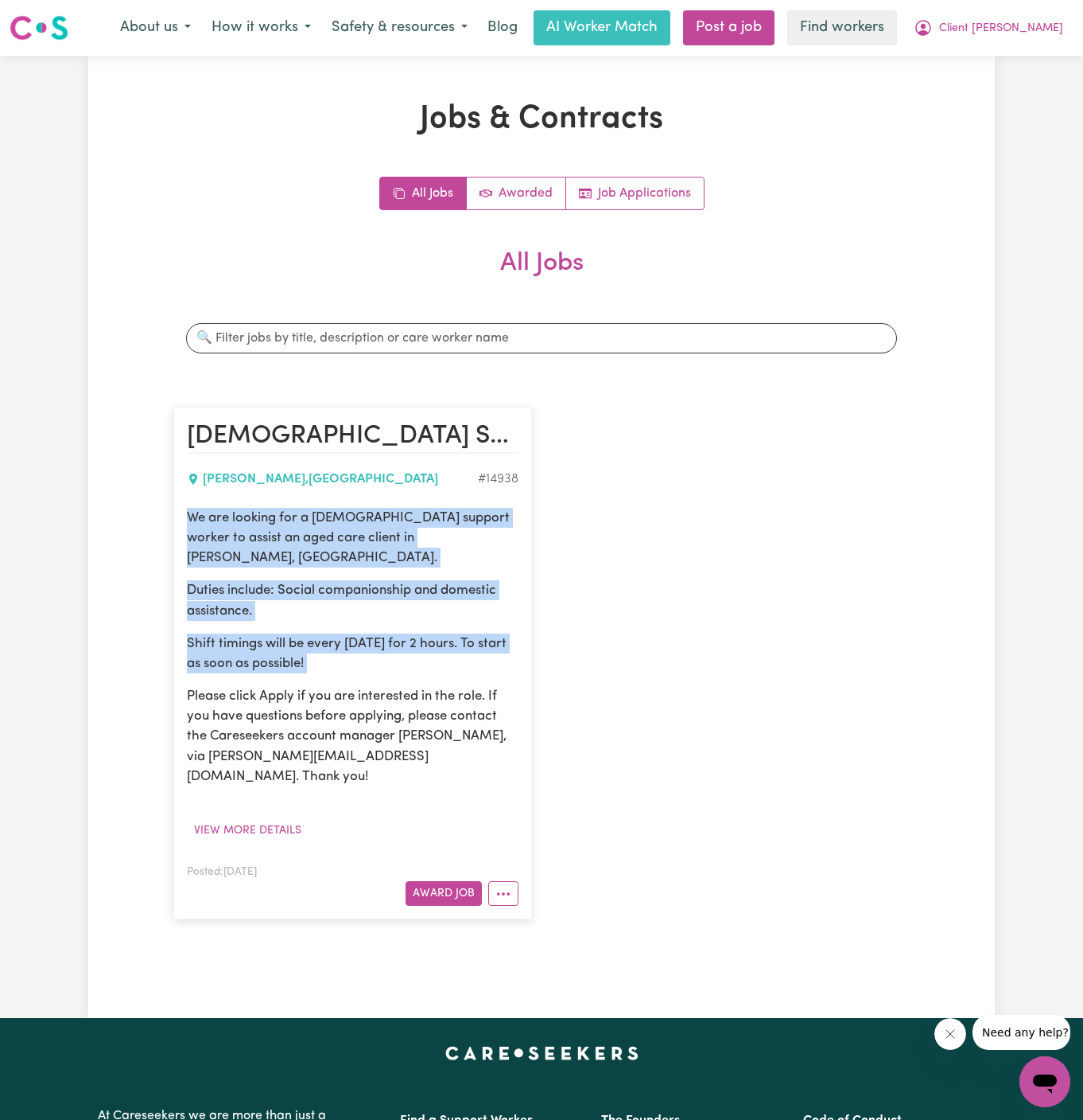
drag, startPoint x: 185, startPoint y: 517, endPoint x: 376, endPoint y: 649, distance: 232.2
click at [376, 649] on article "Female Support Worker Needed In Dean Park, NSW DEAN PARK , New South Wales # 14…" at bounding box center [352, 663] width 359 height 512
copy div "We are looking for a female support worker to assist an aged care client in Dea…"
click at [1001, 35] on span "Client [PERSON_NAME]" at bounding box center [1002, 29] width 125 height 18
click at [1028, 63] on link "My Dashboard" at bounding box center [1010, 61] width 125 height 31
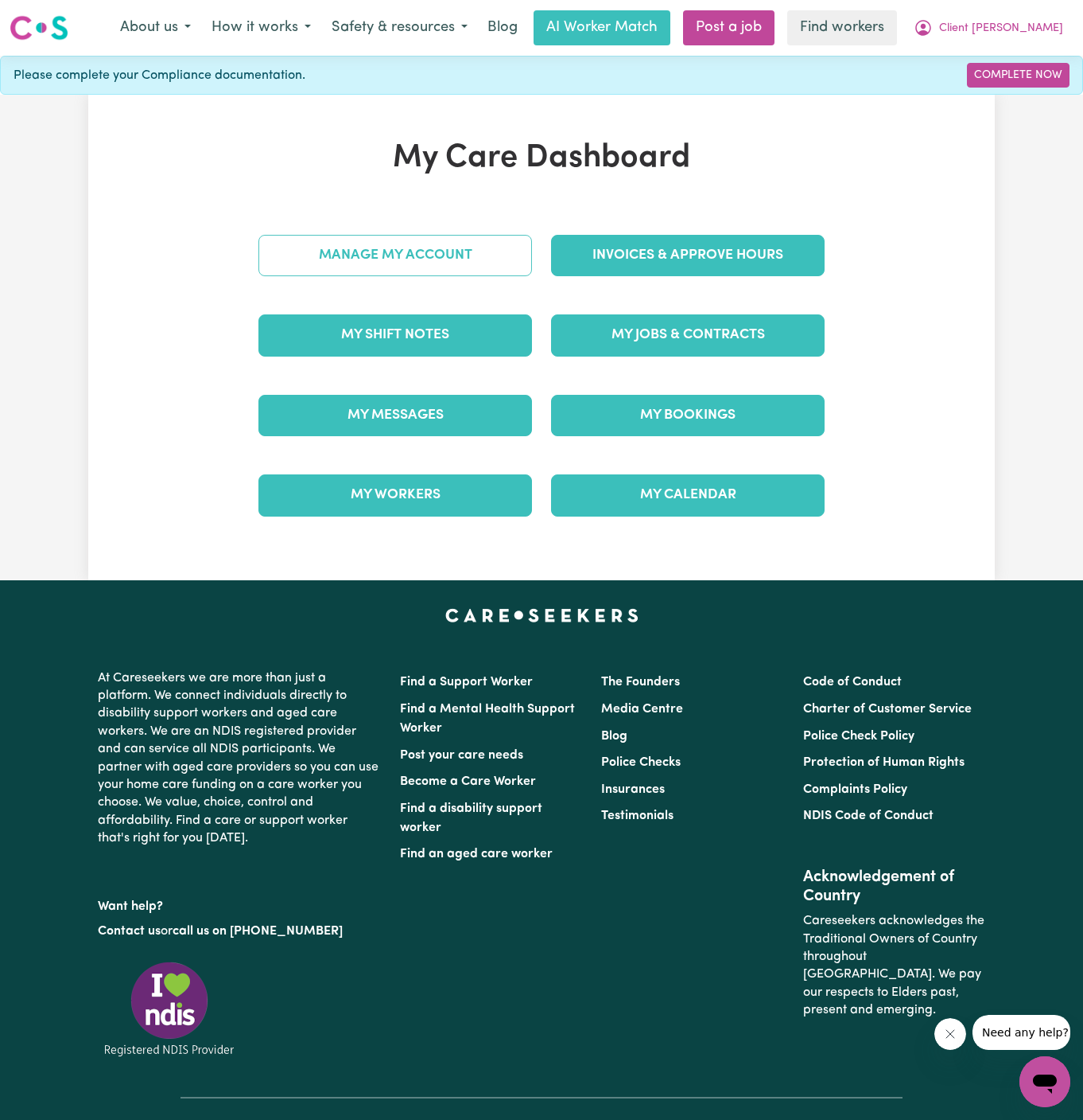
click at [433, 255] on link "Manage My Account" at bounding box center [395, 255] width 274 height 42
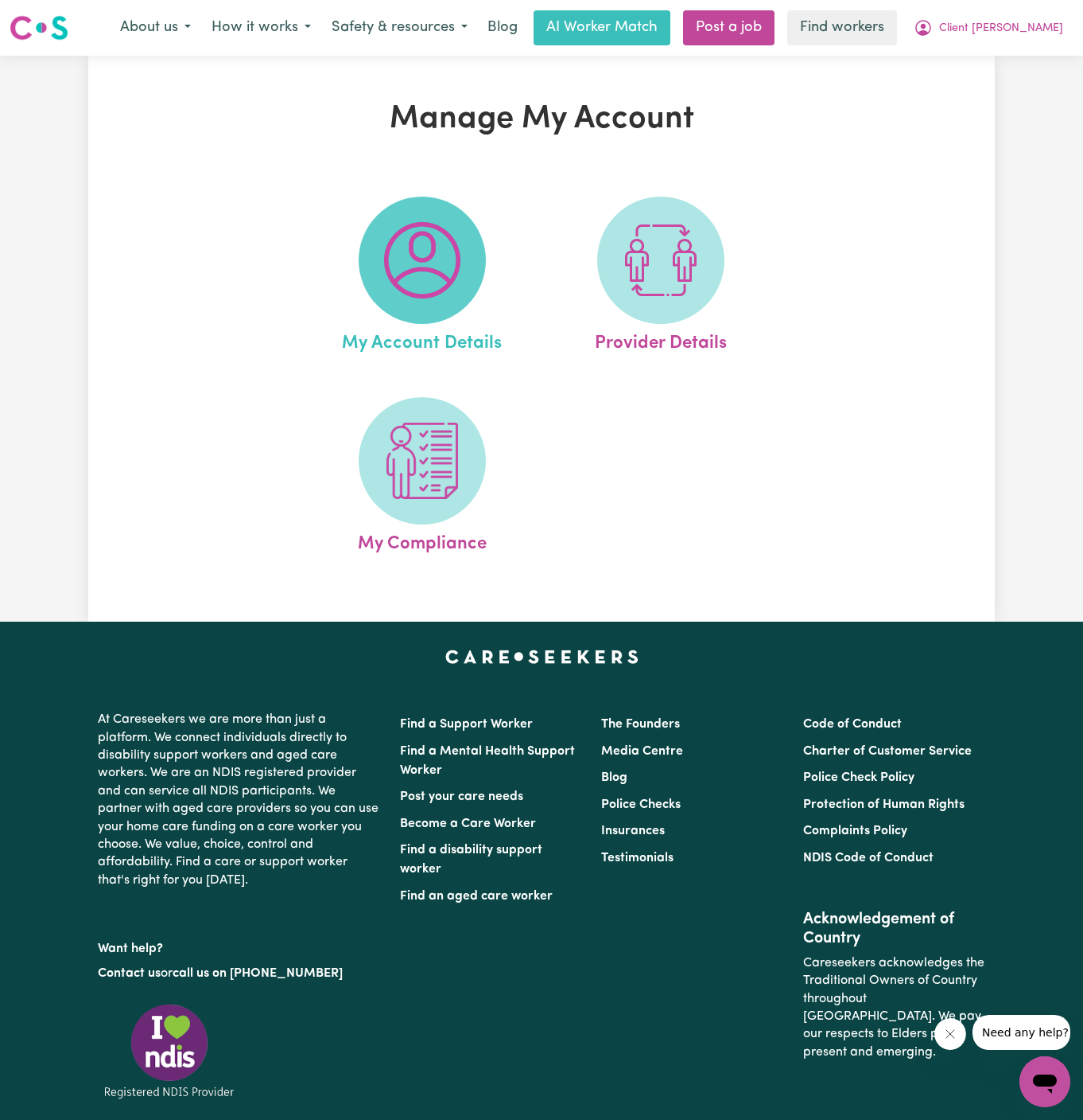
click at [441, 265] on img at bounding box center [422, 260] width 76 height 76
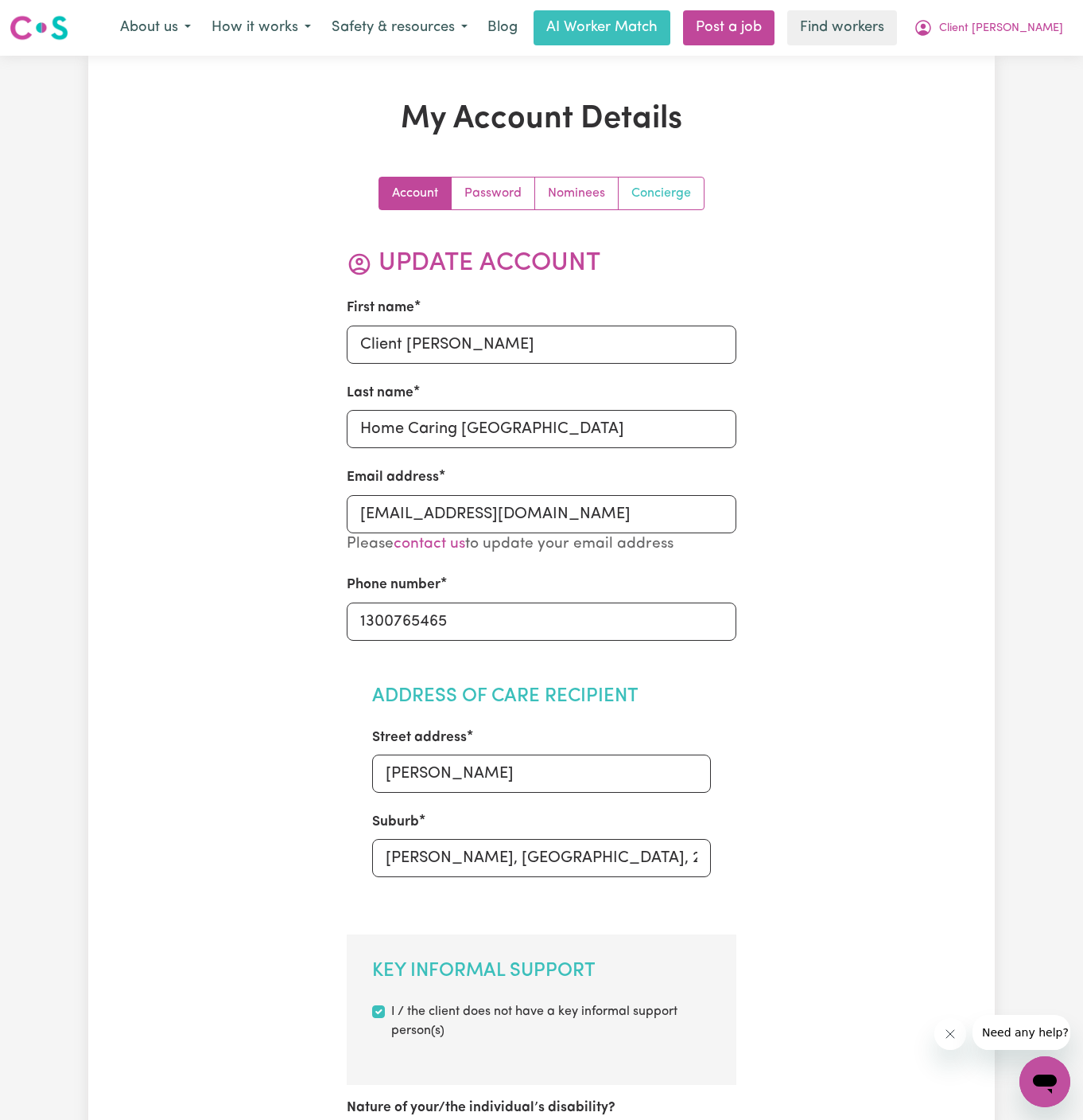
click at [672, 179] on link "Concierge" at bounding box center [661, 194] width 85 height 32
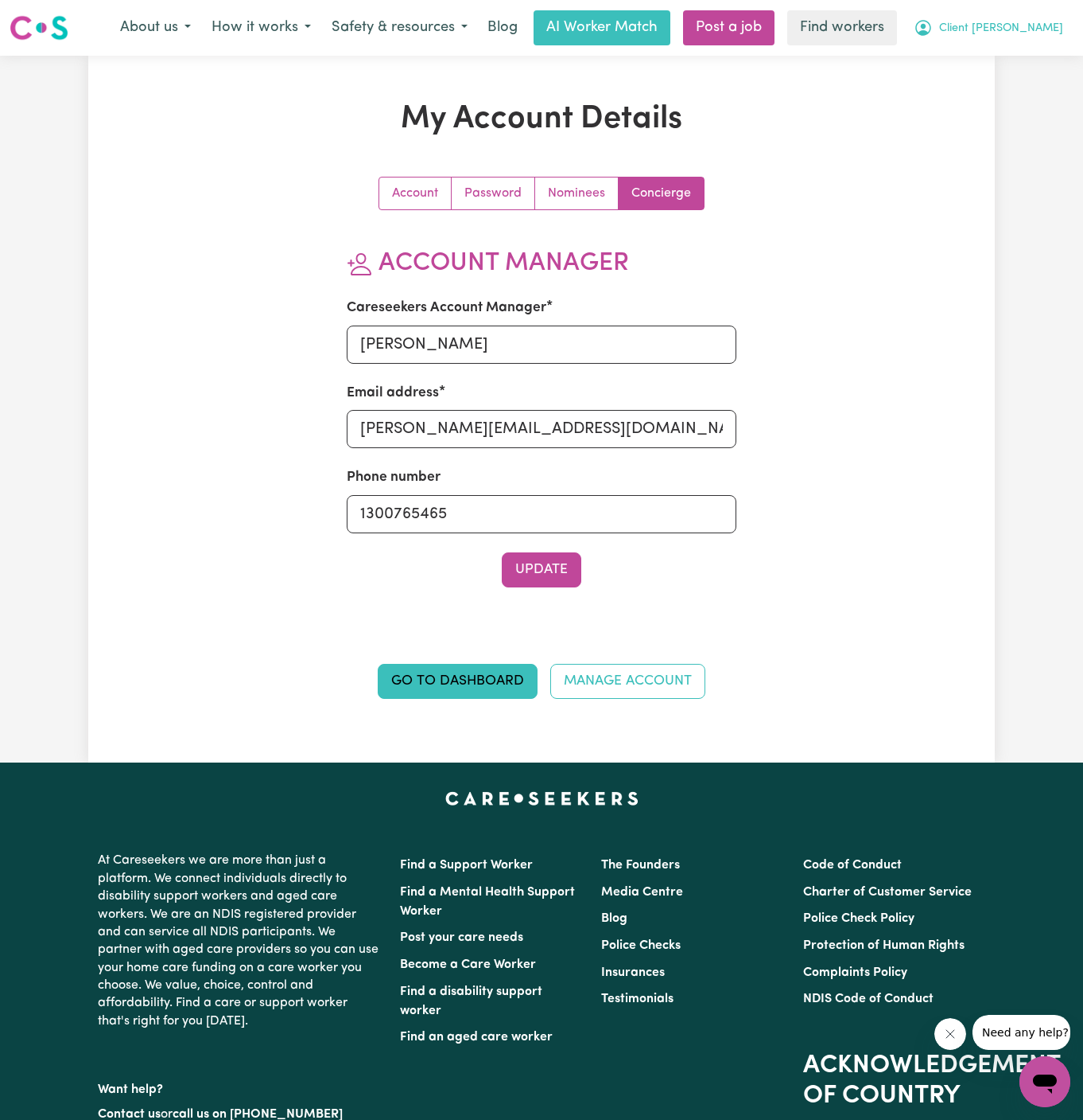
click at [1047, 25] on span "Client [PERSON_NAME]" at bounding box center [1002, 29] width 125 height 18
click at [1048, 81] on link "Logout" at bounding box center [1010, 91] width 125 height 31
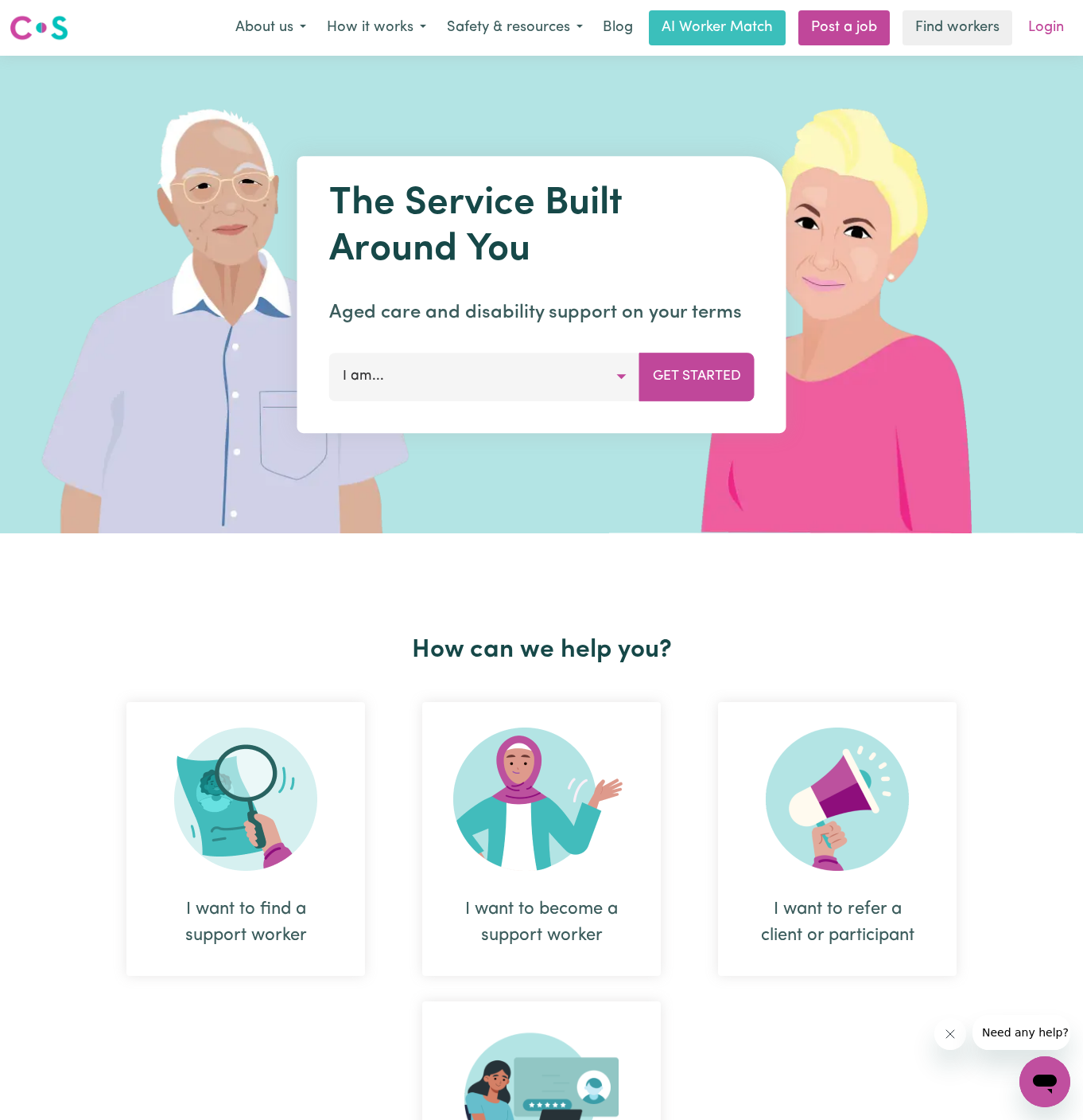
click at [1052, 19] on link "Login" at bounding box center [1046, 27] width 55 height 35
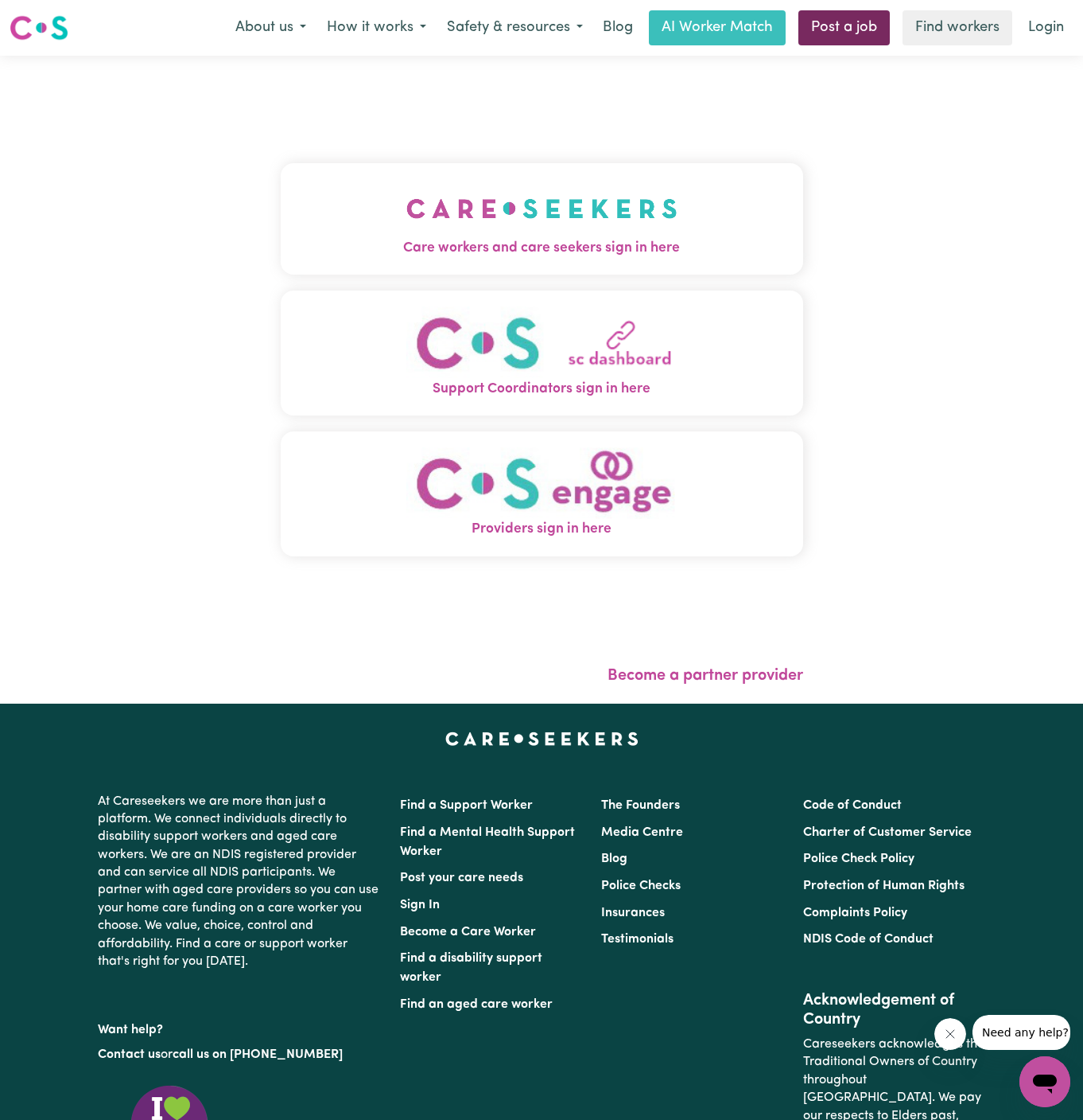
click at [843, 33] on link "Post a job" at bounding box center [844, 27] width 92 height 35
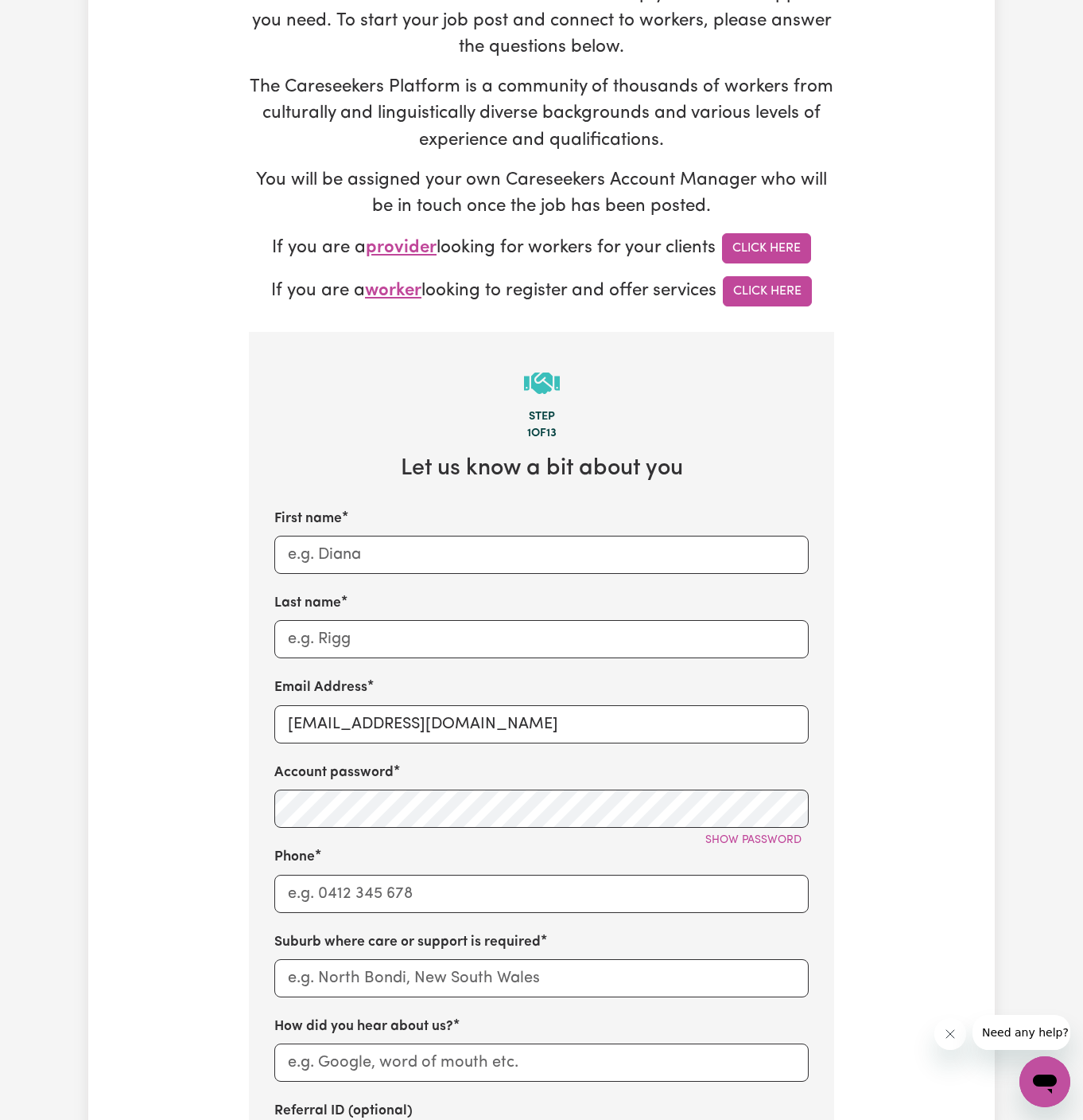
scroll to position [295, 0]
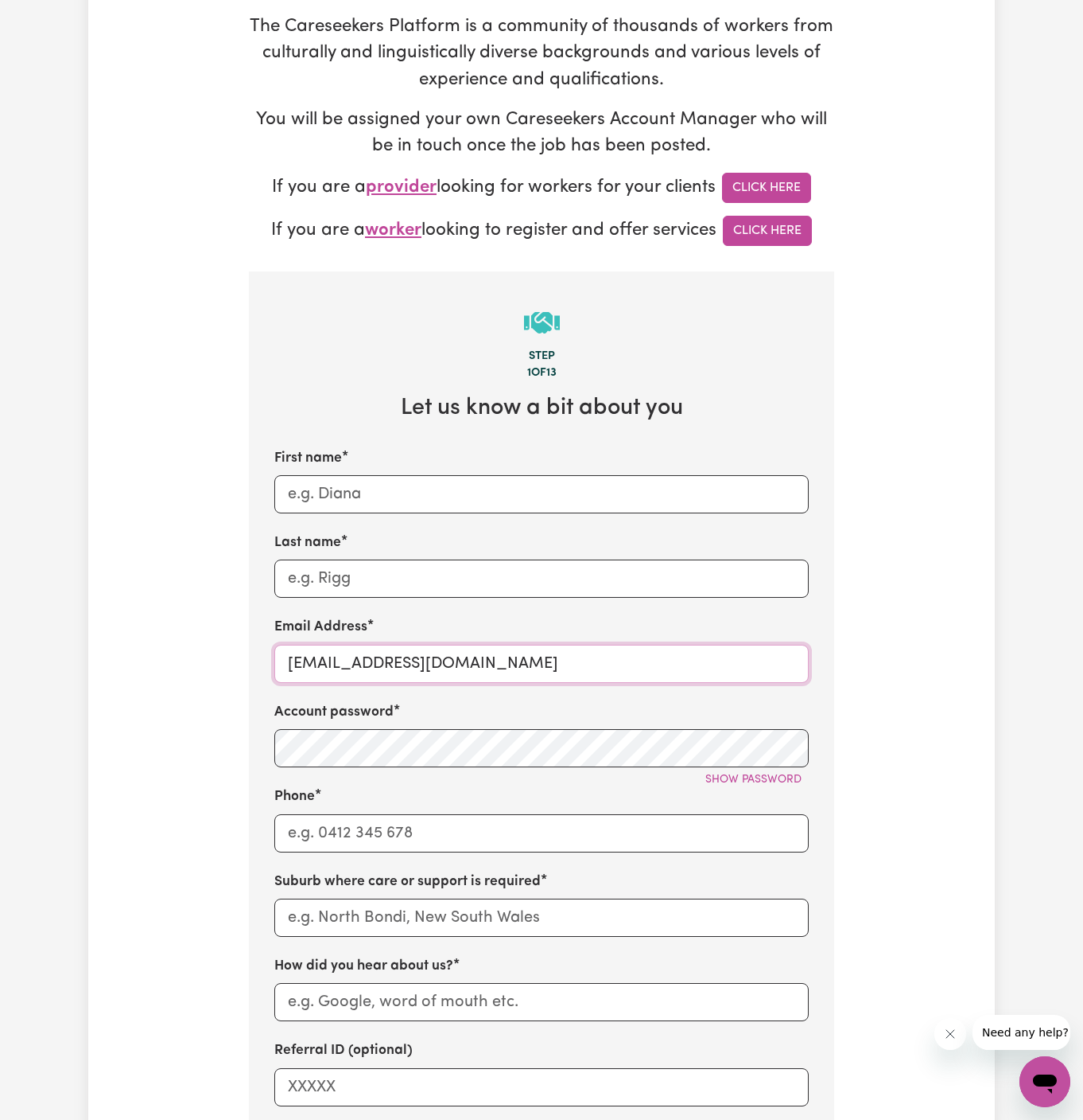
click at [781, 659] on input "superuser~SharynWessonRC@careseekers.com.au" at bounding box center [542, 663] width 535 height 39
click at [715, 664] on input "superuser~SharynWessonRC@careseekers.com.au" at bounding box center [542, 663] width 535 height 39
drag, startPoint x: 715, startPoint y: 664, endPoint x: 496, endPoint y: 662, distance: 219.0
click at [496, 662] on input "superuser~SharynWessonRC@careseekers.com.au" at bounding box center [542, 663] width 535 height 39
click at [553, 663] on input "superuser~SharynWessonRC@careseekers.com.au" at bounding box center [542, 663] width 535 height 39
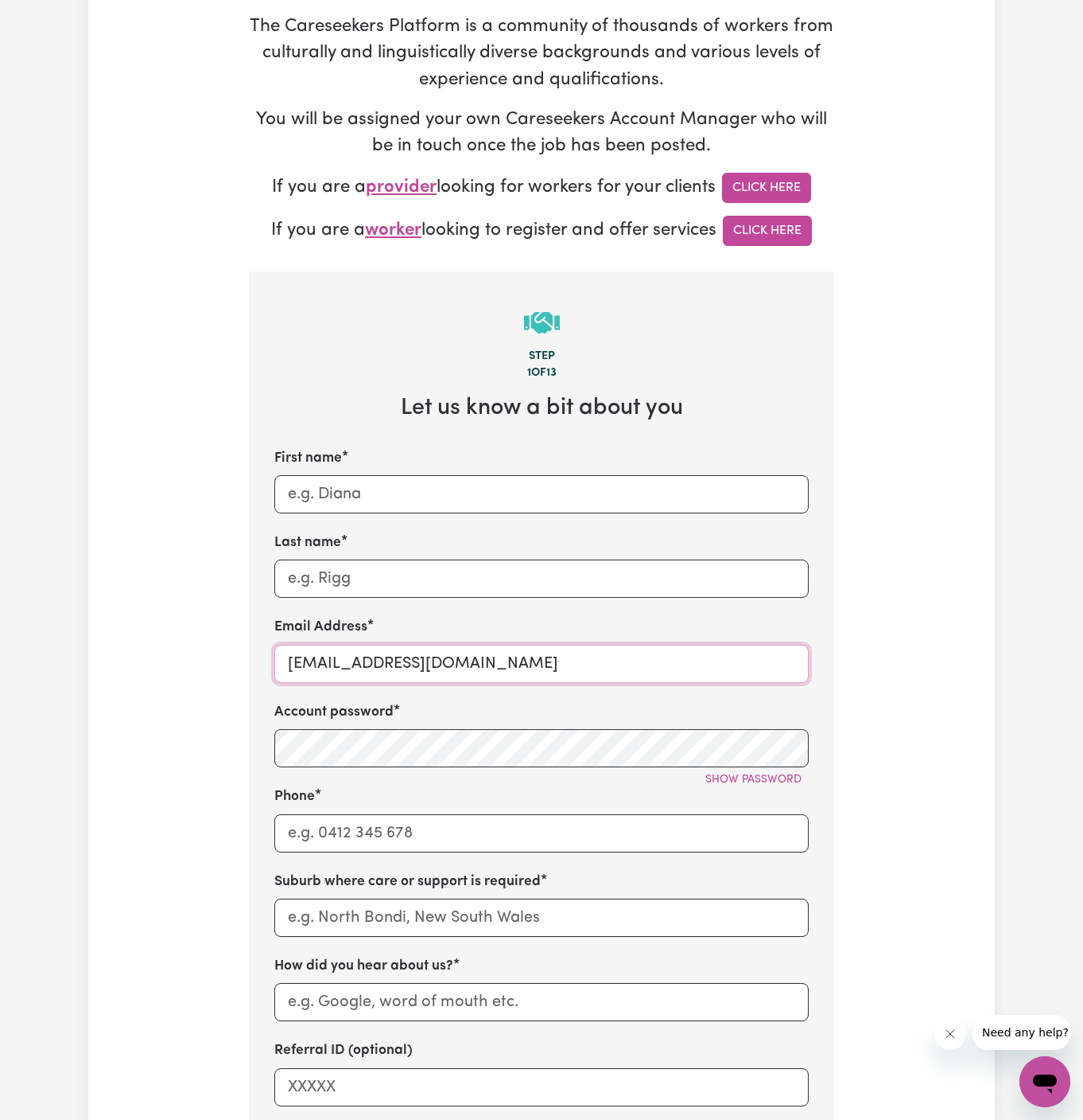
click at [553, 663] on input "superuser~SharynWessonRC@careseekers.com.au" at bounding box center [542, 663] width 535 height 39
paste input "ClientWelby1CF"
type input "ClientWelby1CF@careseekers.com.au"
click at [653, 479] on input "First name" at bounding box center [542, 494] width 535 height 39
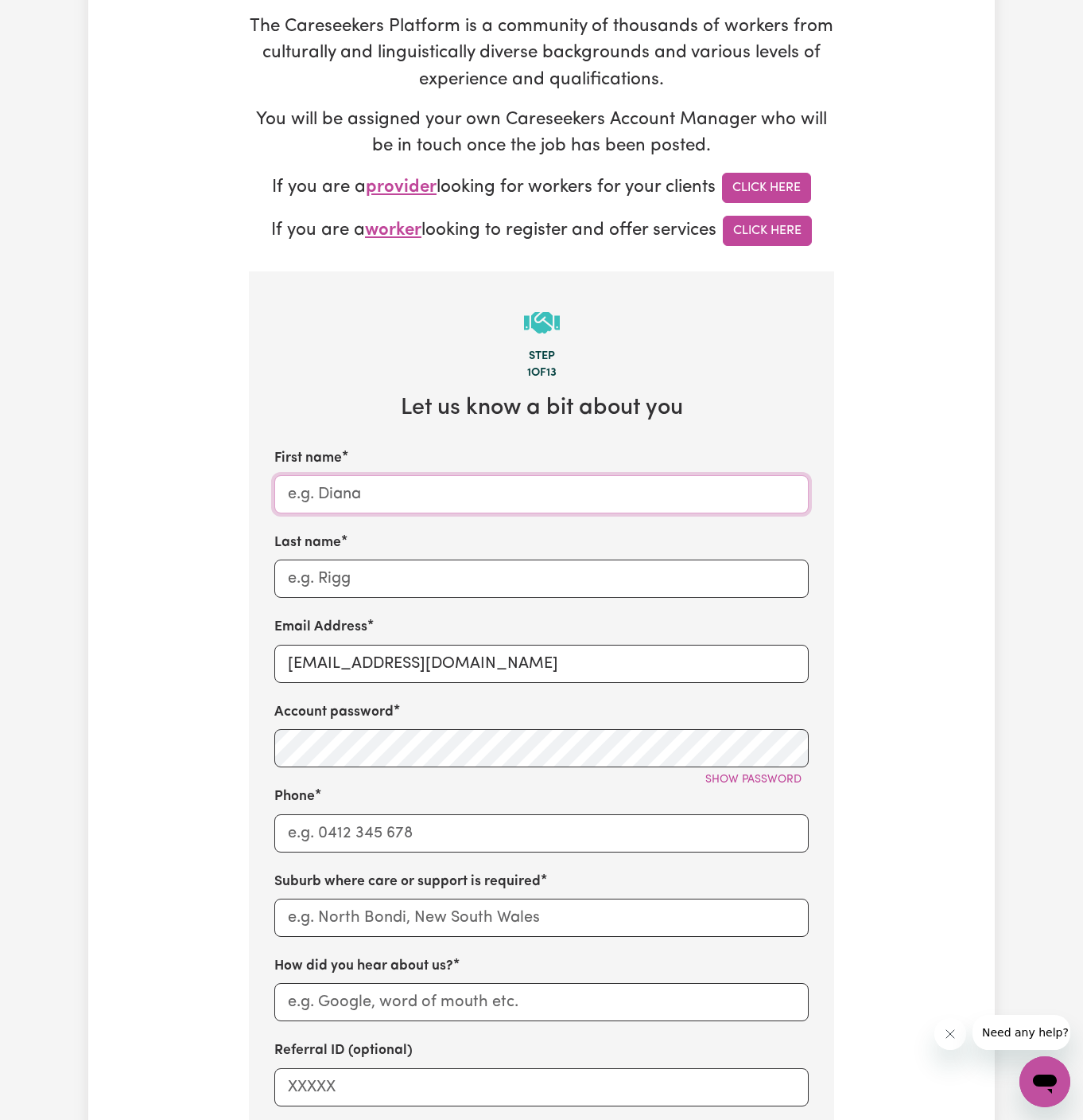
click at [653, 479] on input "First name" at bounding box center [542, 494] width 535 height 39
paste input "ClientWelby1"
click at [328, 491] on input "ClientWelby1" at bounding box center [542, 494] width 535 height 39
type input "Client Welby1"
click at [370, 598] on div "First name Client Welby1 Last name Email Address ClientWelby1CF@careseekers.com…" at bounding box center [542, 777] width 535 height 658
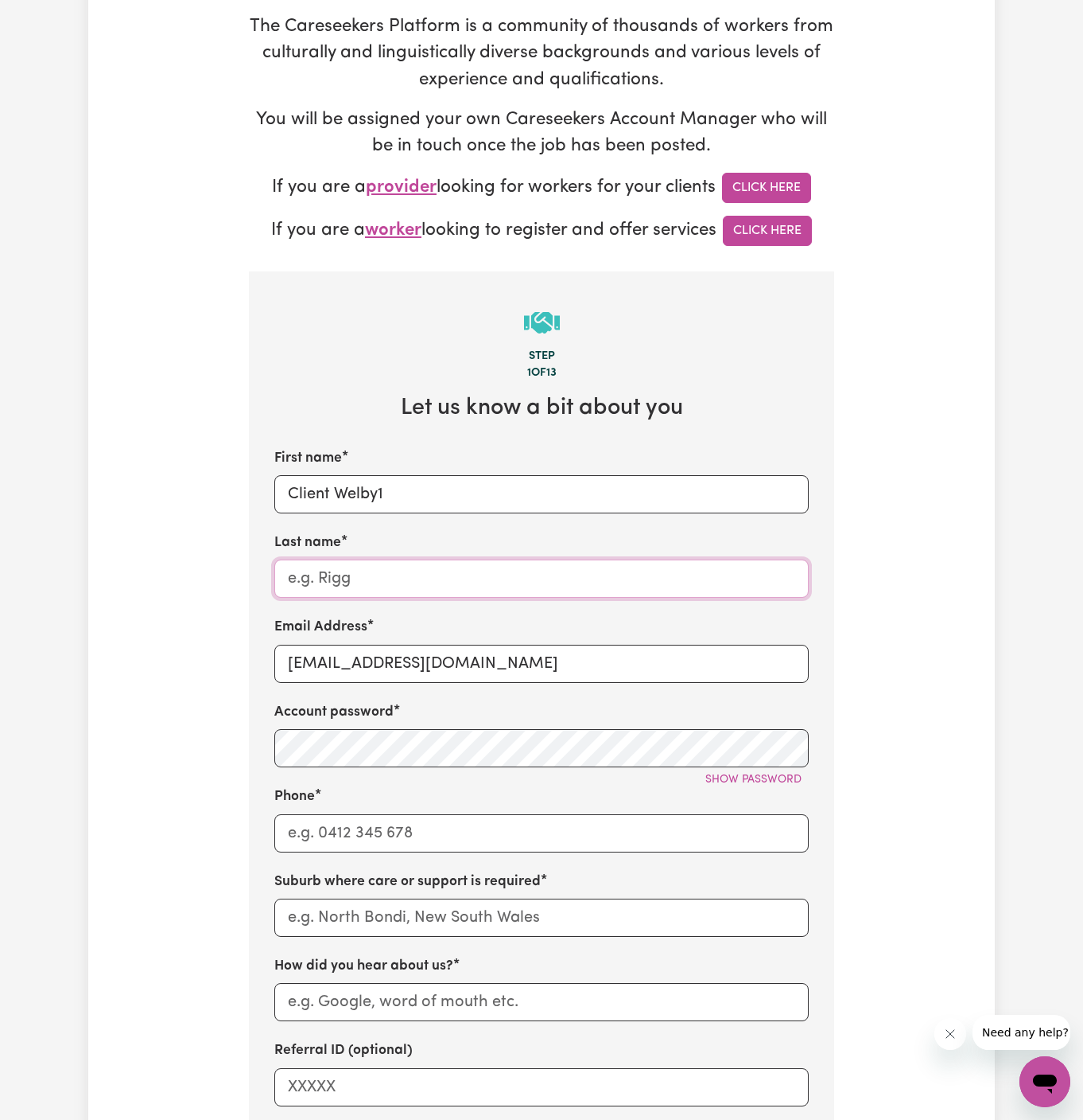
click at [609, 586] on input "Last name" at bounding box center [542, 578] width 535 height 39
paste input "Chosen Family"
type input "Chosen Family"
click at [532, 805] on div "Phone" at bounding box center [542, 818] width 535 height 65
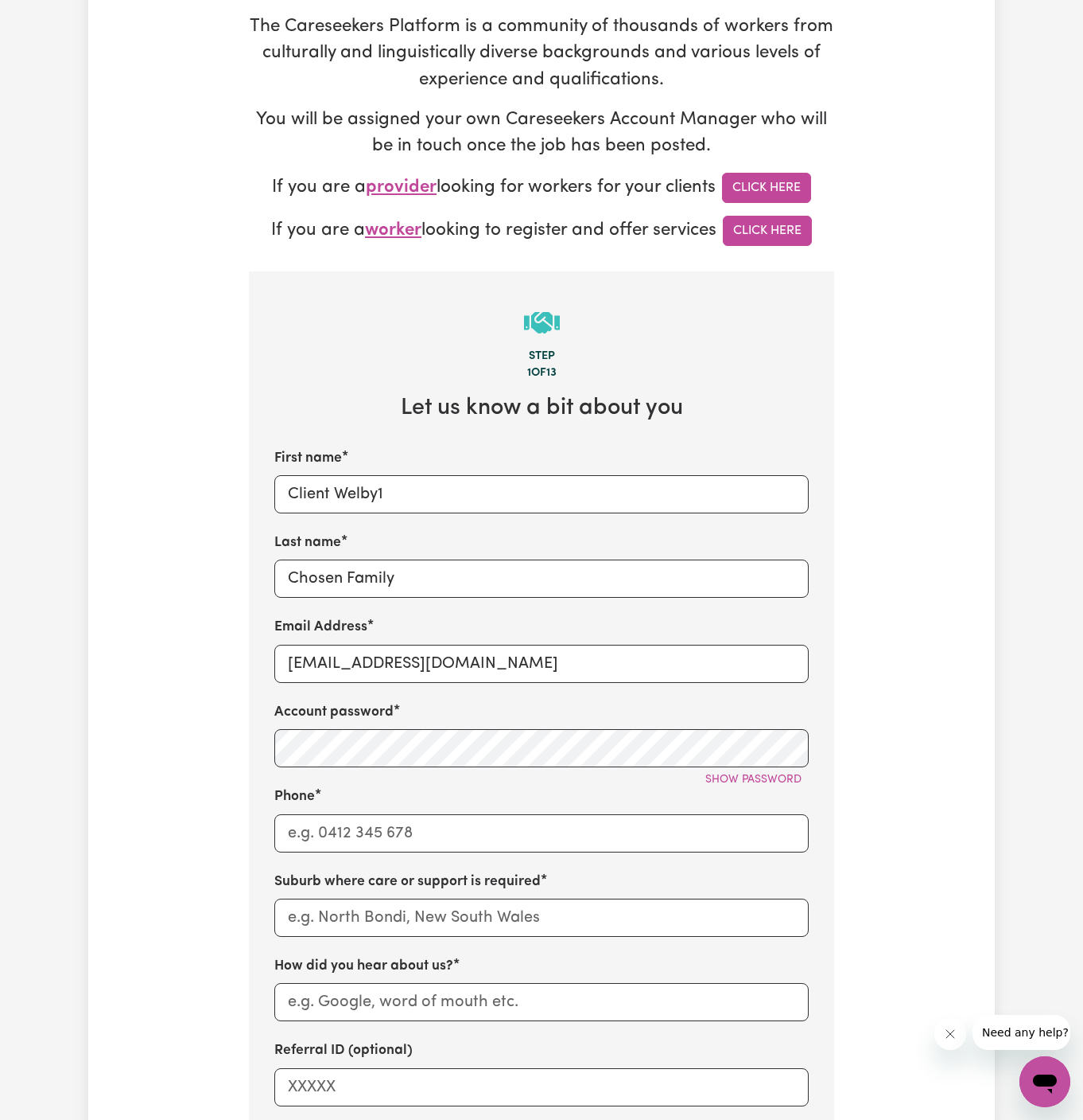
click at [471, 774] on div "Show password" at bounding box center [542, 779] width 535 height 25
click at [748, 789] on button "Show password" at bounding box center [754, 779] width 111 height 25
click at [345, 838] on input "Phone" at bounding box center [542, 832] width 535 height 39
type input "1300765465"
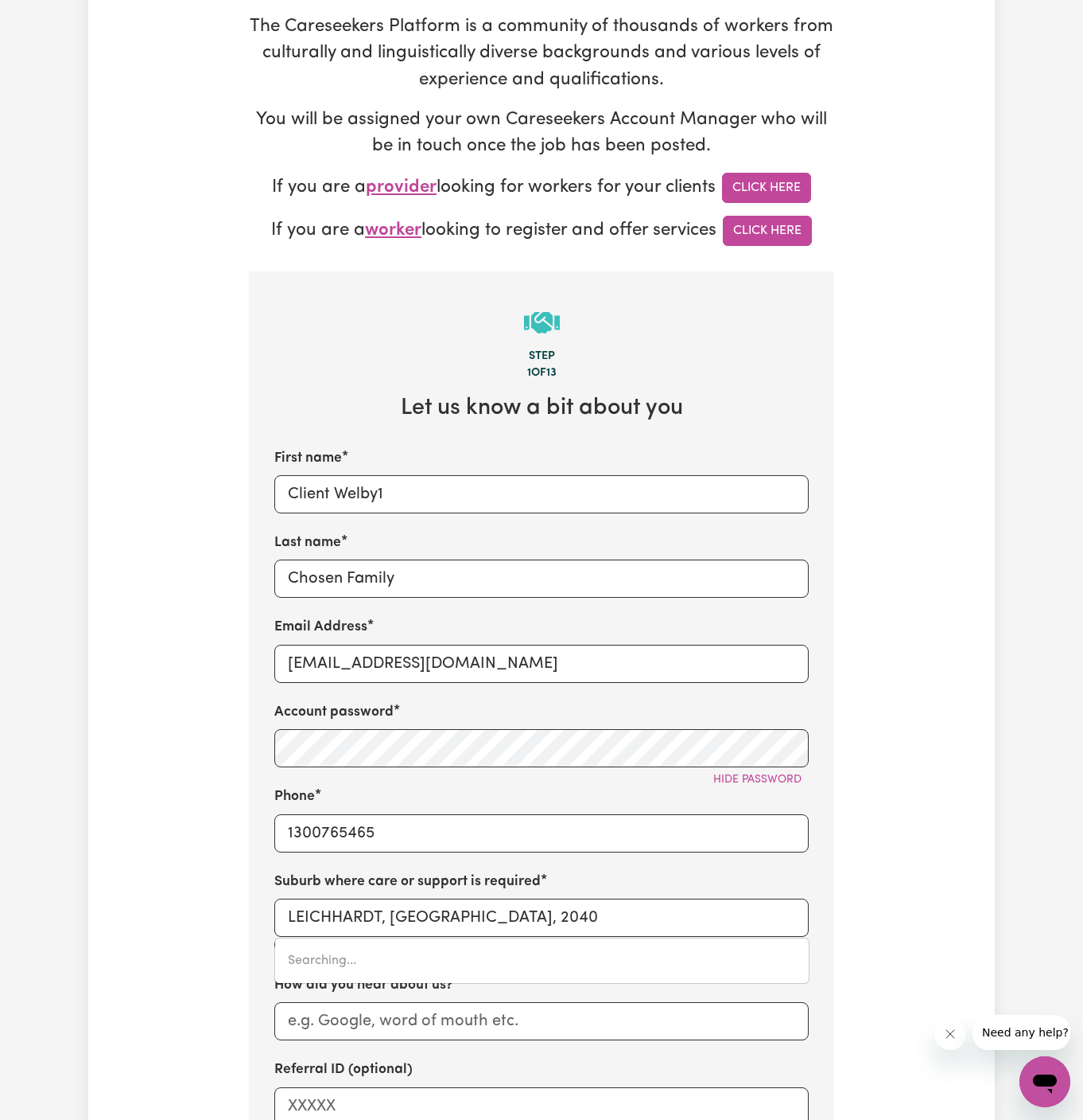
click at [487, 873] on label "Suburb where care or support is required" at bounding box center [408, 881] width 267 height 21
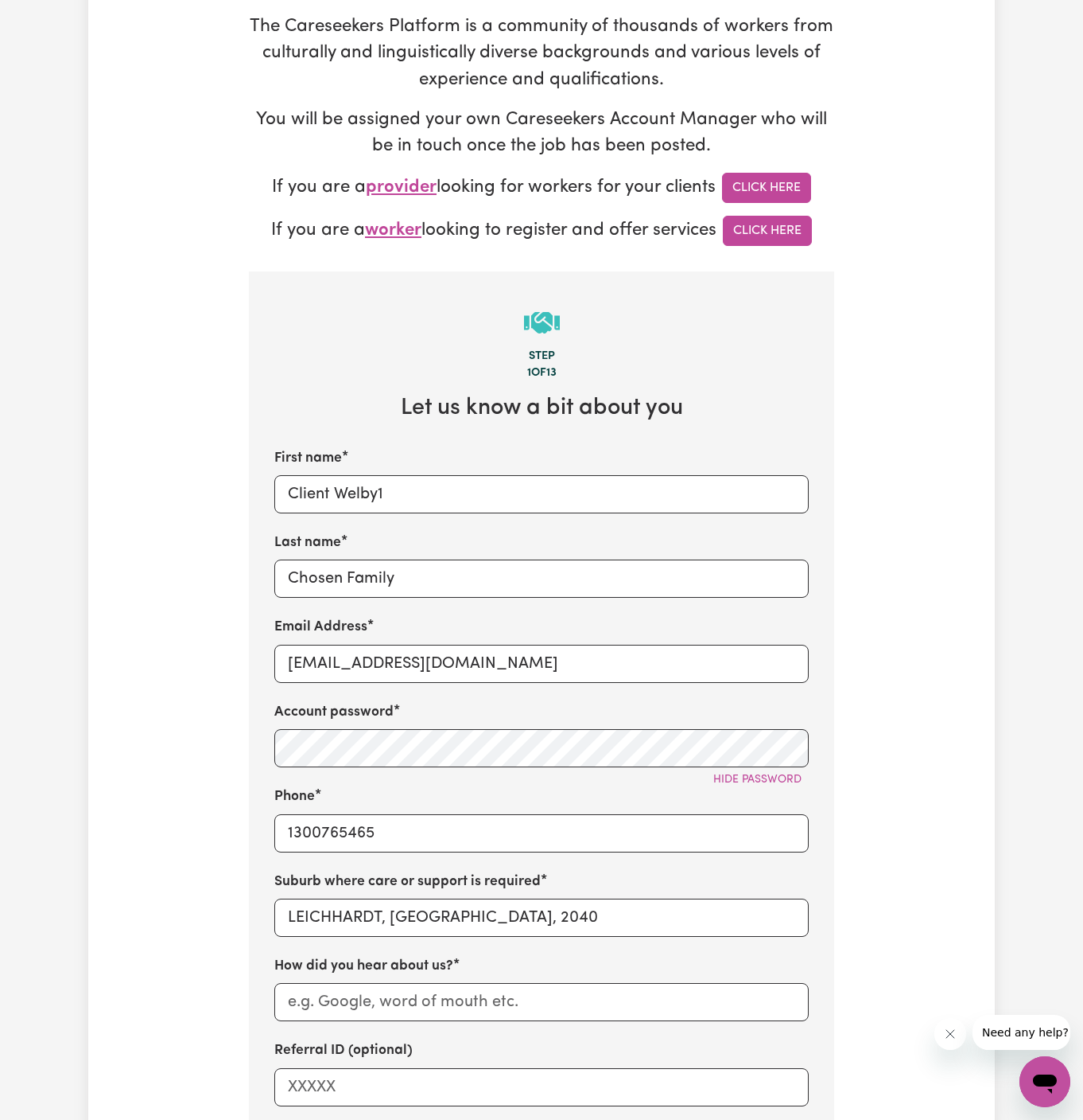
click at [487, 887] on label "Suburb where care or support is required" at bounding box center [408, 881] width 267 height 21
click at [486, 907] on input "LEICHHARDT, New South Wales, 2040" at bounding box center [542, 917] width 535 height 39
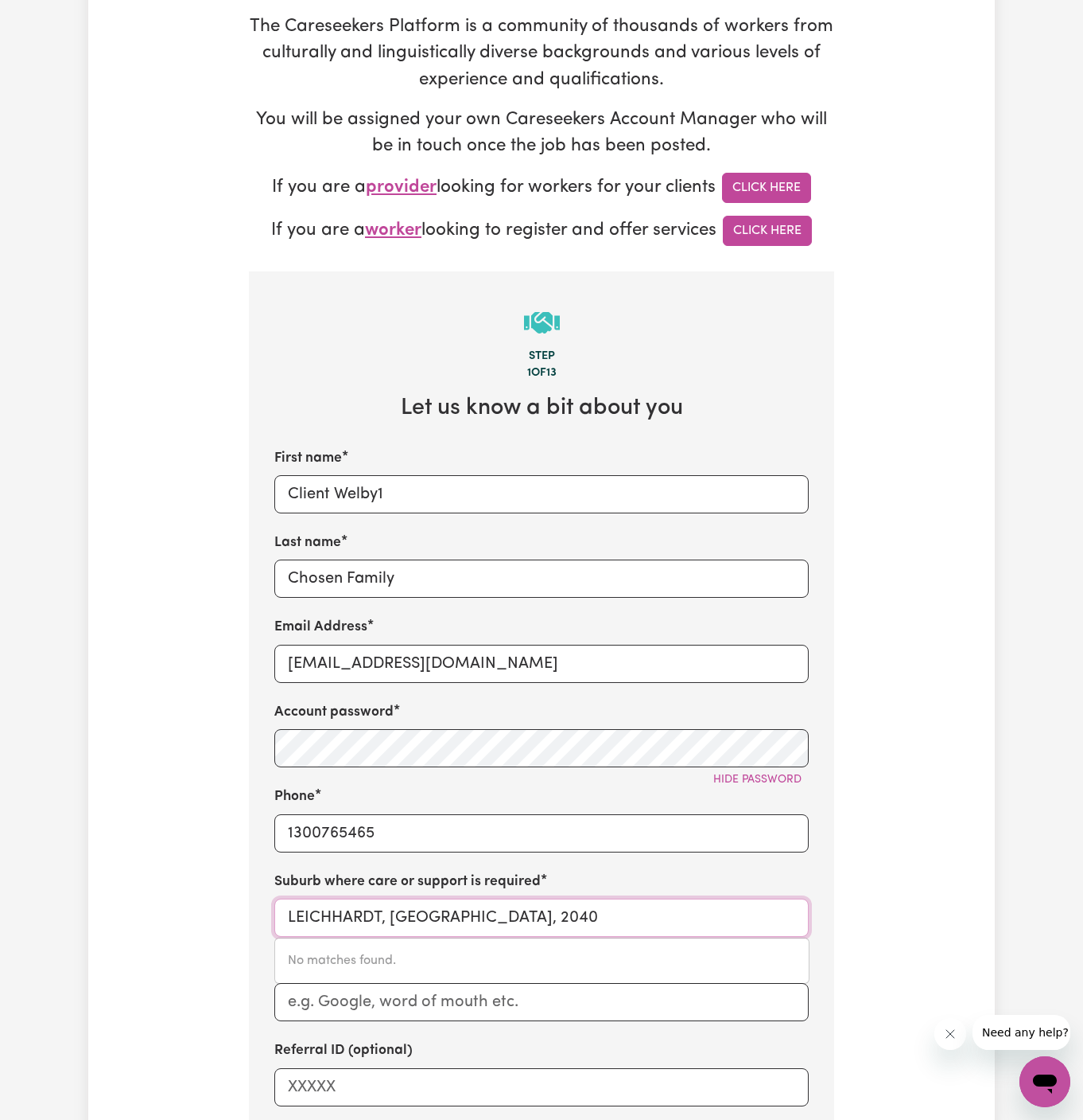
click at [486, 907] on input "LEICHHARDT, New South Wales, 2040" at bounding box center [542, 917] width 535 height 39
paste input "Welby123"
type input "Welby"
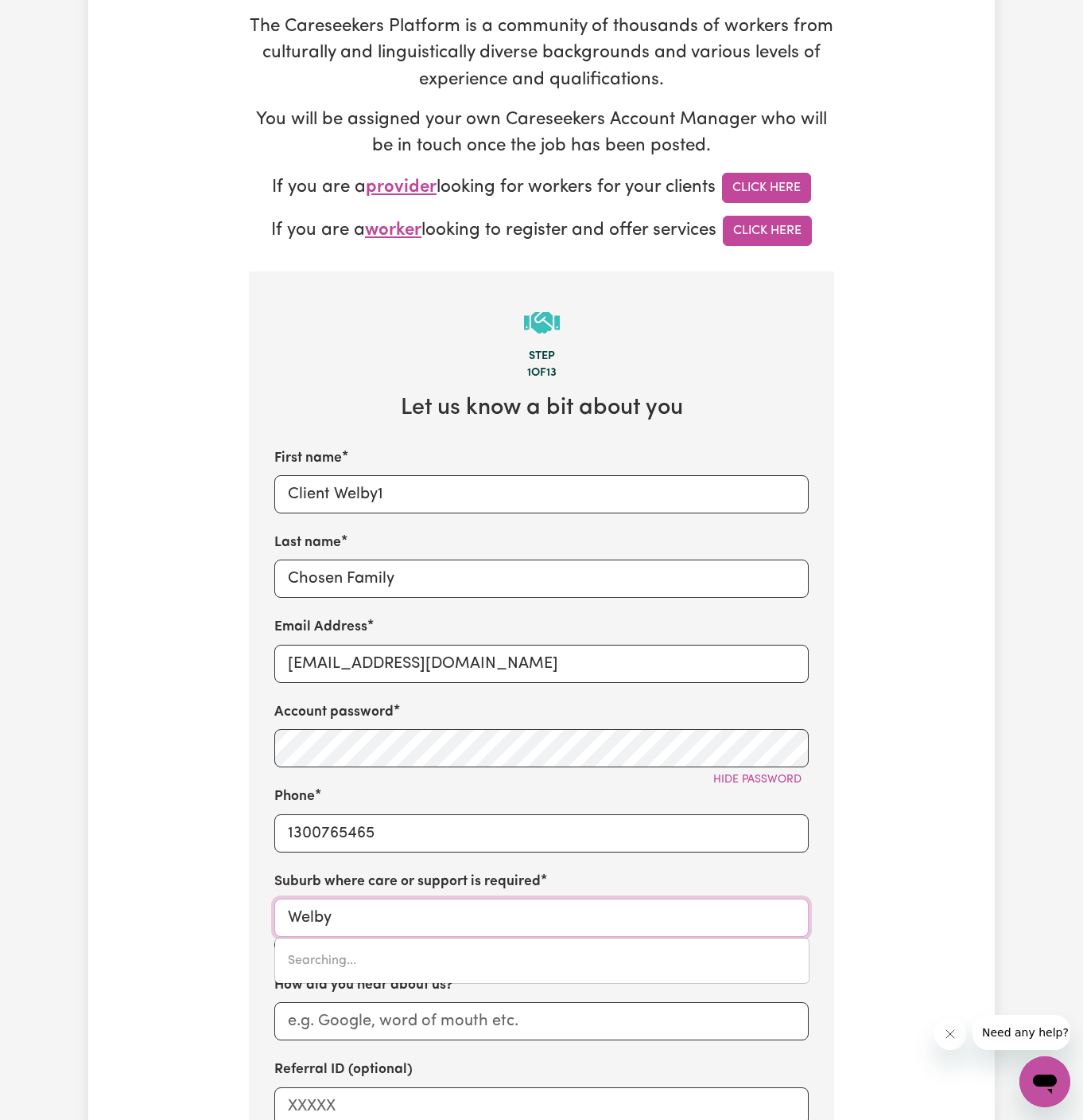
type input "Welby, New South Wales, 2575"
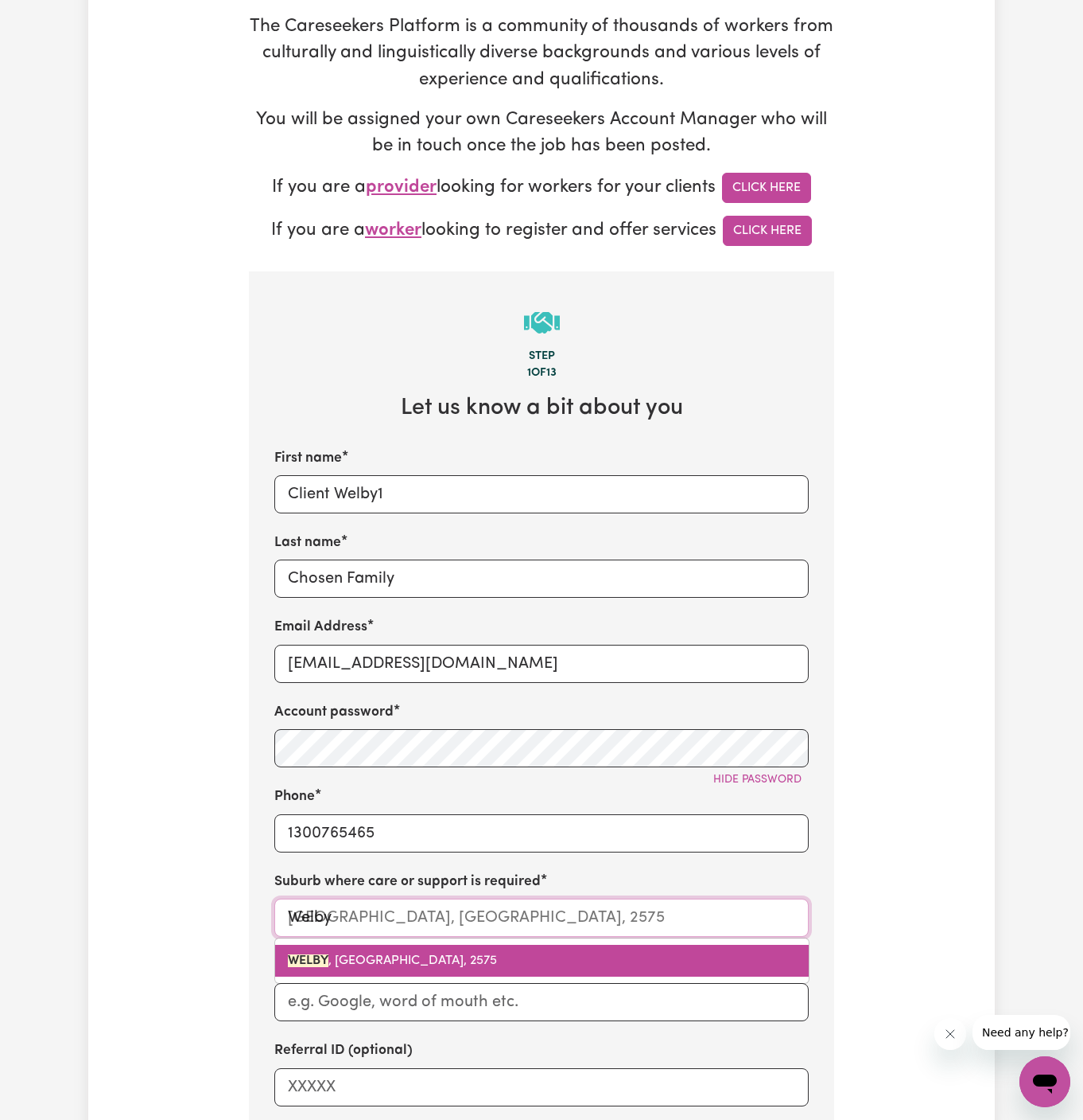
click at [460, 954] on span "WELBY , New South Wales, 2575" at bounding box center [392, 960] width 209 height 13
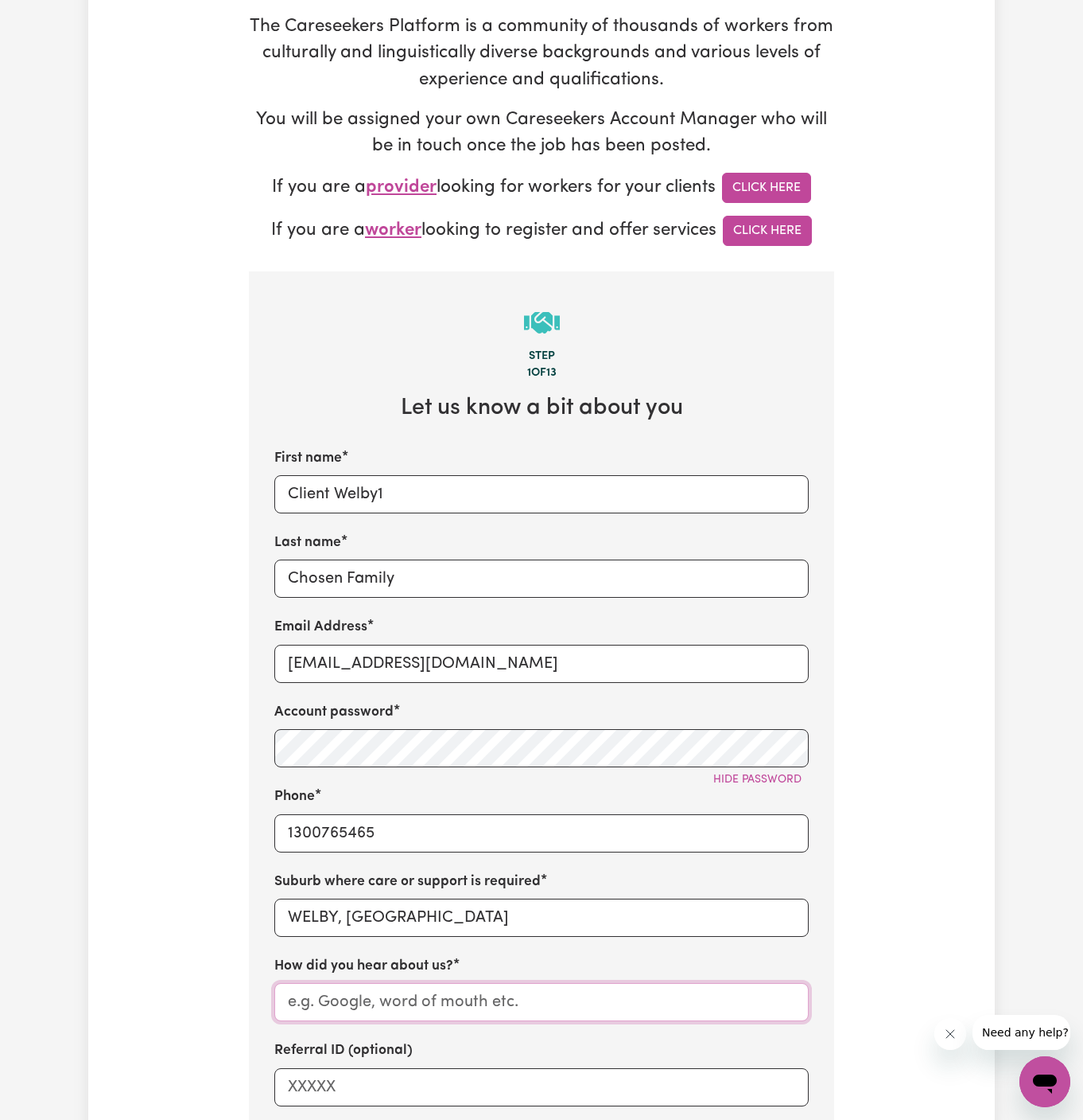
click at [479, 1005] on input "How did you hear about us?" at bounding box center [542, 1001] width 535 height 39
click at [339, 564] on input "Chosen Family" at bounding box center [542, 578] width 535 height 39
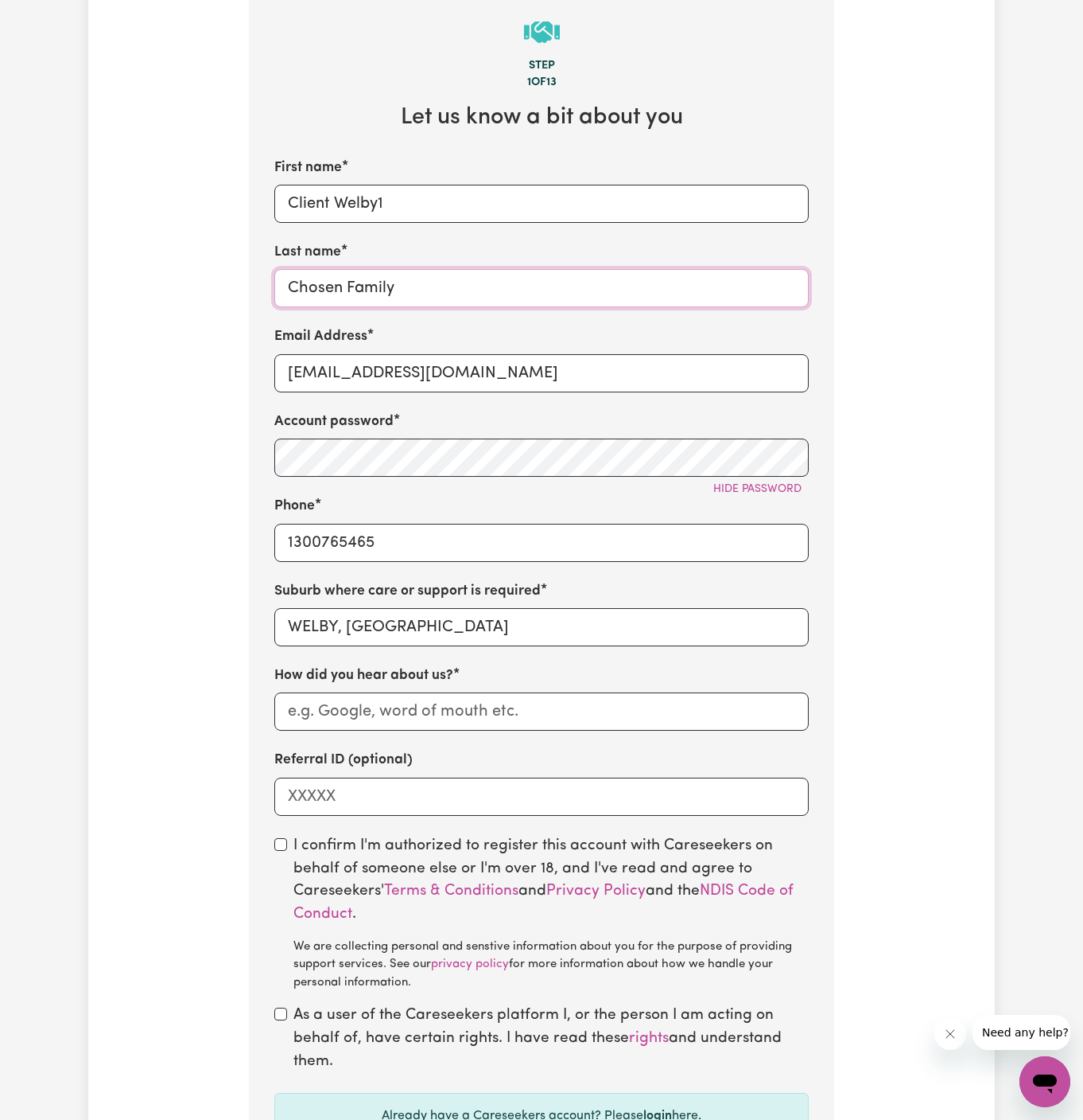
scroll to position [729, 0]
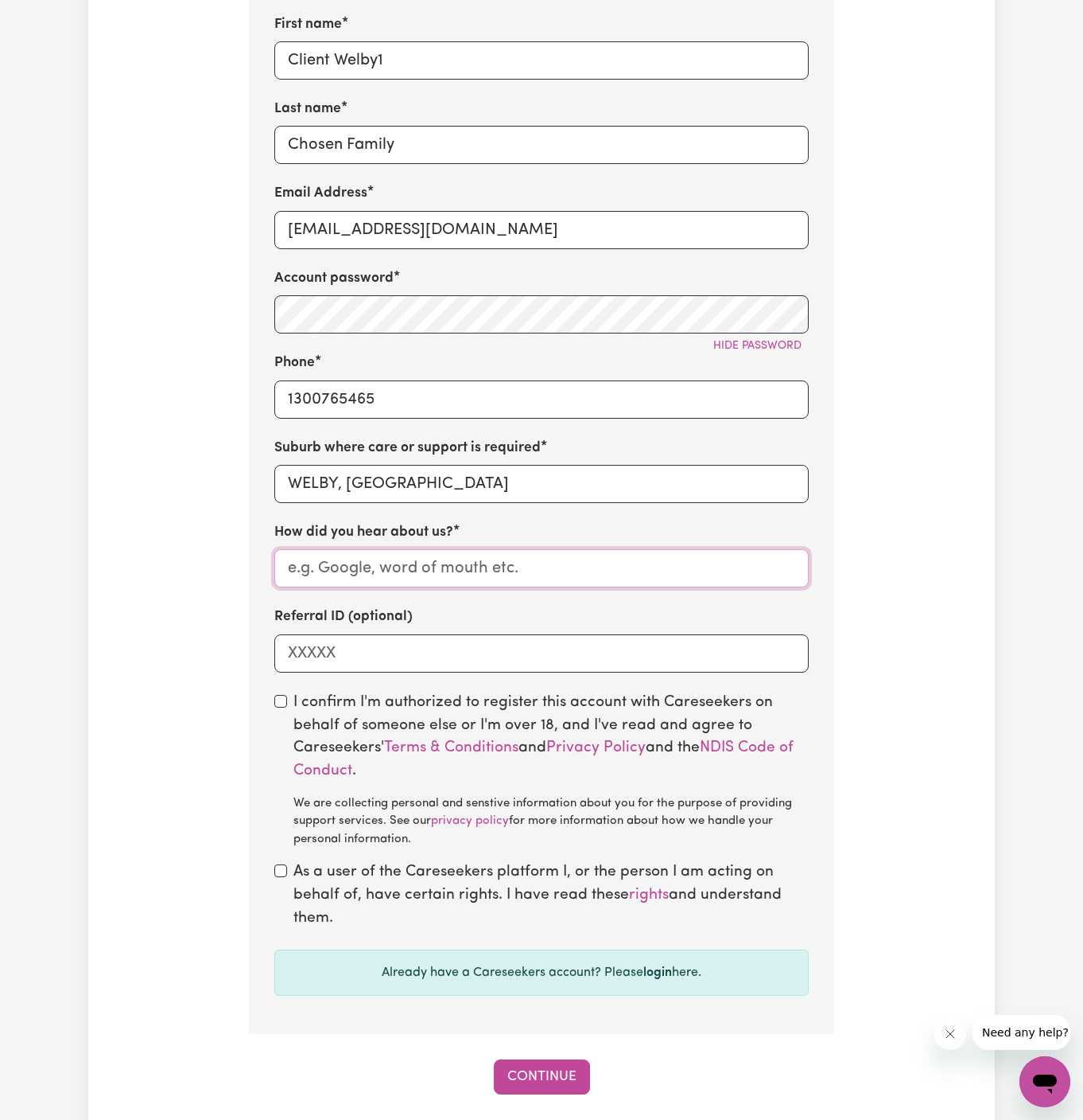
click at [387, 576] on input "How did you hear about us?" at bounding box center [542, 567] width 535 height 39
paste input "Chosen Family"
type input "Chosen Family"
click at [285, 693] on div "I confirm I'm authorized to register this account with Careseekers on behalf of…" at bounding box center [542, 770] width 535 height 157
click at [285, 699] on input "checkbox" at bounding box center [281, 701] width 13 height 13
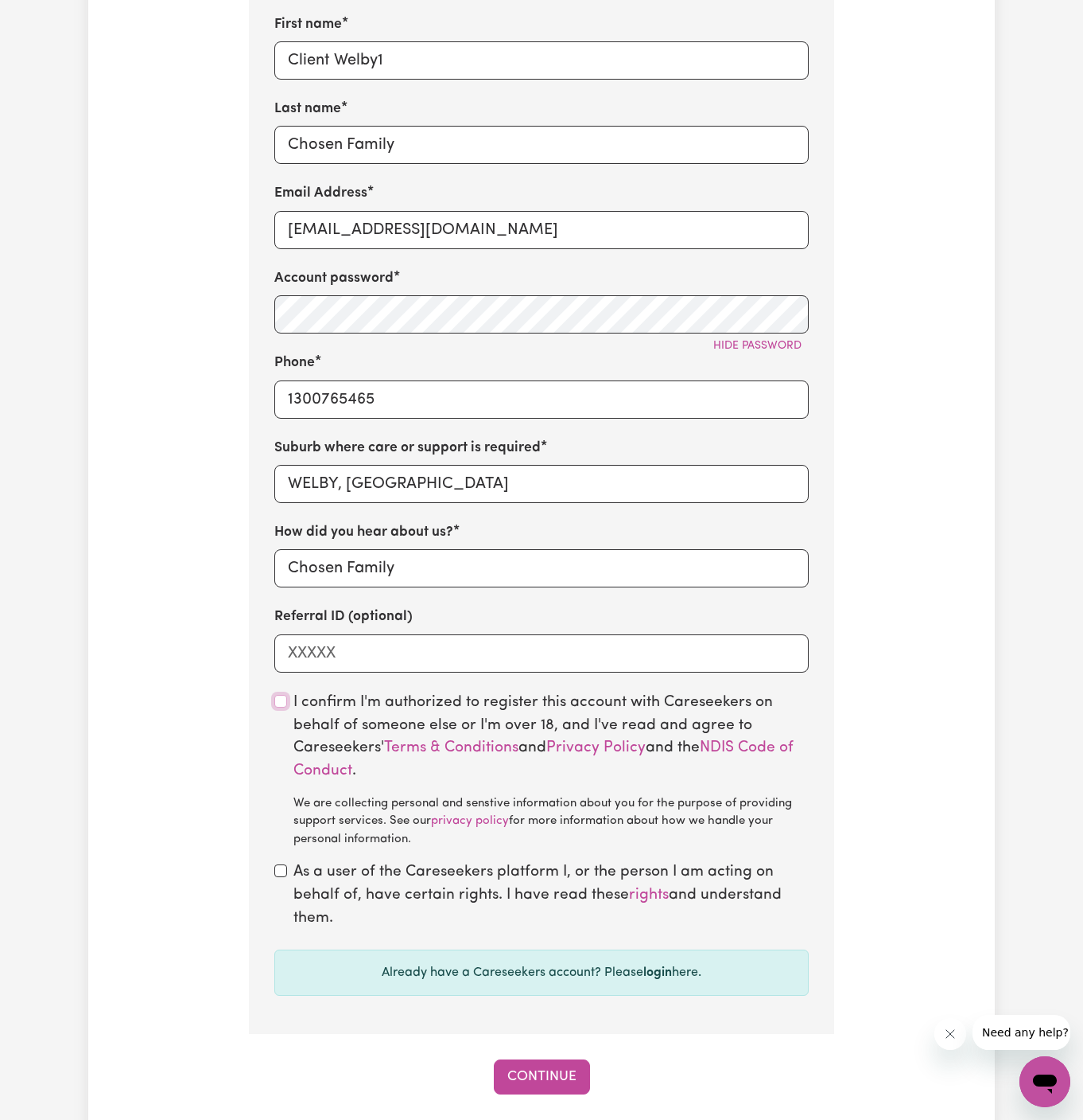
checkbox input "true"
click at [291, 879] on div "As a user of the Careseekers platform I, or the person I am acting on behalf of…" at bounding box center [542, 895] width 535 height 68
click at [289, 875] on div "As a user of the Careseekers platform I, or the person I am acting on behalf of…" at bounding box center [542, 895] width 535 height 68
click at [287, 871] on input "checkbox" at bounding box center [281, 870] width 13 height 13
checkbox input "true"
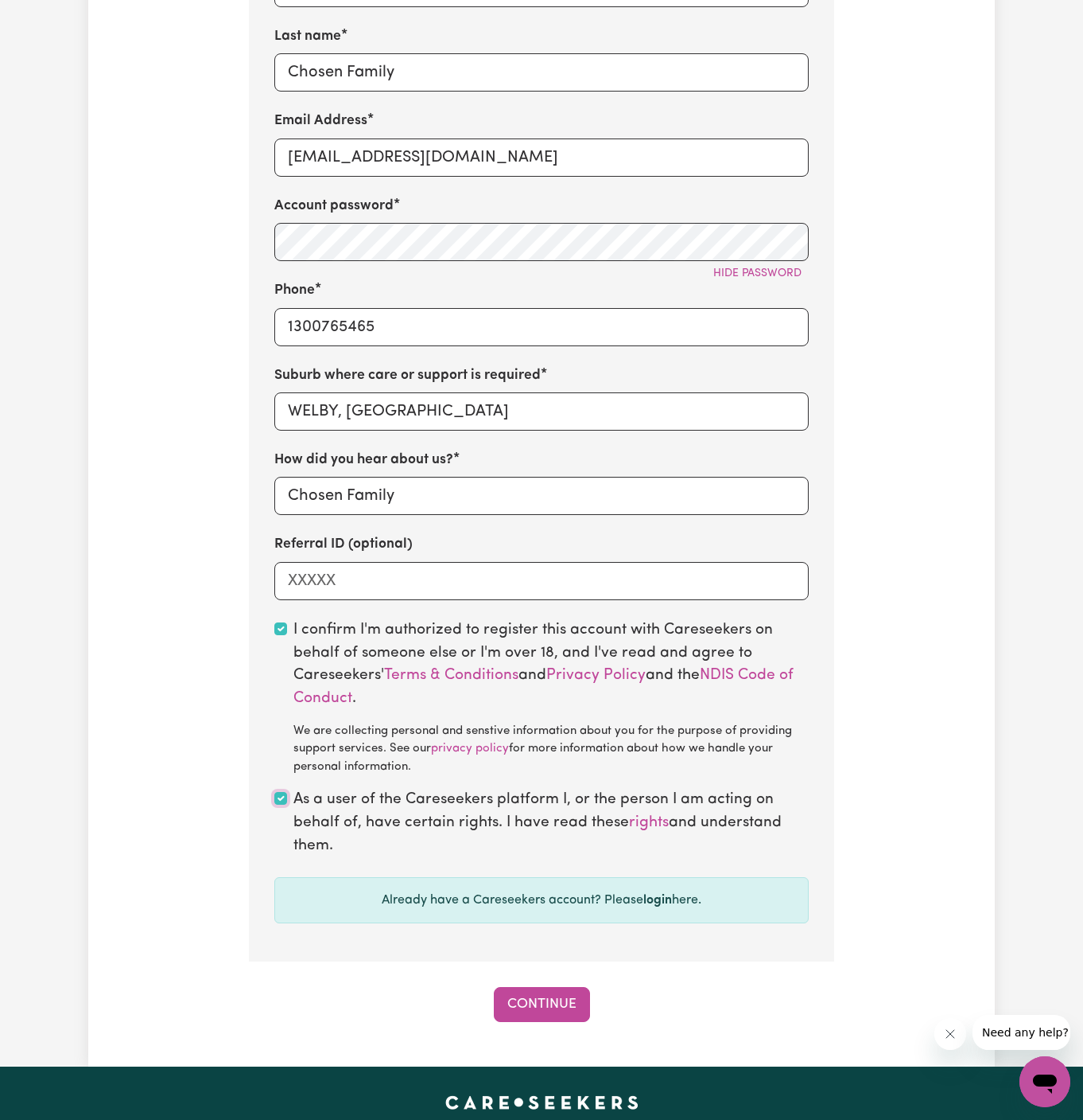
scroll to position [836, 0]
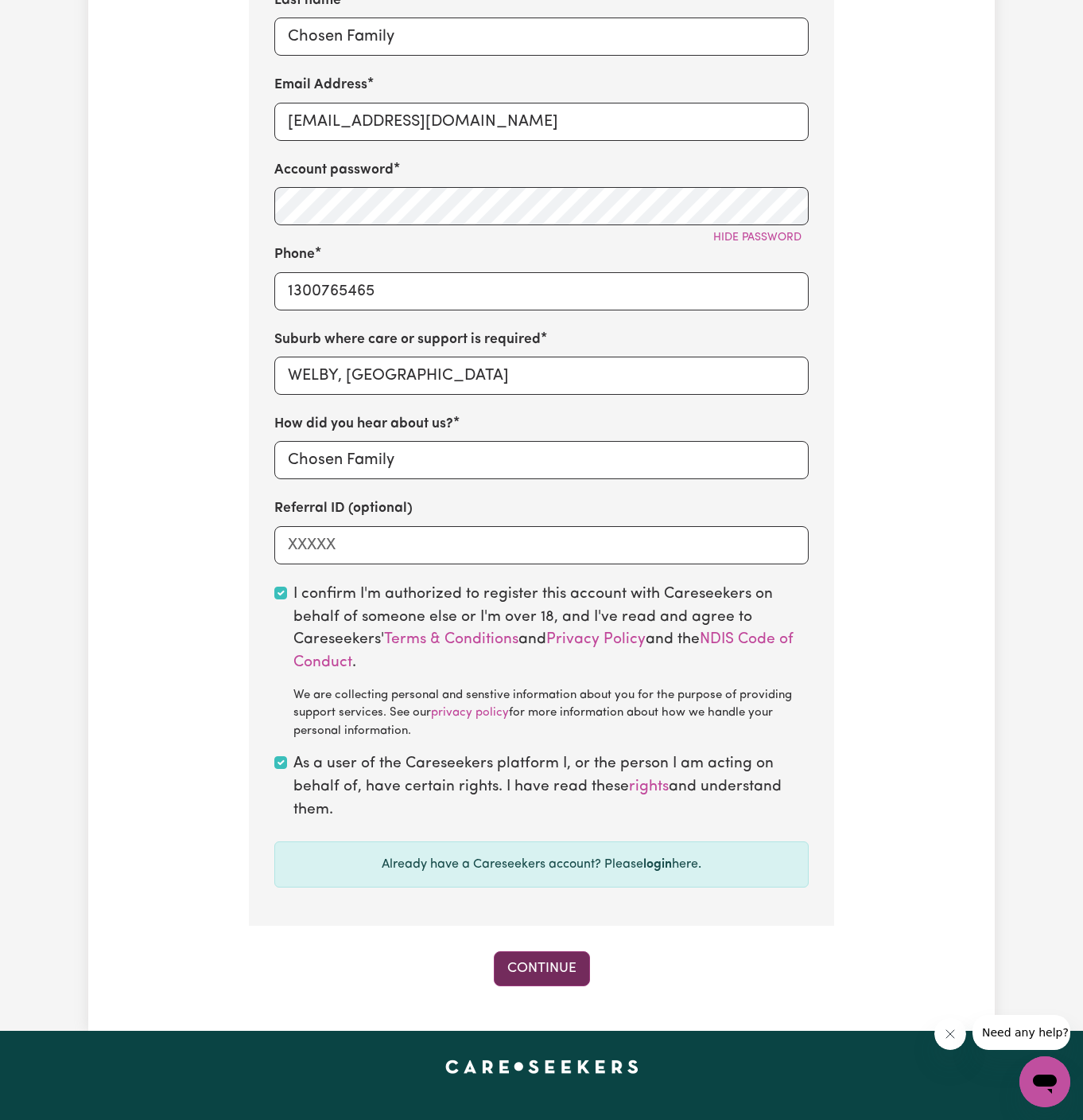
click at [541, 982] on button "Continue" at bounding box center [542, 968] width 96 height 35
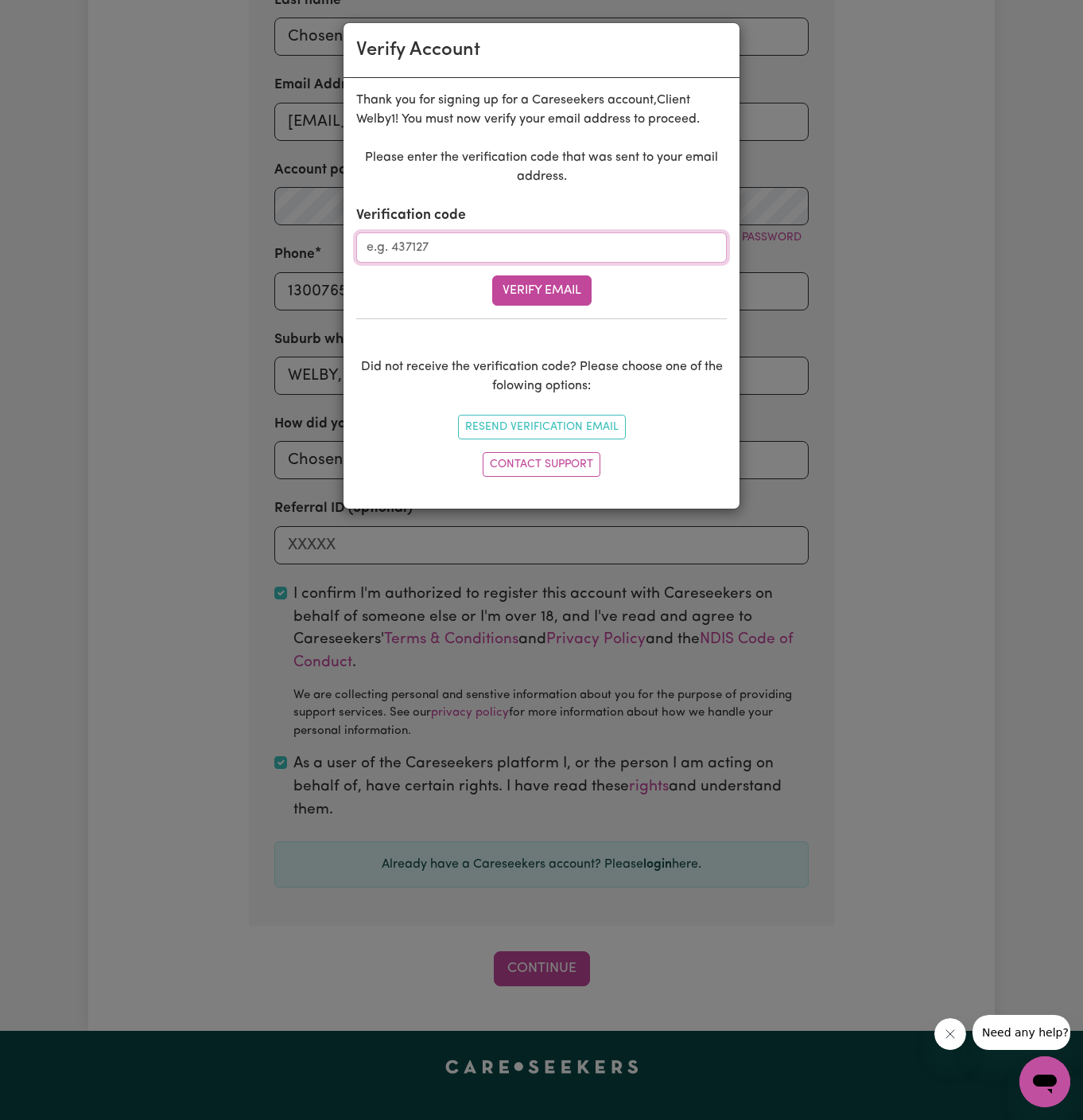
click at [501, 241] on input "Verification code" at bounding box center [542, 247] width 371 height 31
paste input "320661"
type input "320661"
click at [527, 288] on button "Verify Email" at bounding box center [542, 291] width 100 height 31
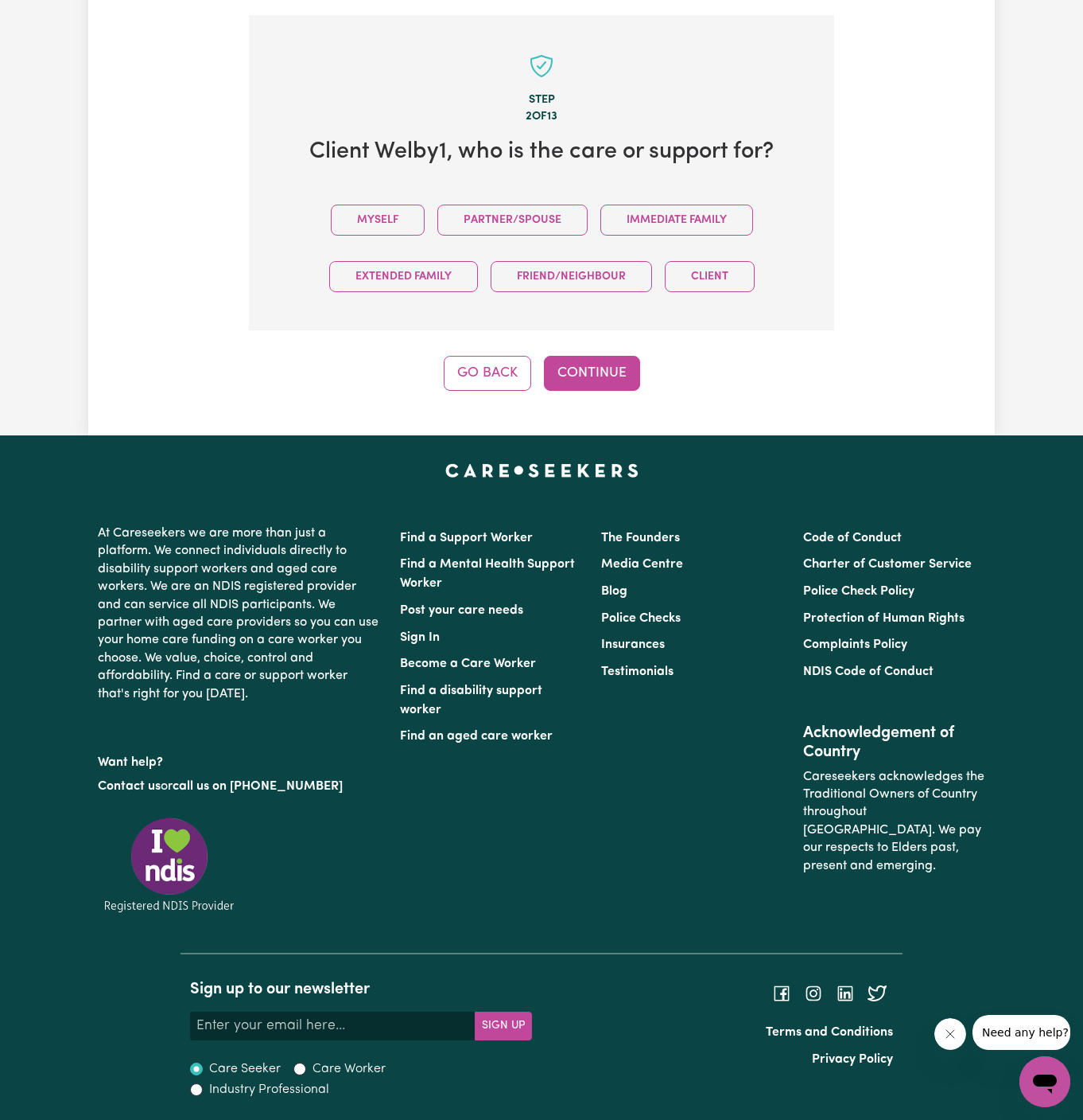
scroll to position [548, 0]
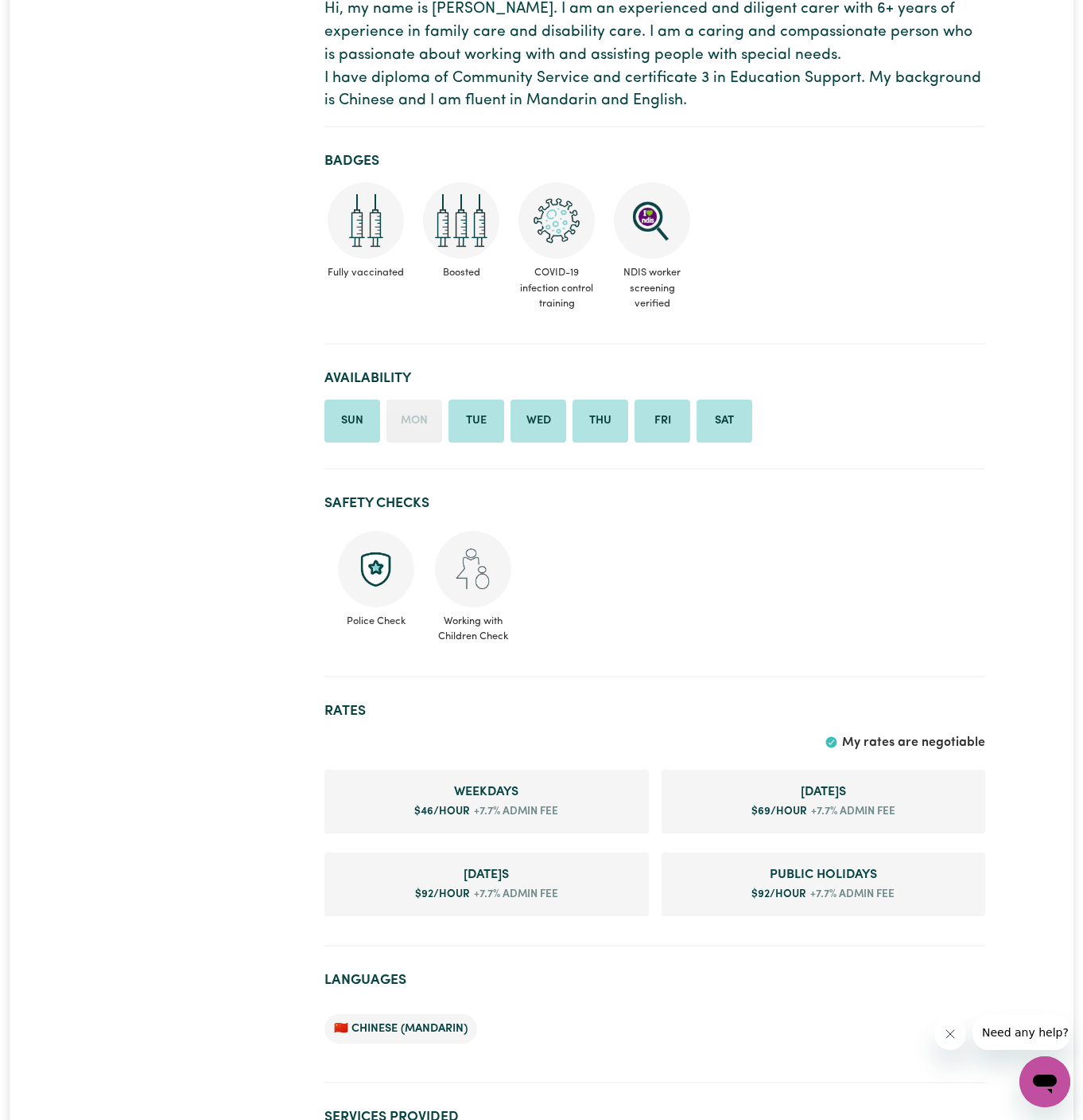
scroll to position [518, 0]
